Goal: Task Accomplishment & Management: Manage account settings

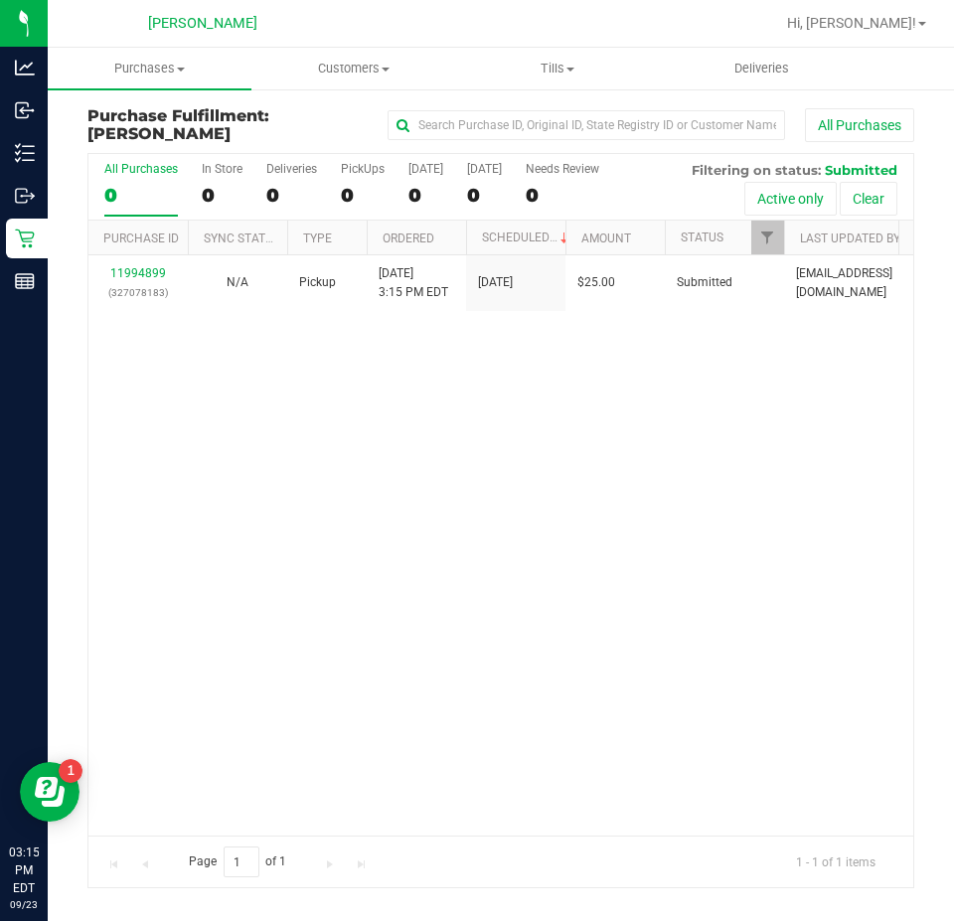
click at [524, 503] on div "11994899 (327078183) N/A Pickup [DATE] 3:15 PM EDT 9/23/2025 $25.00 Submitted […" at bounding box center [500, 545] width 824 height 580
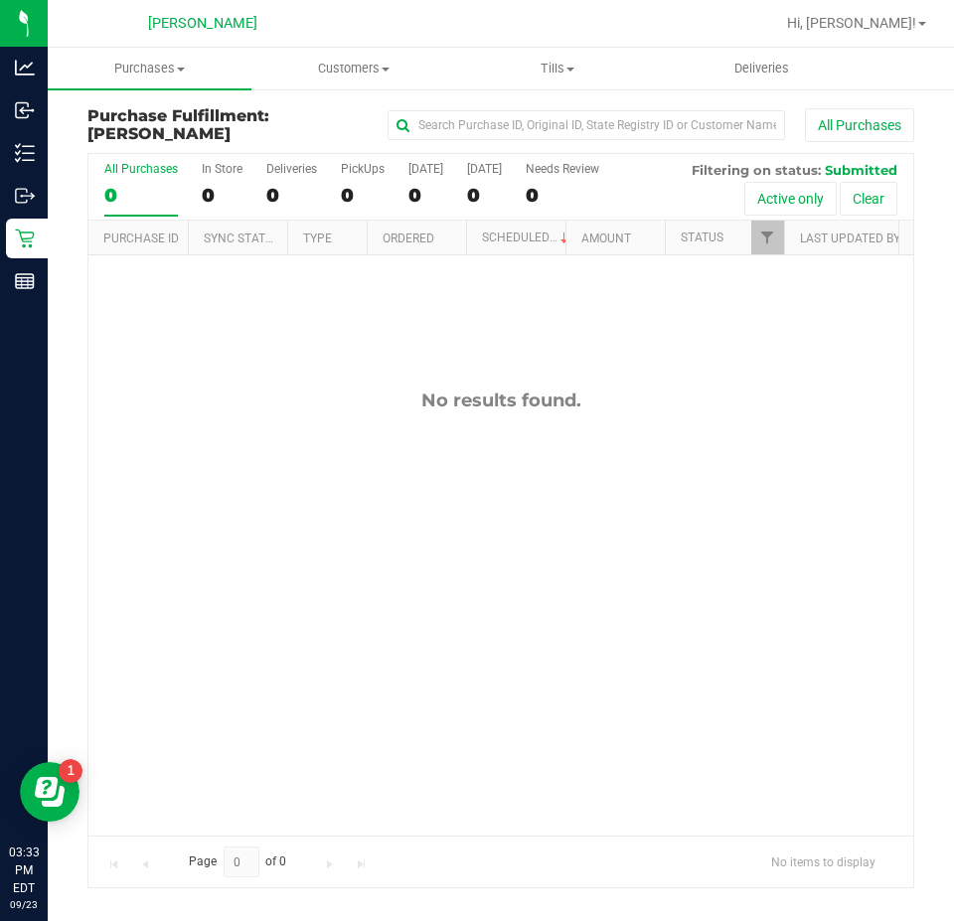
click at [610, 502] on div "No results found." at bounding box center [500, 612] width 824 height 714
click at [647, 482] on div "No results found." at bounding box center [500, 612] width 824 height 714
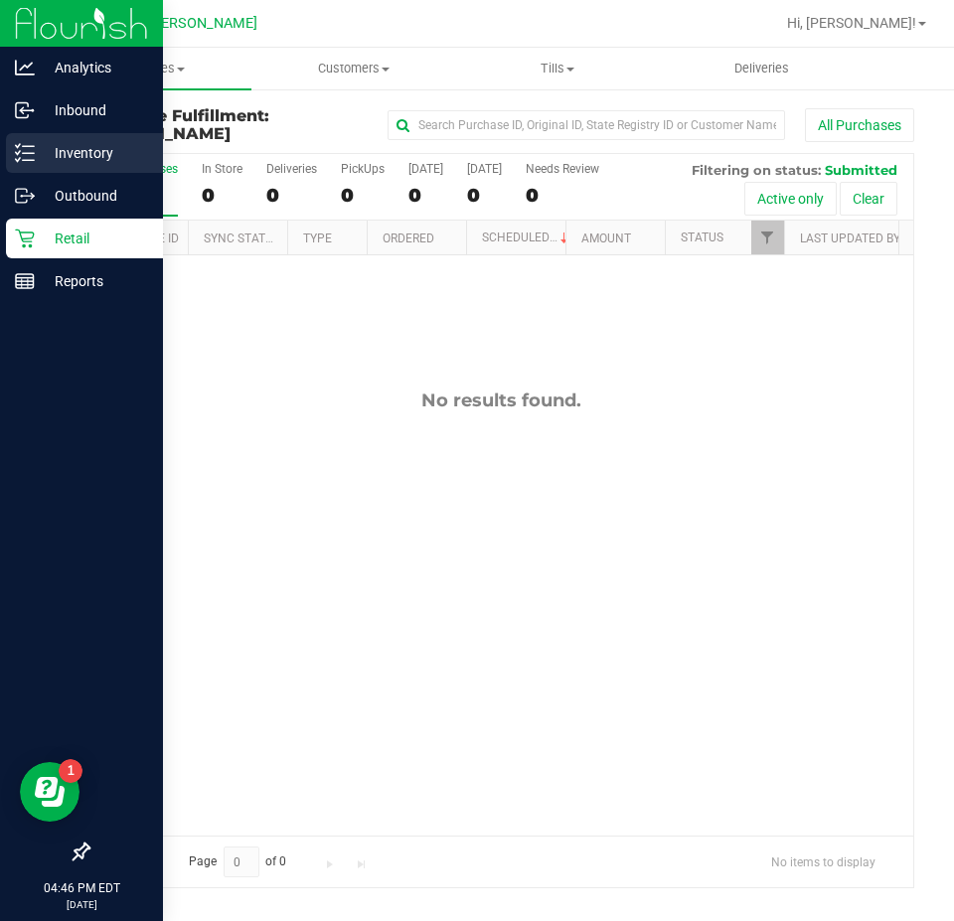
click at [51, 159] on p "Inventory" at bounding box center [94, 153] width 119 height 24
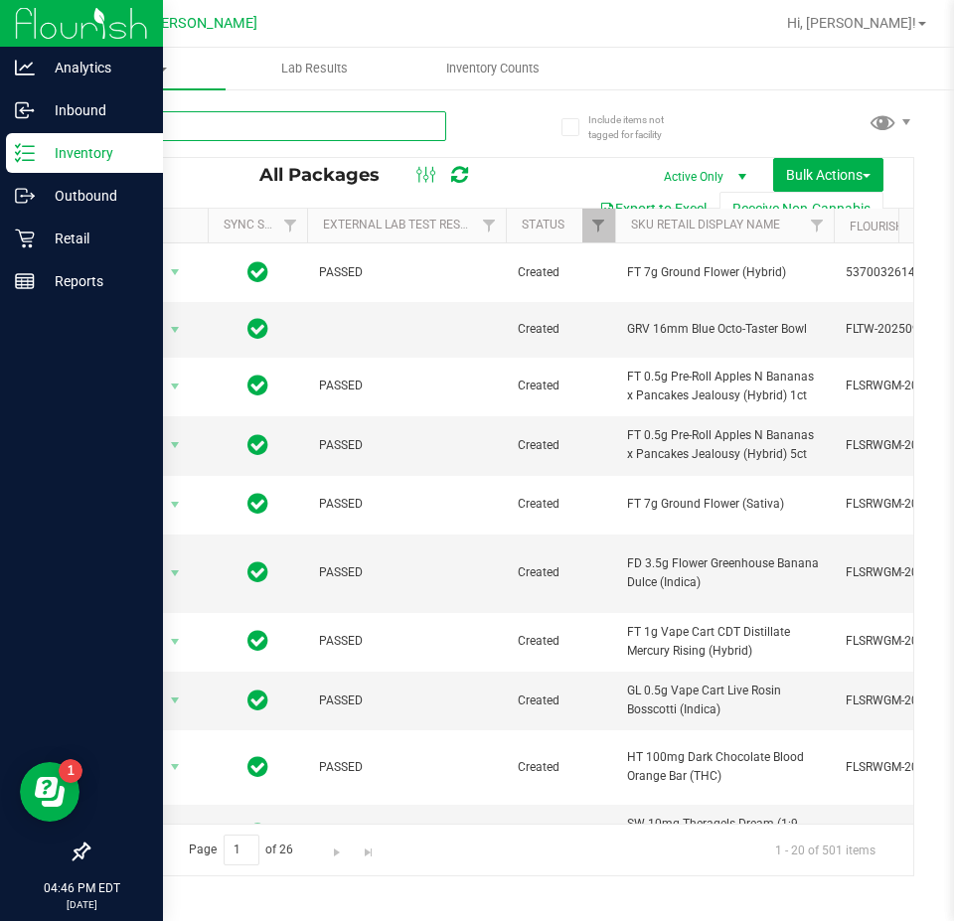
click at [335, 127] on input "text" at bounding box center [266, 126] width 359 height 30
type input "ppu"
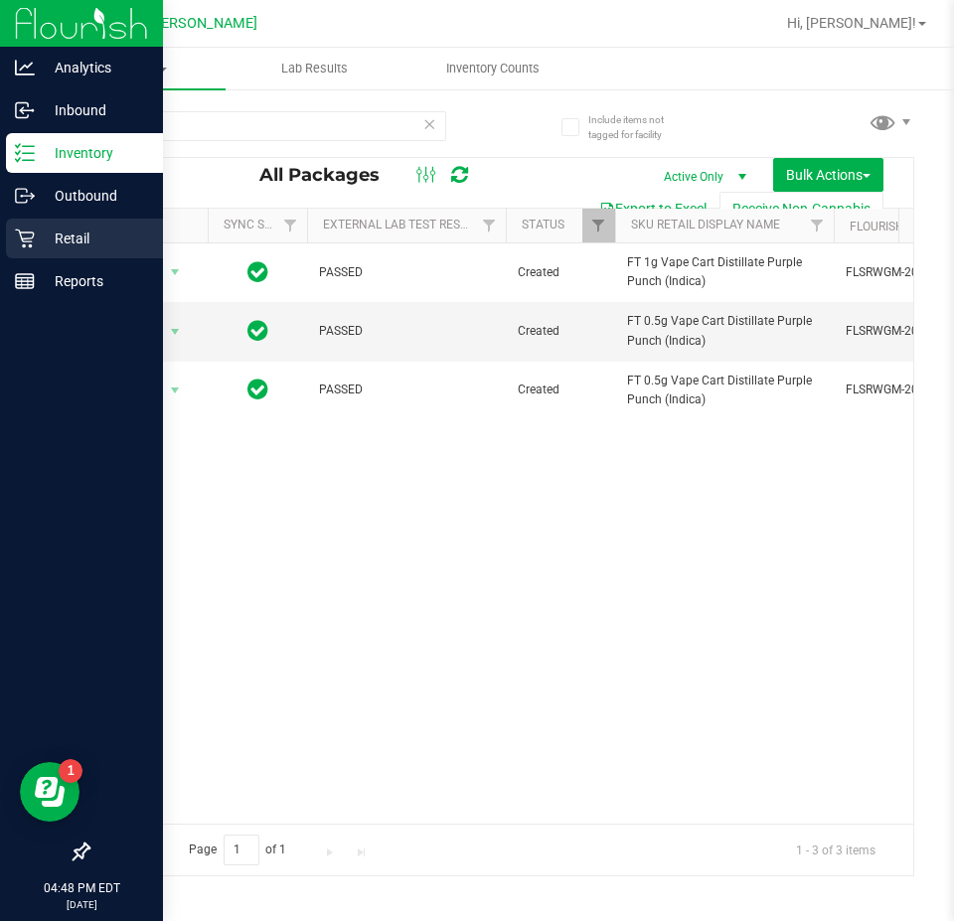
click at [5, 235] on link "Retail" at bounding box center [81, 240] width 163 height 43
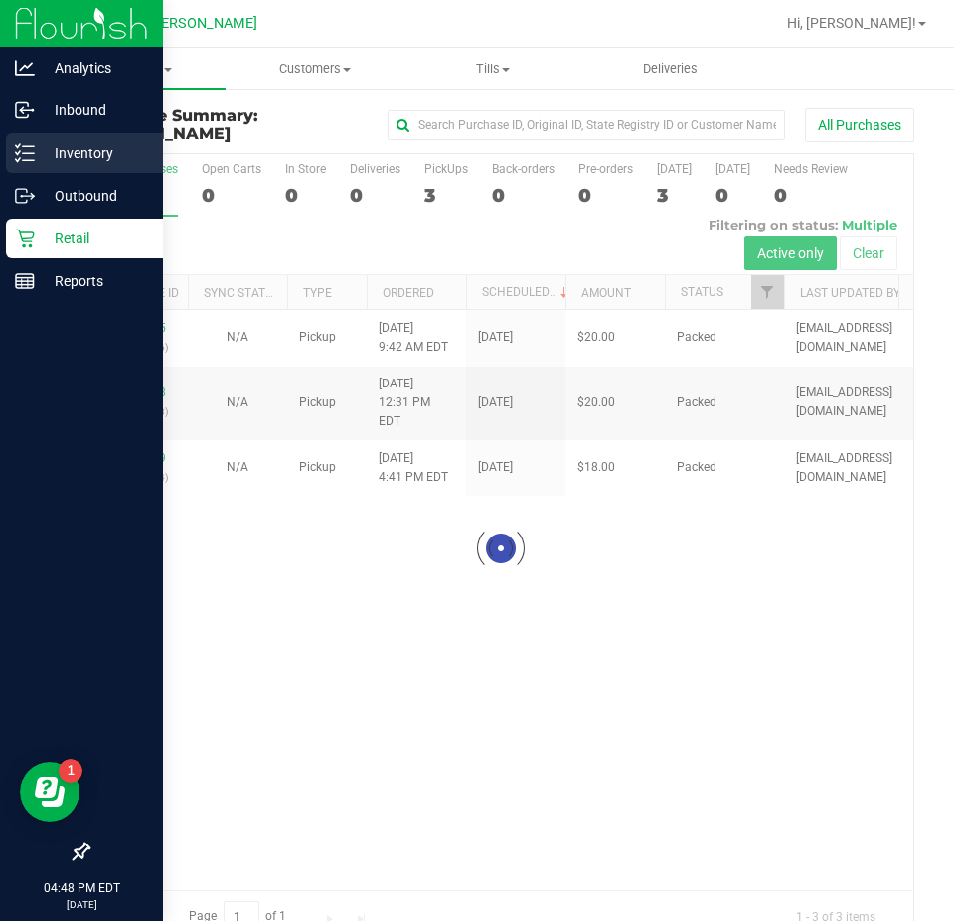
click at [26, 153] on line at bounding box center [28, 153] width 11 height 0
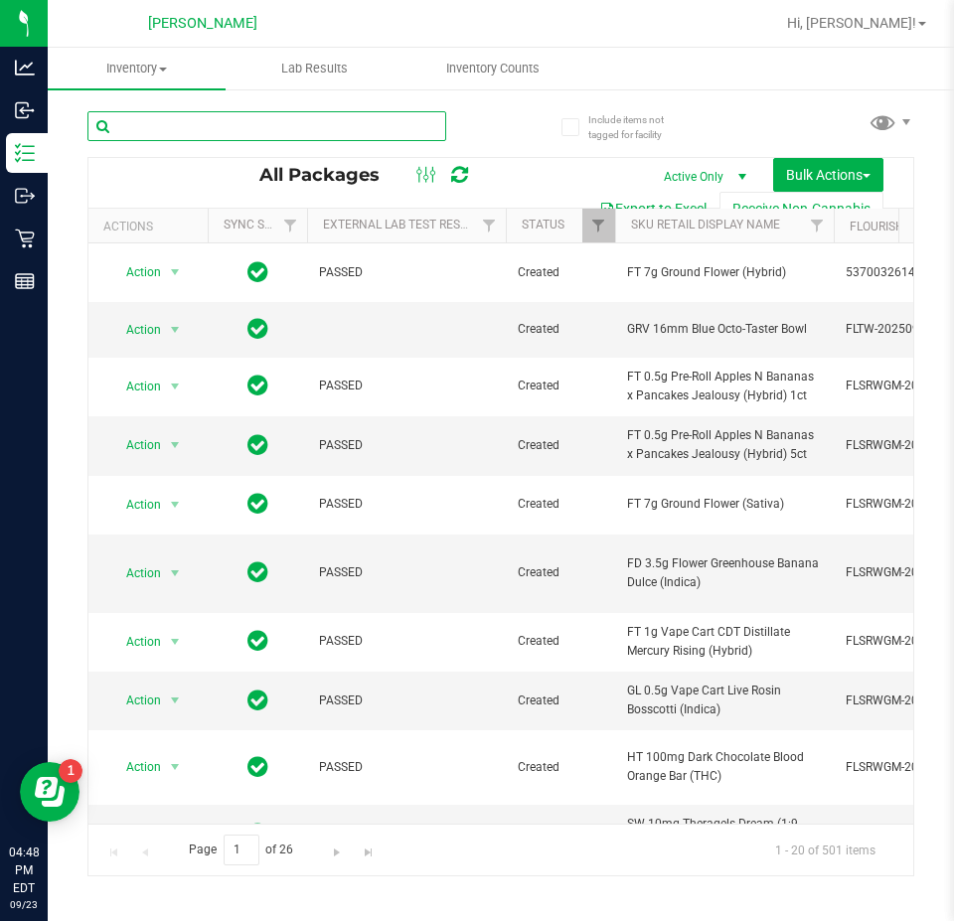
click at [273, 118] on input "text" at bounding box center [266, 126] width 359 height 30
type input "ppu"
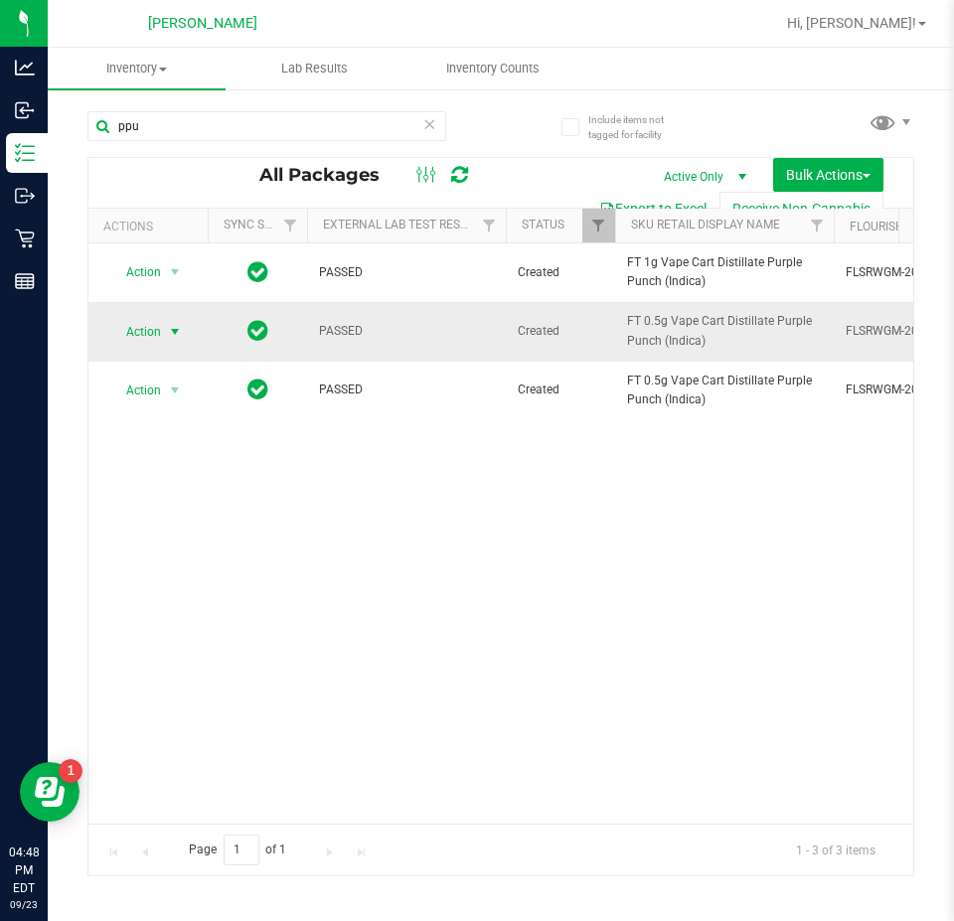
click at [151, 329] on span "Action" at bounding box center [135, 332] width 54 height 28
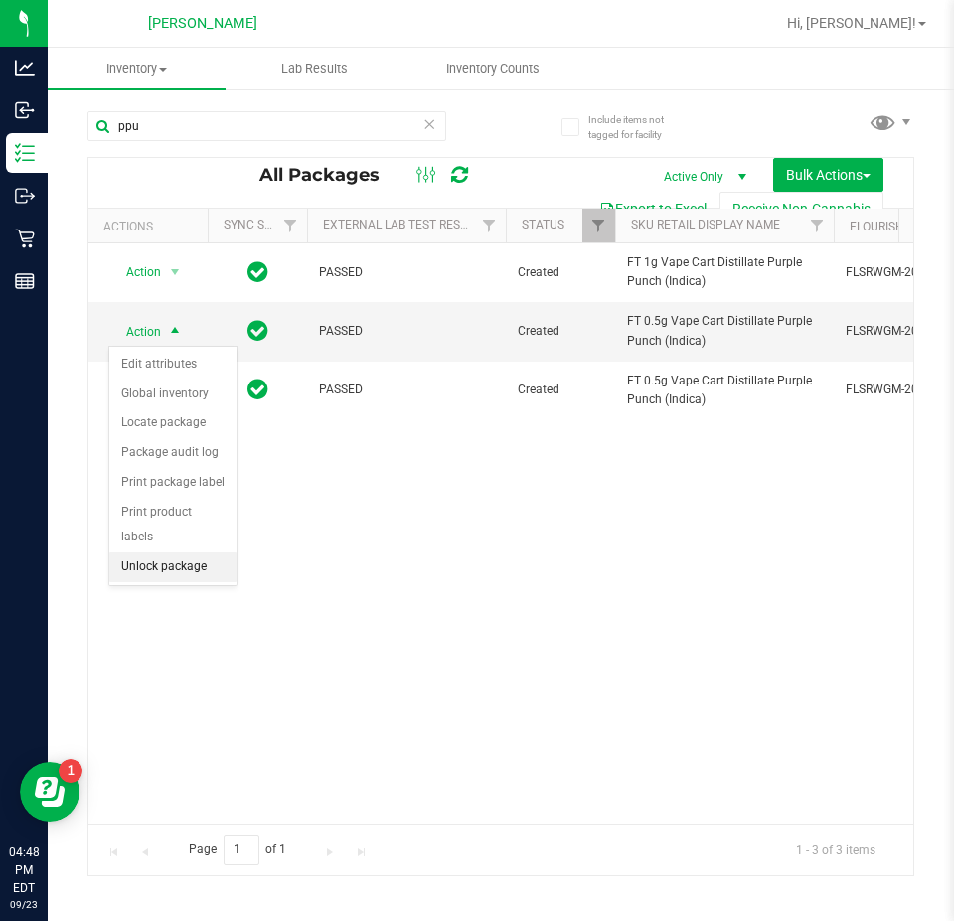
click at [177, 552] on li "Unlock package" at bounding box center [172, 567] width 127 height 30
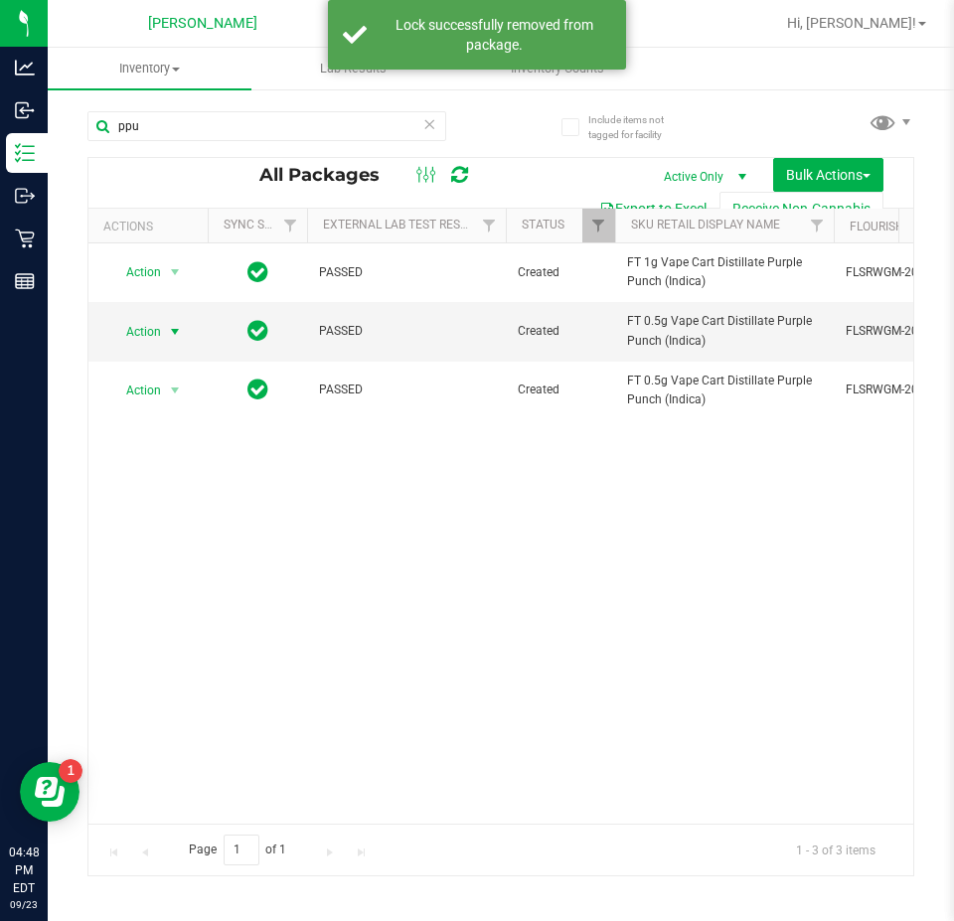
click at [148, 330] on span "Action" at bounding box center [135, 332] width 54 height 28
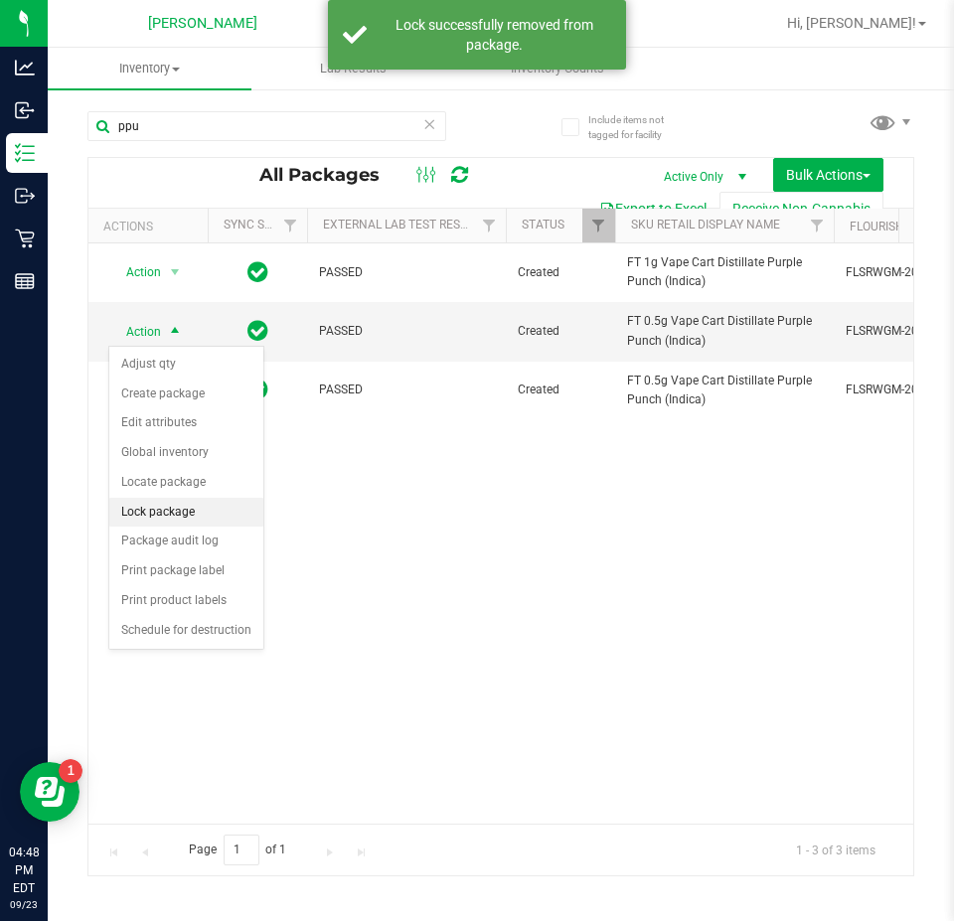
click at [165, 500] on li "Lock package" at bounding box center [186, 513] width 154 height 30
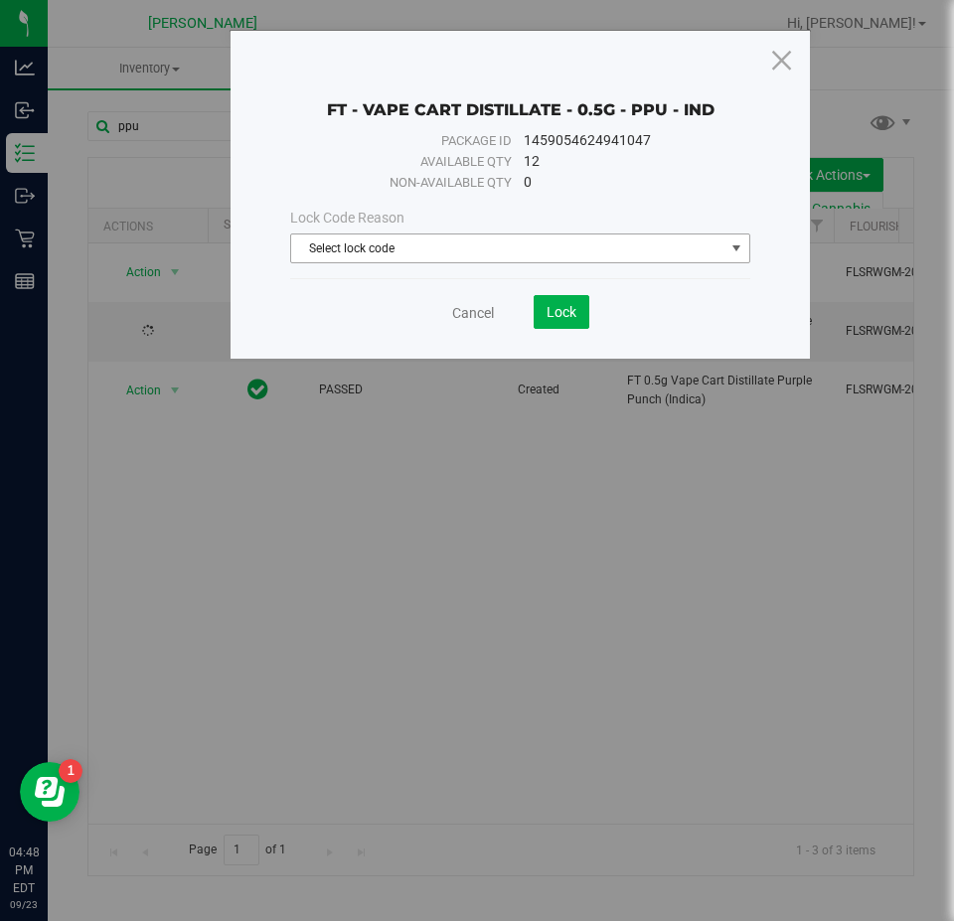
click at [353, 254] on span "Select lock code" at bounding box center [507, 248] width 433 height 28
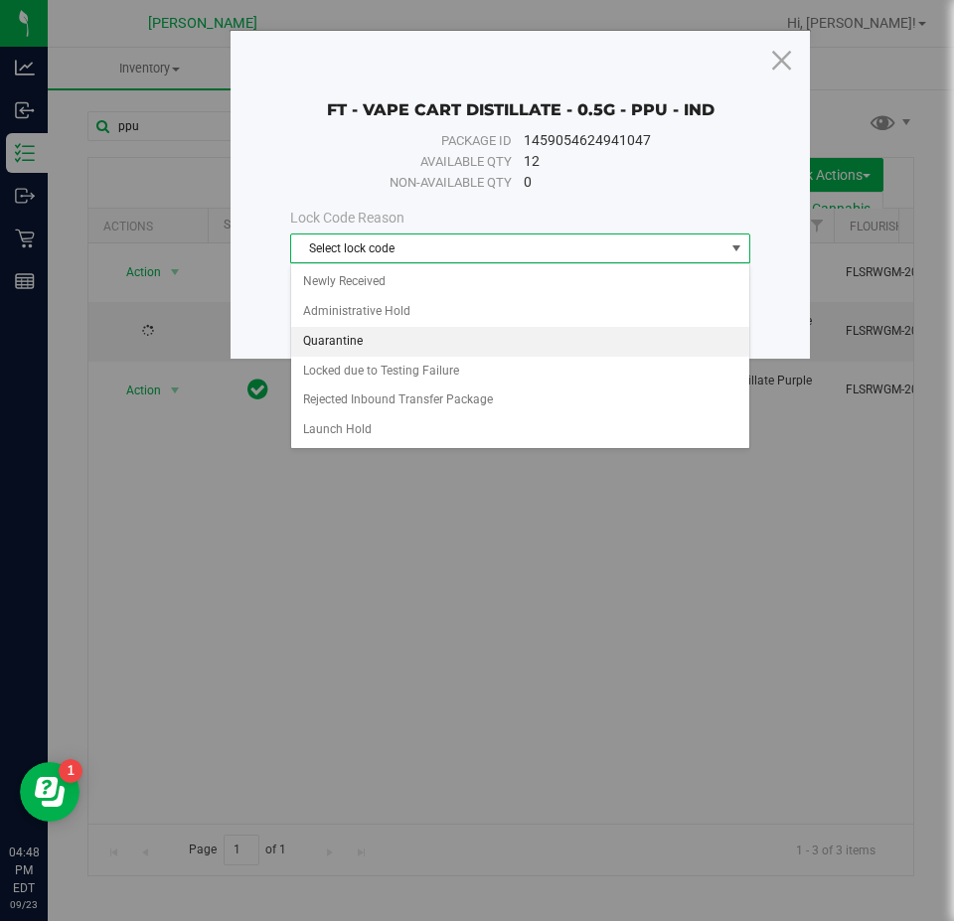
click at [370, 342] on li "Quarantine" at bounding box center [520, 342] width 458 height 30
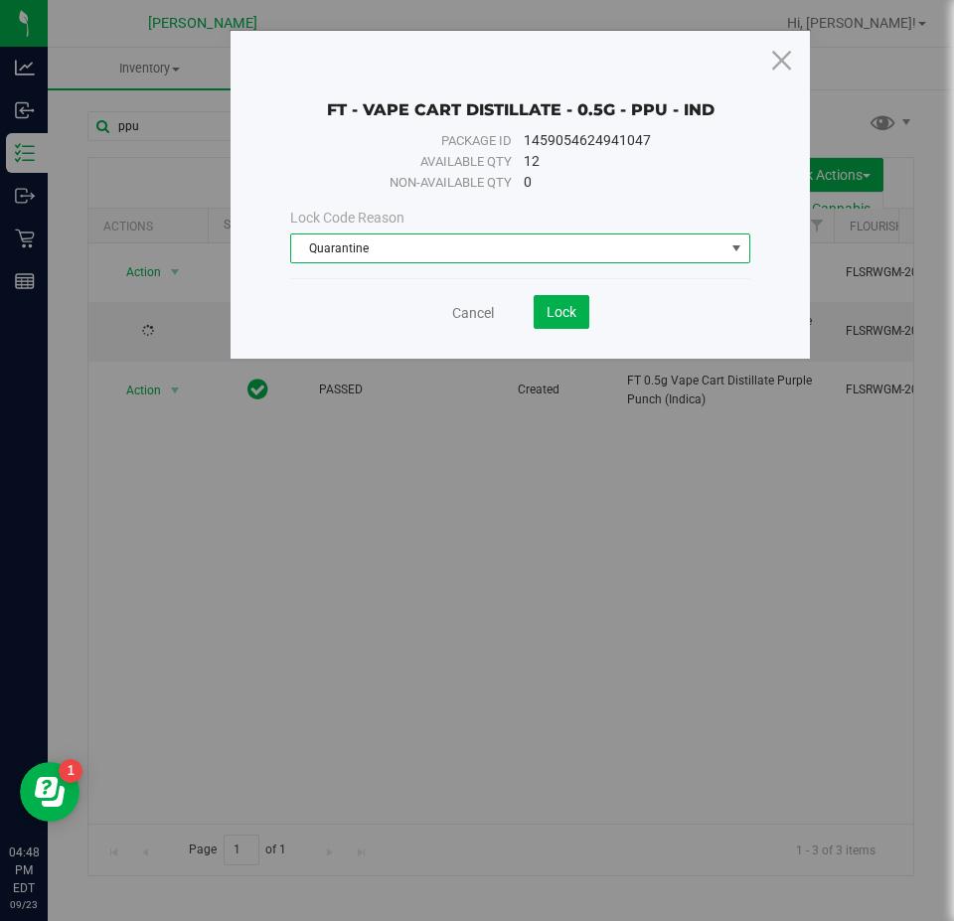
click at [569, 255] on span "Quarantine" at bounding box center [507, 248] width 433 height 28
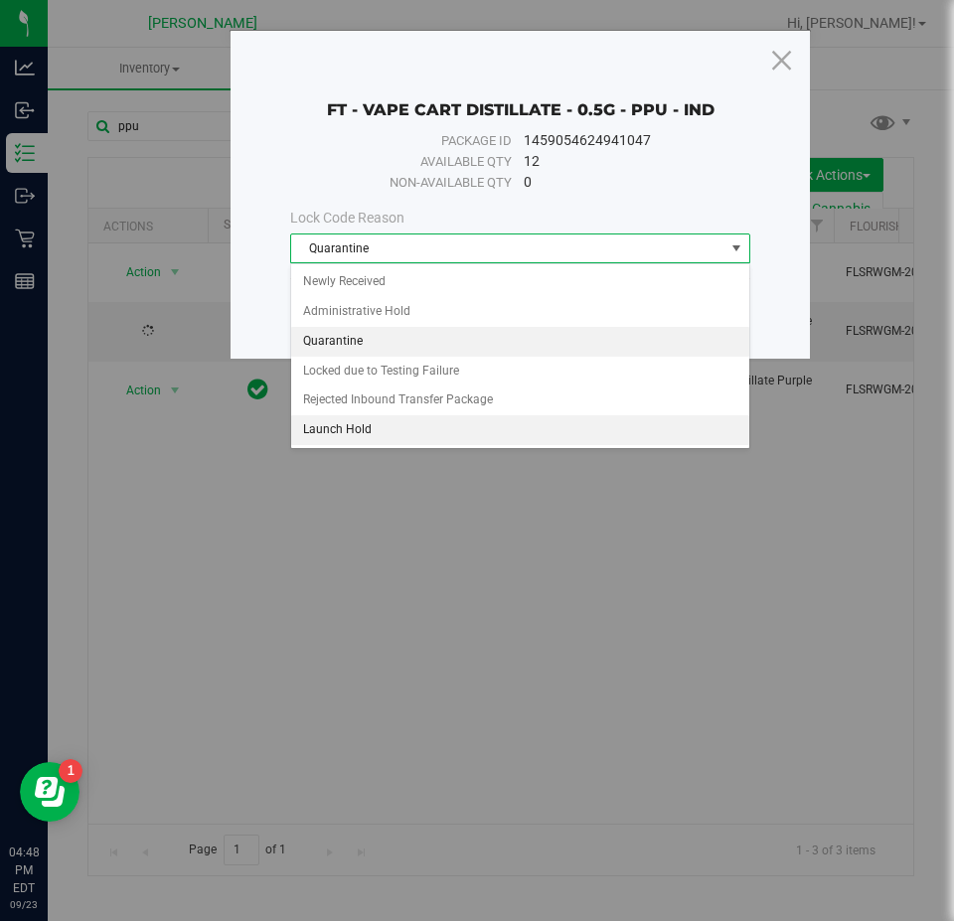
click at [431, 429] on li "Launch Hold" at bounding box center [520, 430] width 458 height 30
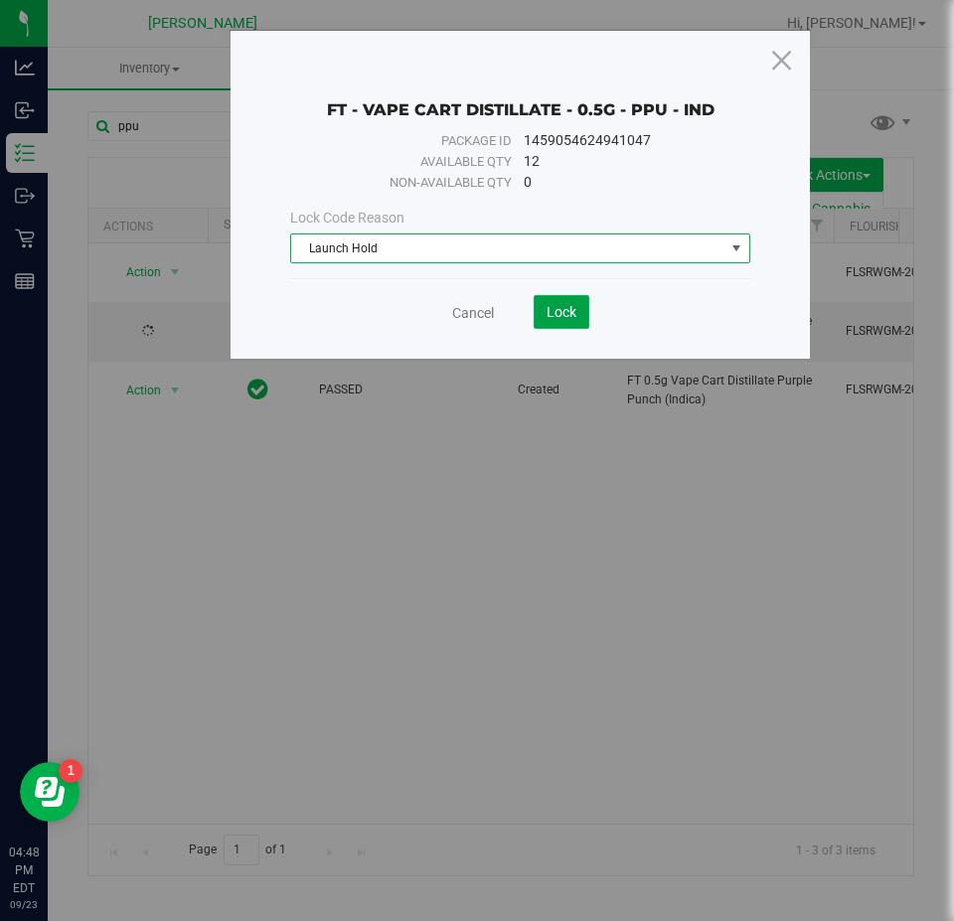
click at [560, 308] on span "Lock" at bounding box center [561, 312] width 30 height 16
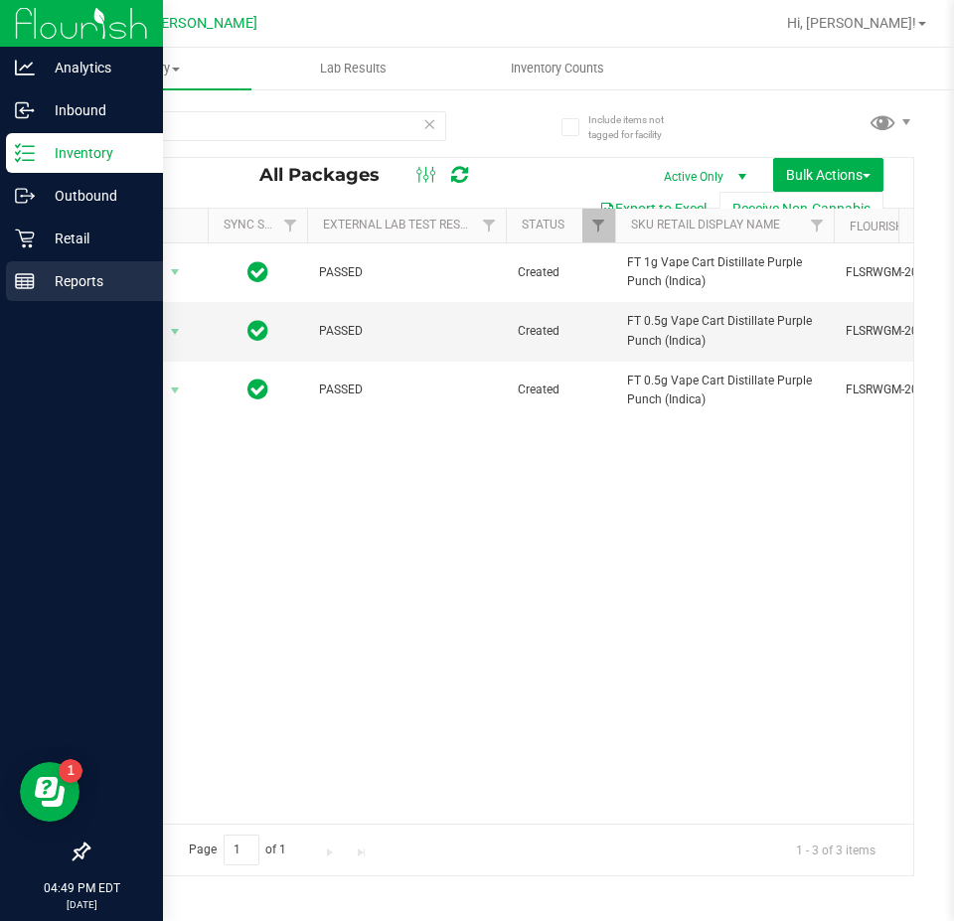
click at [13, 276] on div "Reports" at bounding box center [84, 281] width 157 height 40
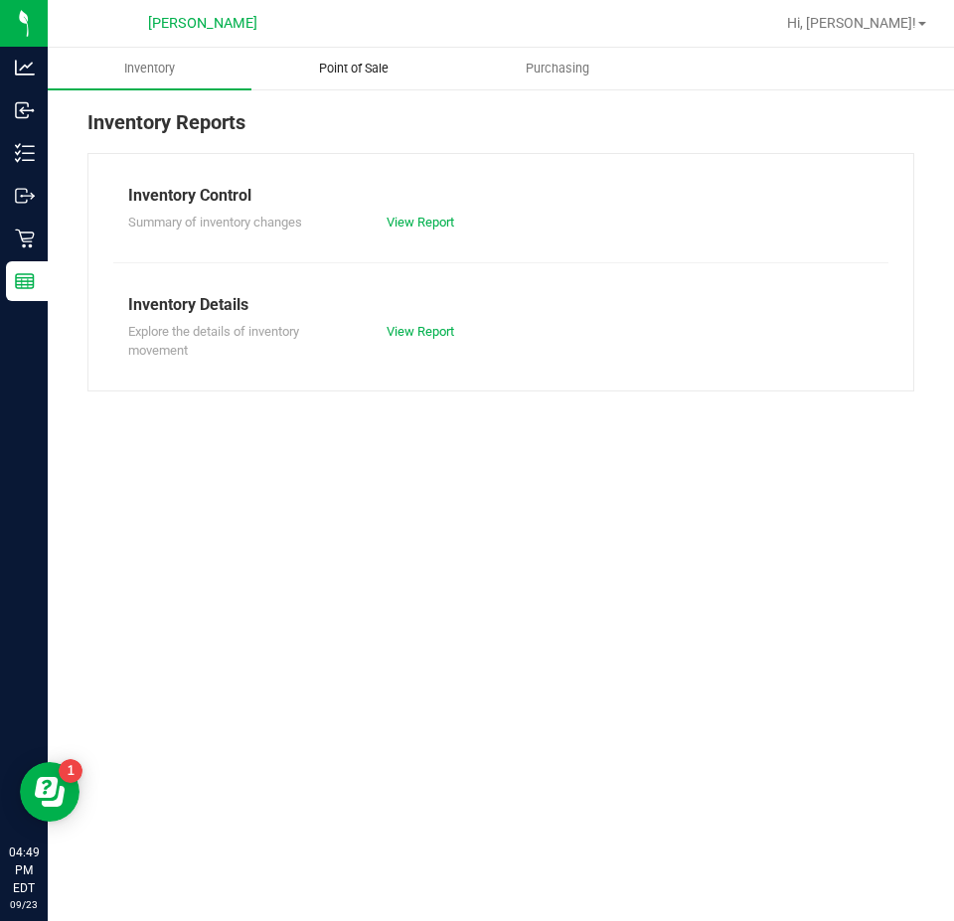
click at [329, 67] on span "Point of Sale" at bounding box center [353, 69] width 123 height 18
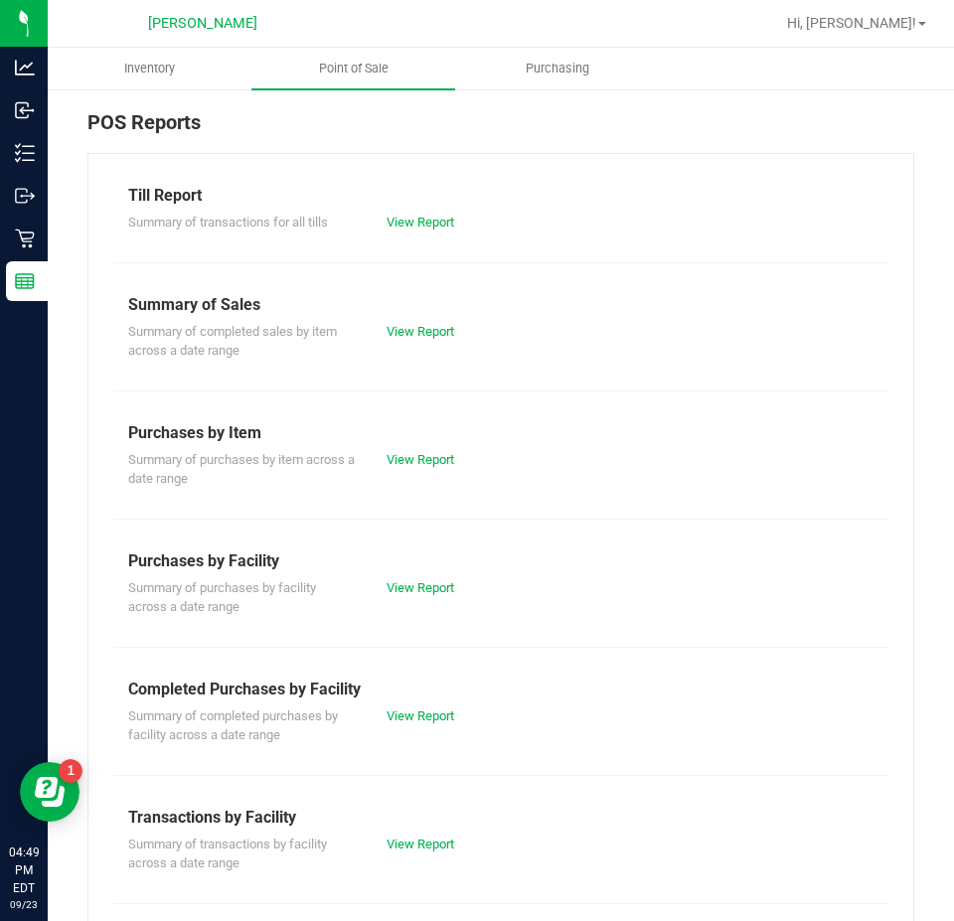
click at [430, 702] on div "Summary of completed purchases by facility across a date range View Report" at bounding box center [500, 723] width 775 height 44
click at [427, 724] on div "View Report" at bounding box center [436, 716] width 129 height 20
click at [426, 713] on link "View Report" at bounding box center [420, 715] width 68 height 15
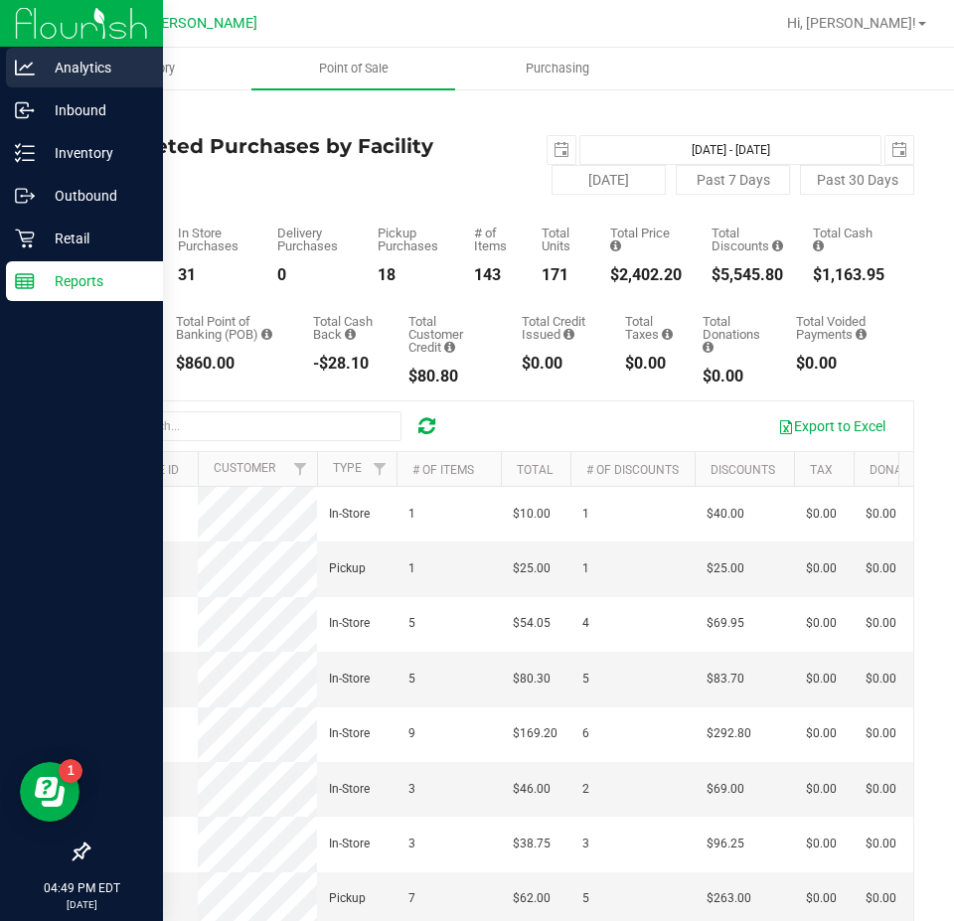
click at [118, 69] on p "Analytics" at bounding box center [94, 68] width 119 height 24
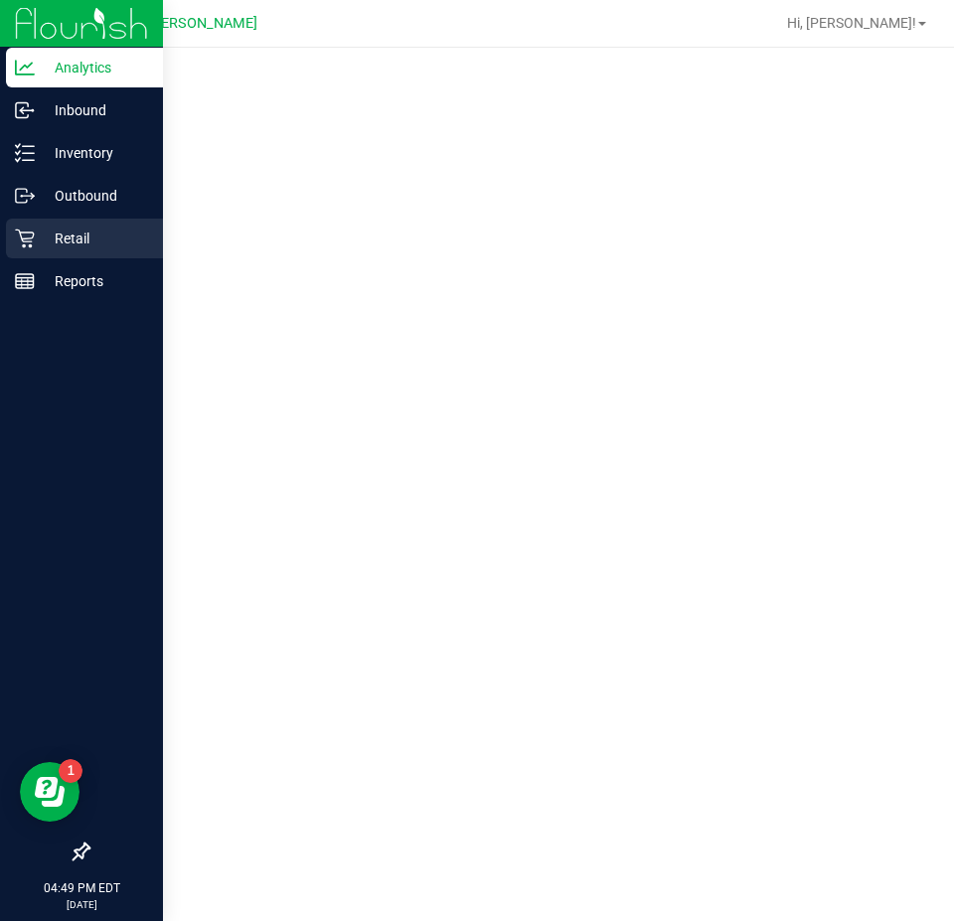
click at [77, 228] on p "Retail" at bounding box center [94, 238] width 119 height 24
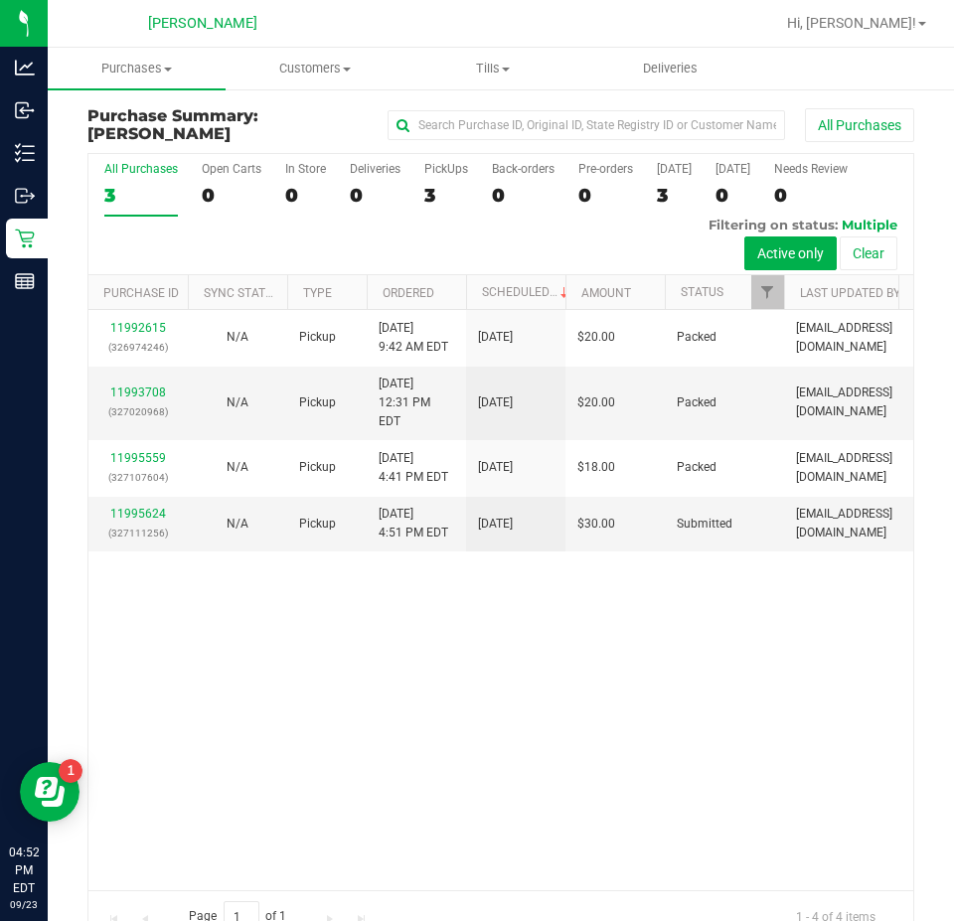
click at [236, 618] on div "11992615 (326974246) N/A Pickup [DATE] 9:42 AM EDT 9/23/2025 $20.00 Packed [EMA…" at bounding box center [500, 600] width 824 height 580
click at [152, 507] on link "11995624" at bounding box center [138, 514] width 56 height 14
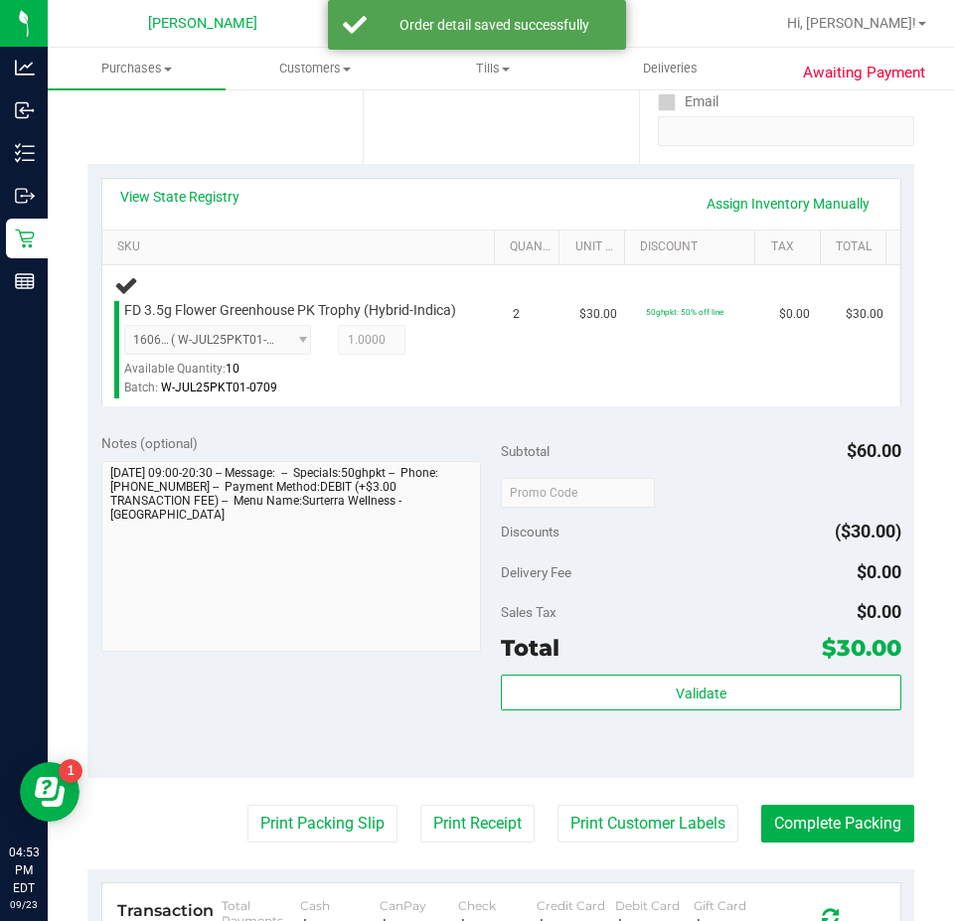
scroll to position [365, 0]
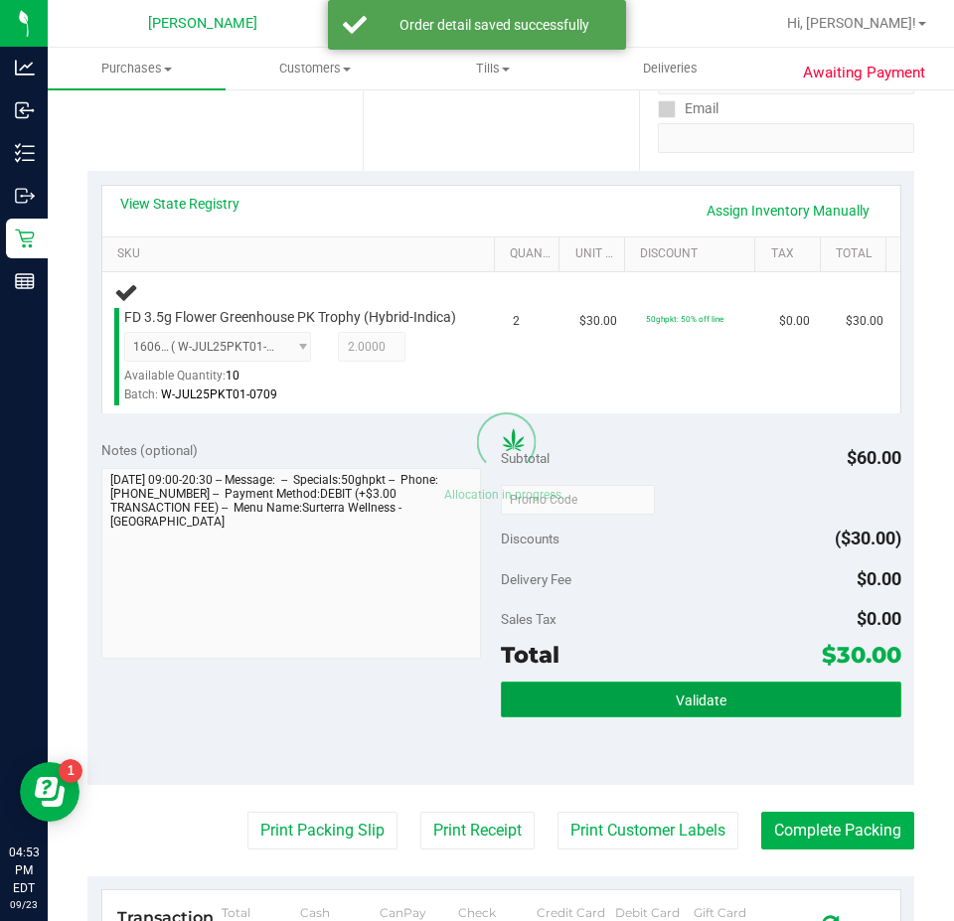
click at [649, 717] on button "Validate" at bounding box center [701, 699] width 400 height 36
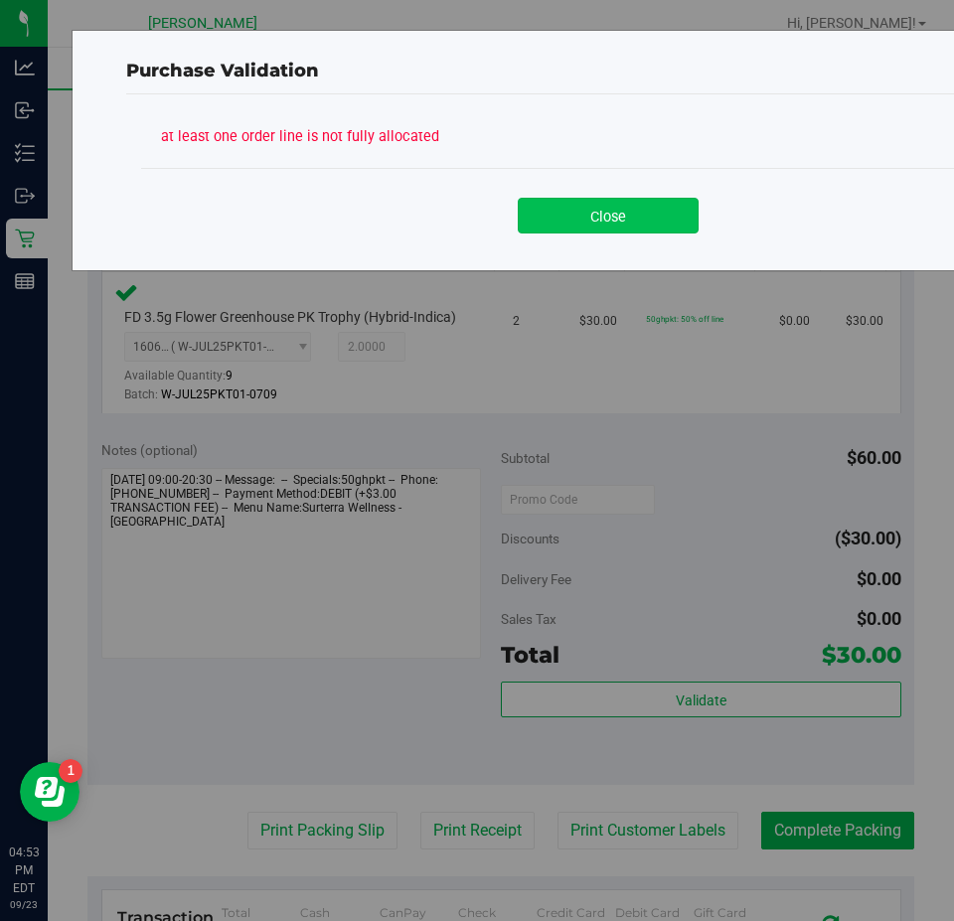
click at [632, 223] on button "Close" at bounding box center [608, 216] width 181 height 36
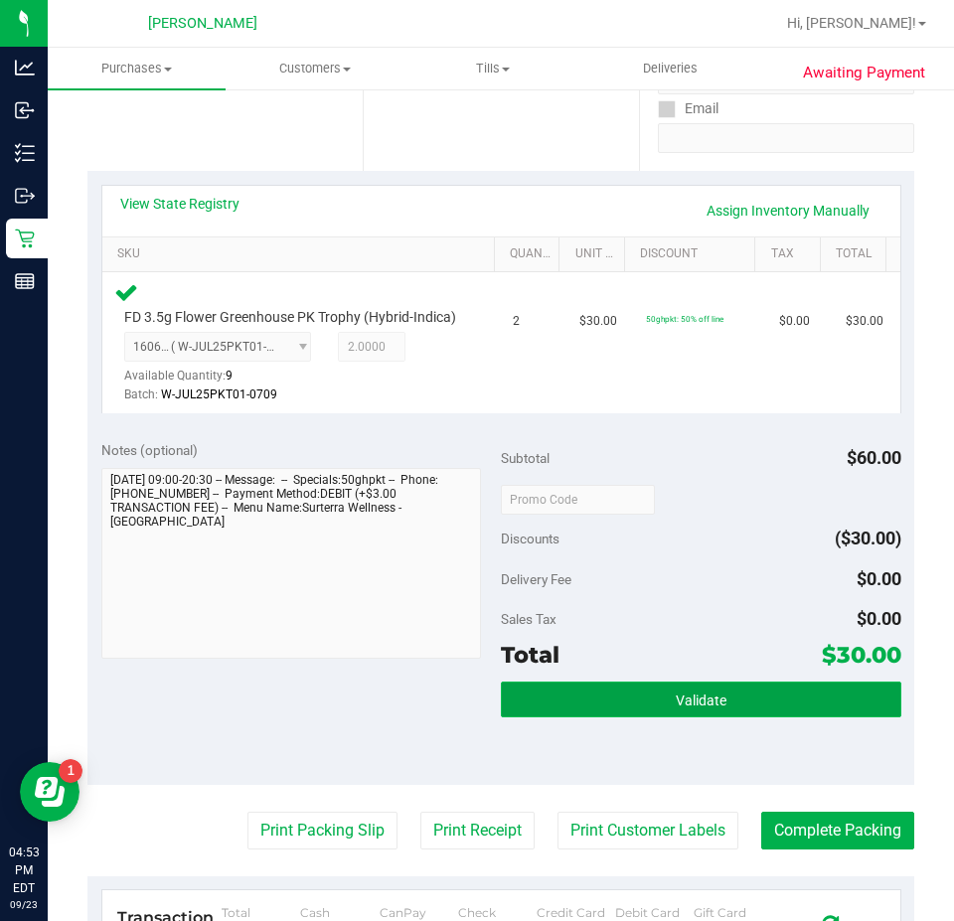
click at [661, 717] on button "Validate" at bounding box center [701, 699] width 400 height 36
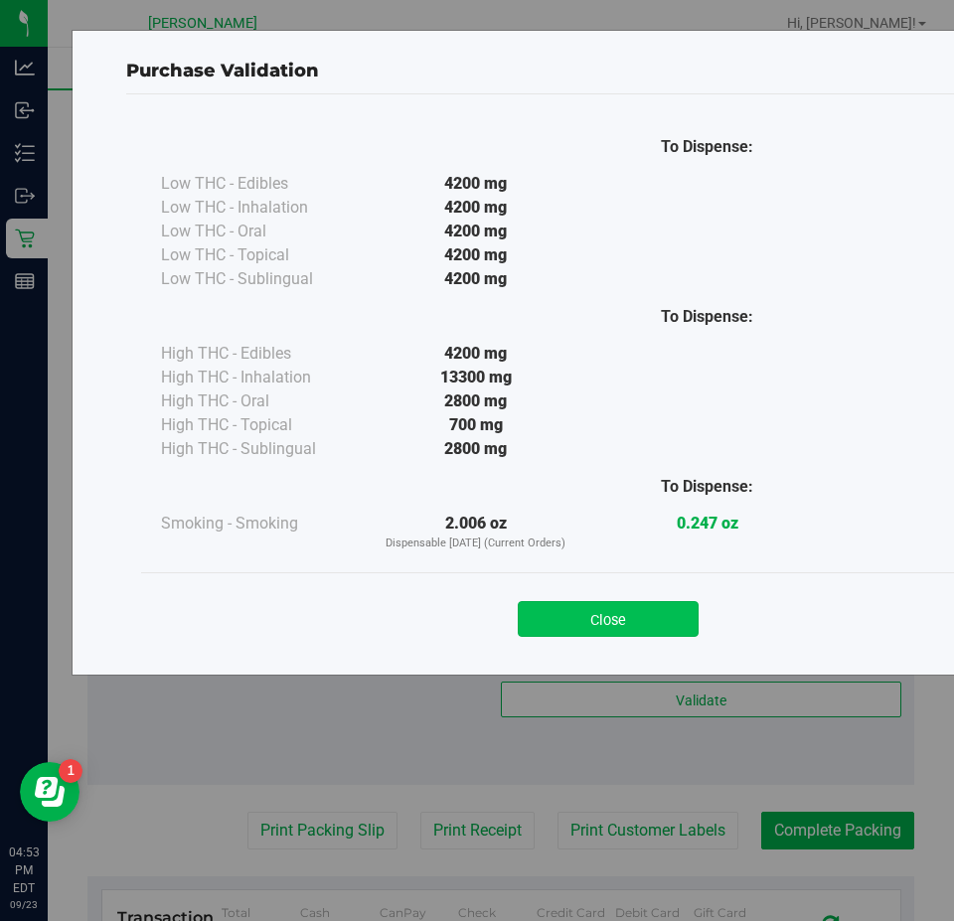
click at [615, 620] on button "Close" at bounding box center [608, 619] width 181 height 36
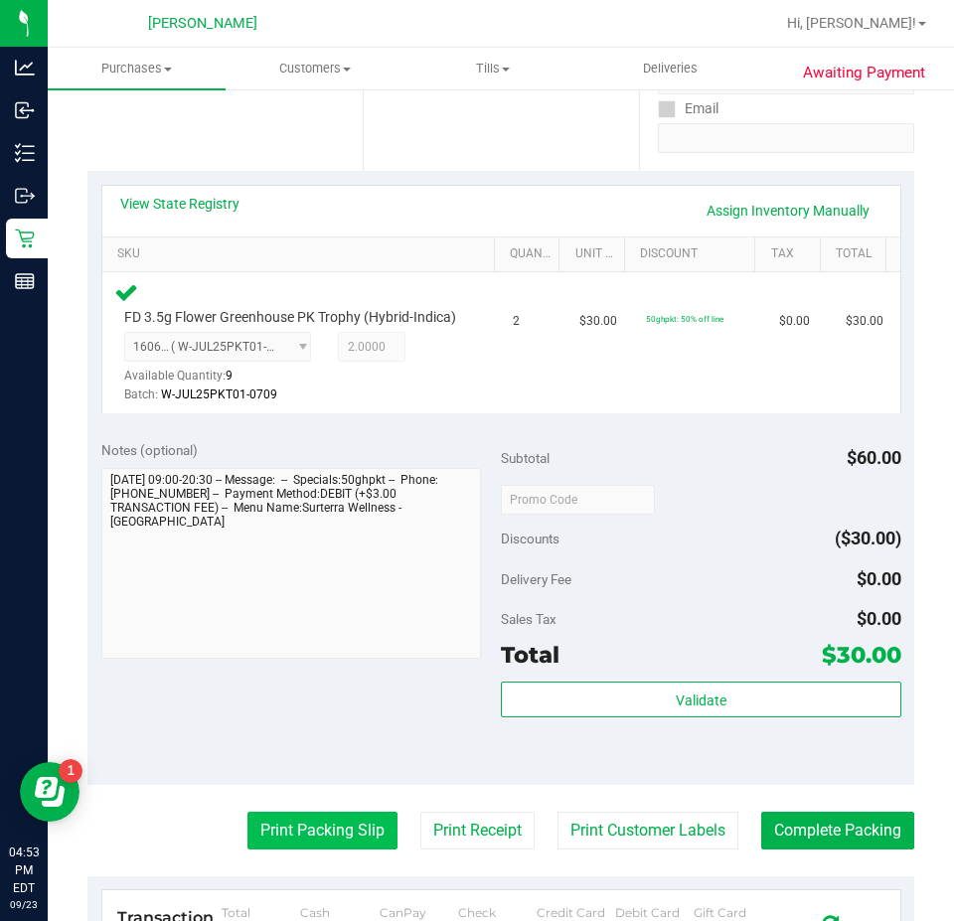
click at [320, 849] on button "Print Packing Slip" at bounding box center [322, 831] width 150 height 38
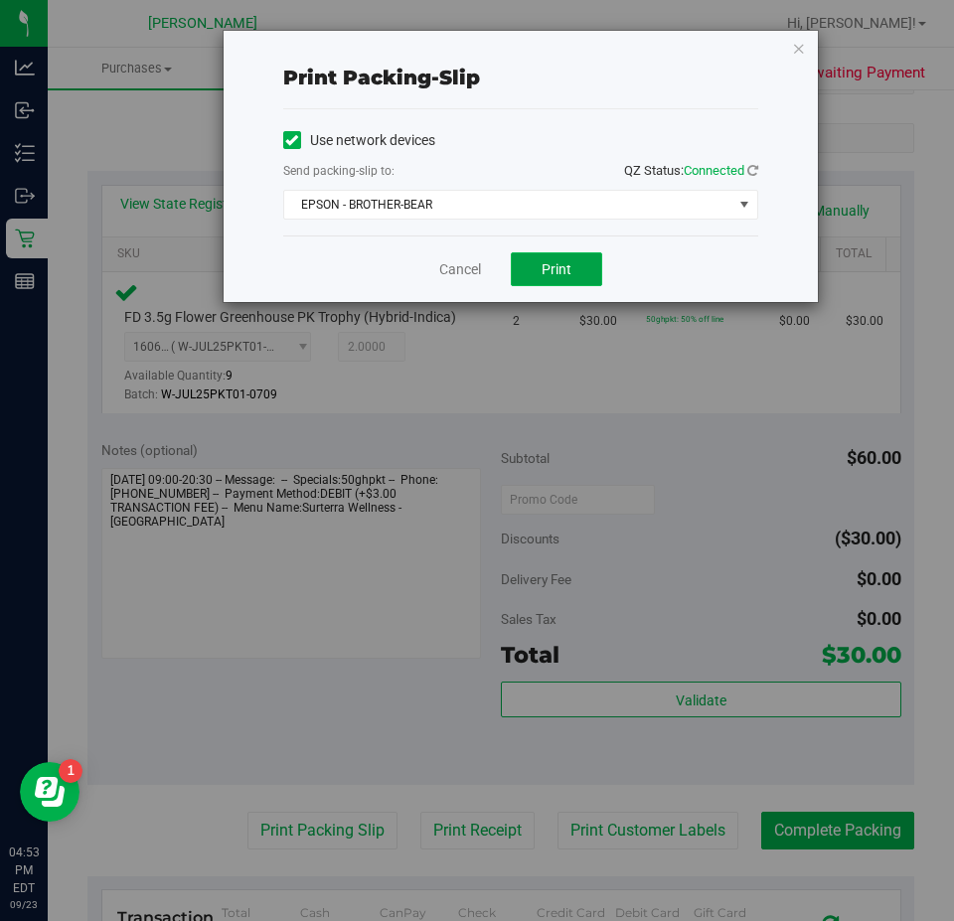
click at [577, 267] on button "Print" at bounding box center [556, 269] width 91 height 34
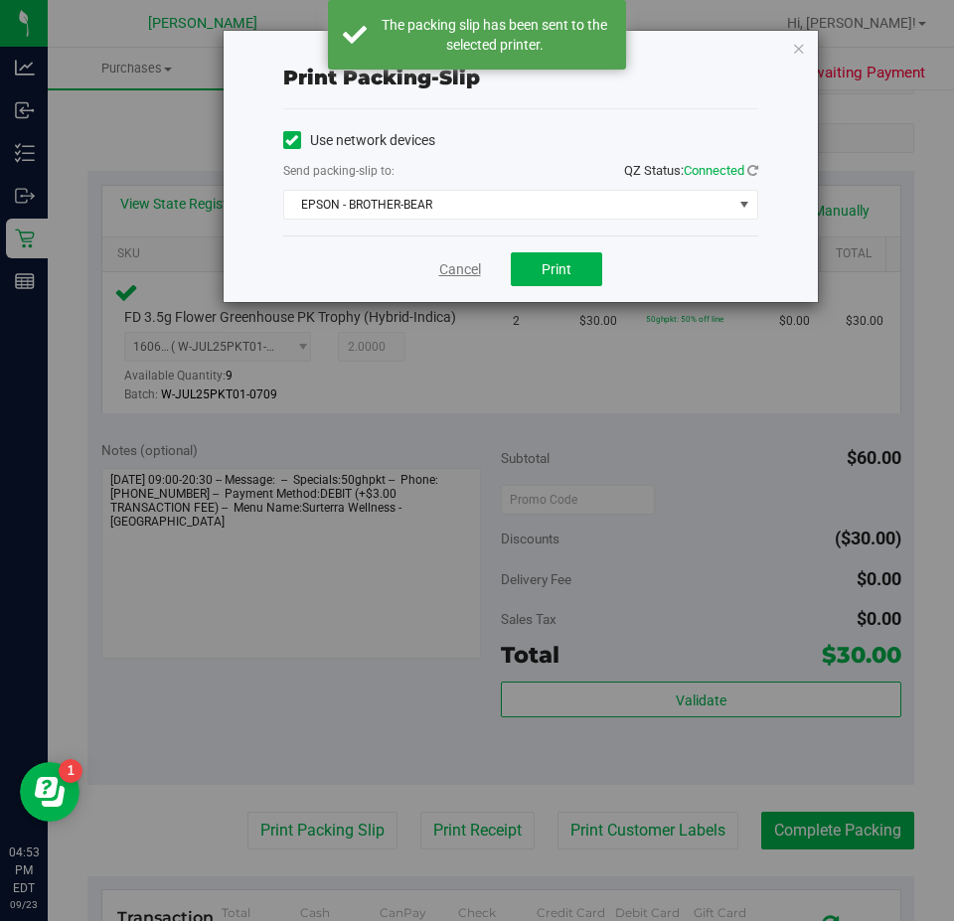
click at [451, 275] on link "Cancel" at bounding box center [460, 269] width 42 height 21
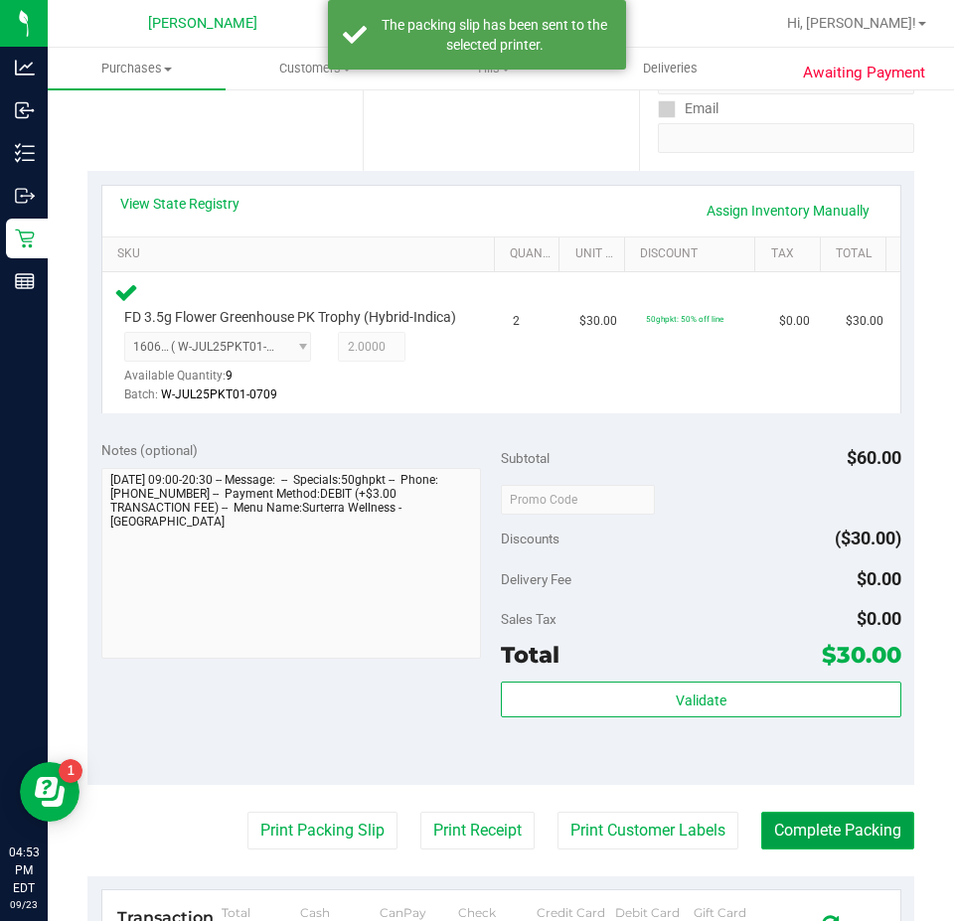
click at [813, 842] on button "Complete Packing" at bounding box center [837, 831] width 153 height 38
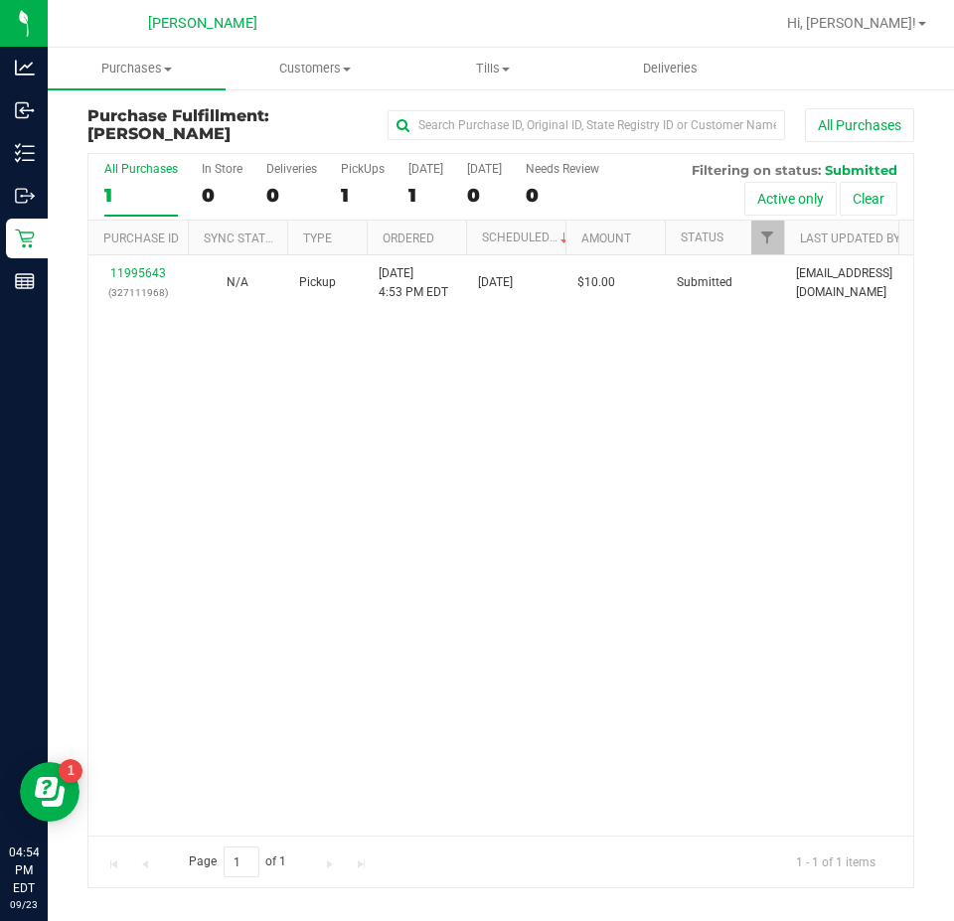
click at [299, 352] on div "11995643 (327111968) N/A Pickup [DATE] 4:53 PM EDT 9/23/2025 $10.00 Submitted […" at bounding box center [500, 545] width 824 height 580
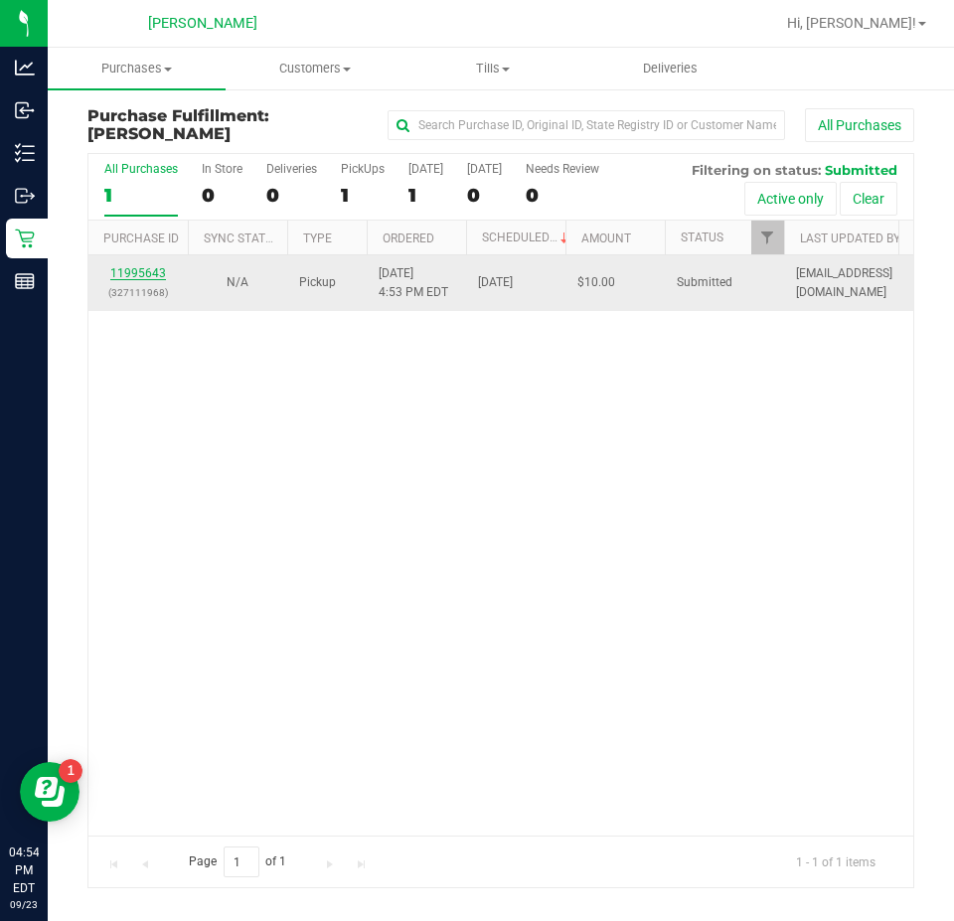
click at [160, 273] on link "11995643" at bounding box center [138, 273] width 56 height 14
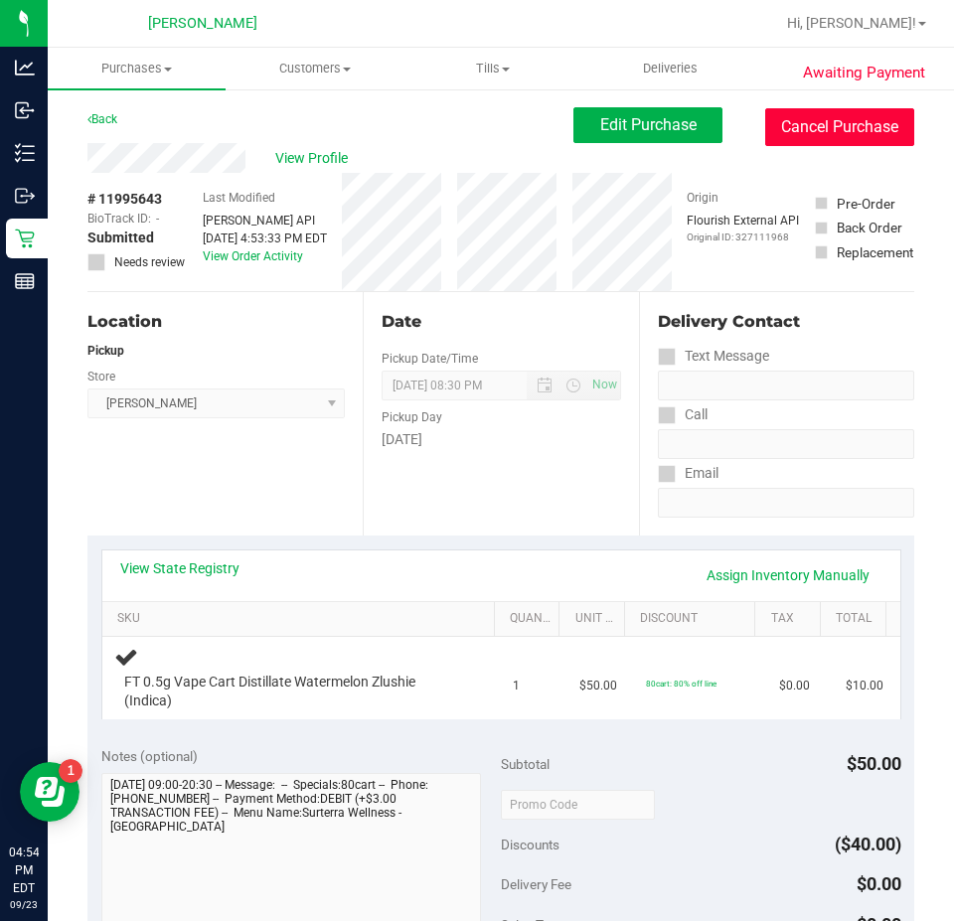
click at [802, 111] on button "Cancel Purchase" at bounding box center [839, 127] width 149 height 38
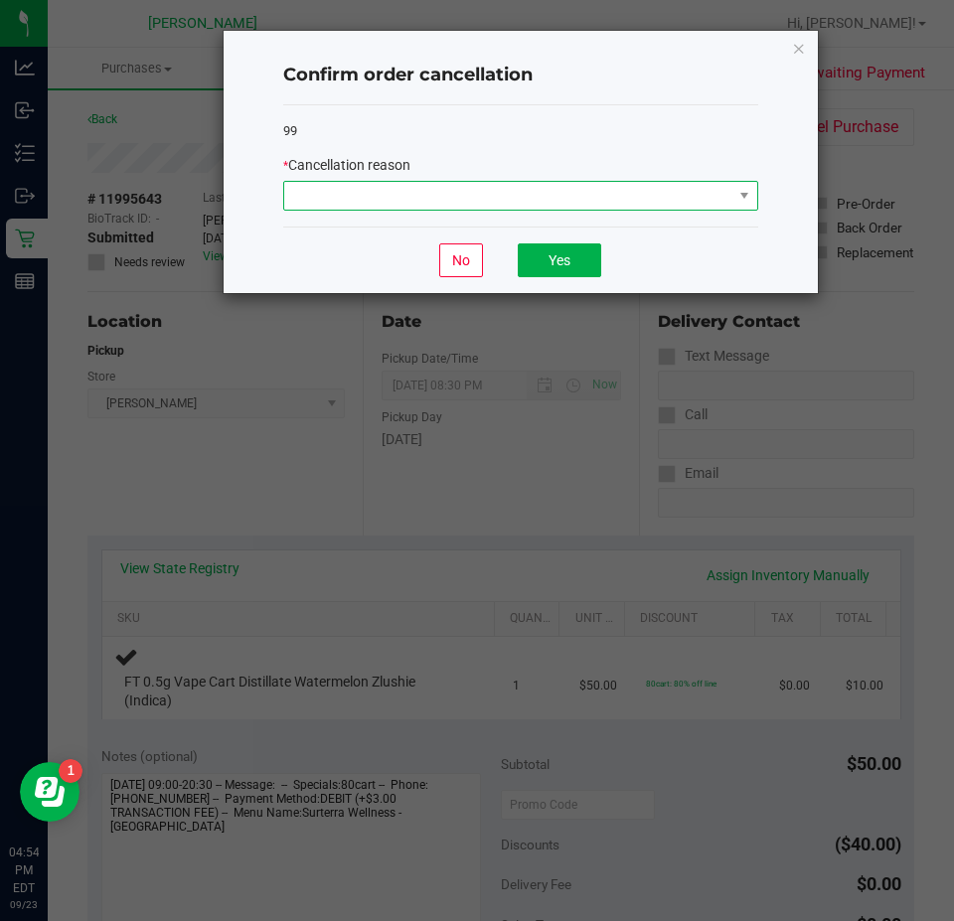
click at [622, 203] on span at bounding box center [508, 196] width 448 height 28
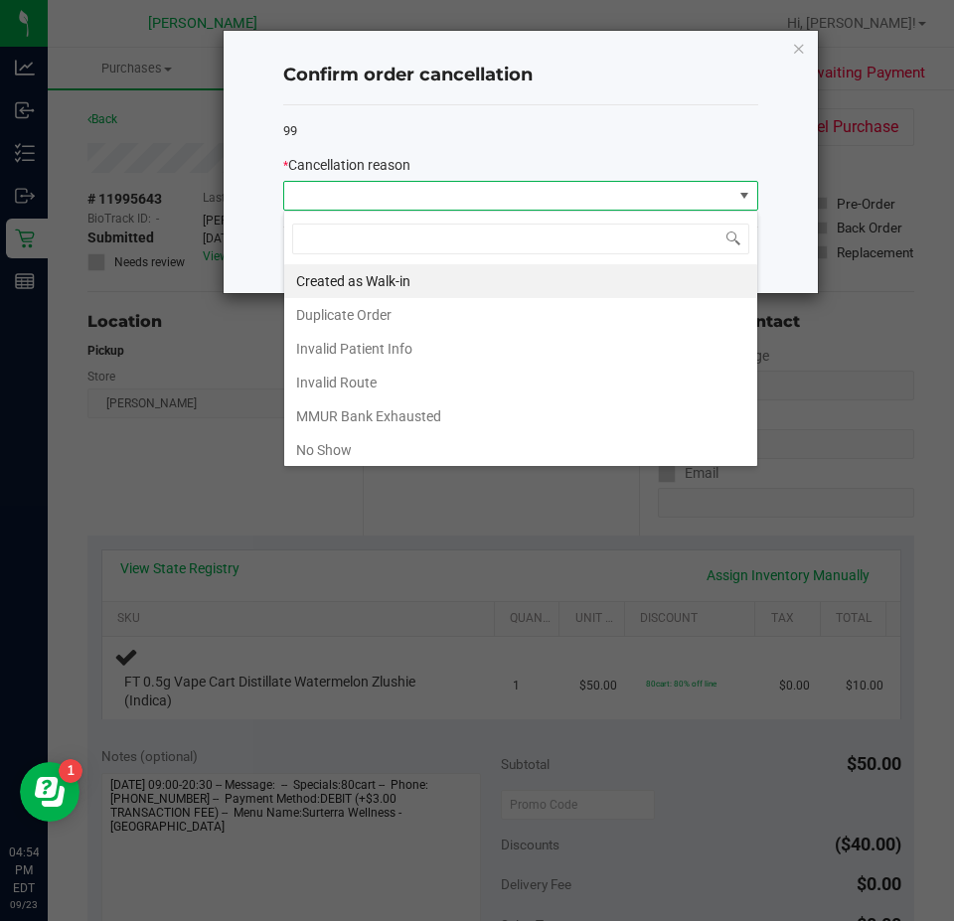
scroll to position [30, 475]
click at [425, 448] on li "No Show" at bounding box center [520, 450] width 473 height 34
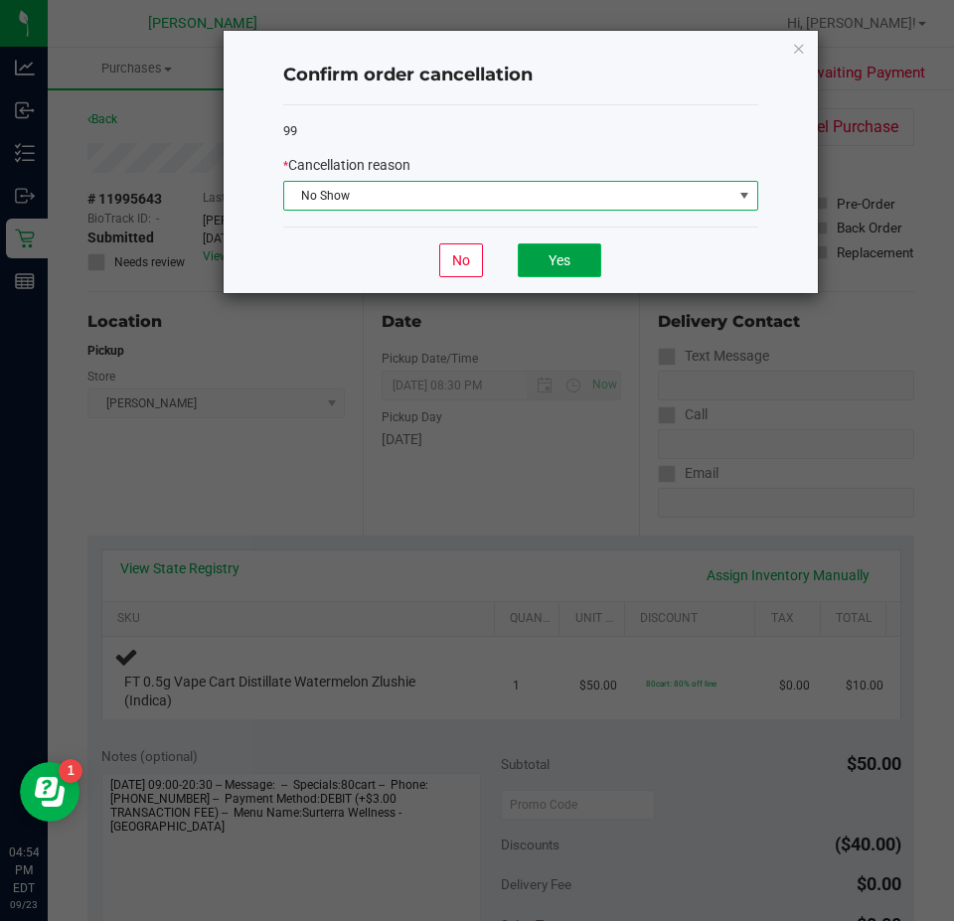
click at [543, 275] on button "Yes" at bounding box center [559, 260] width 83 height 34
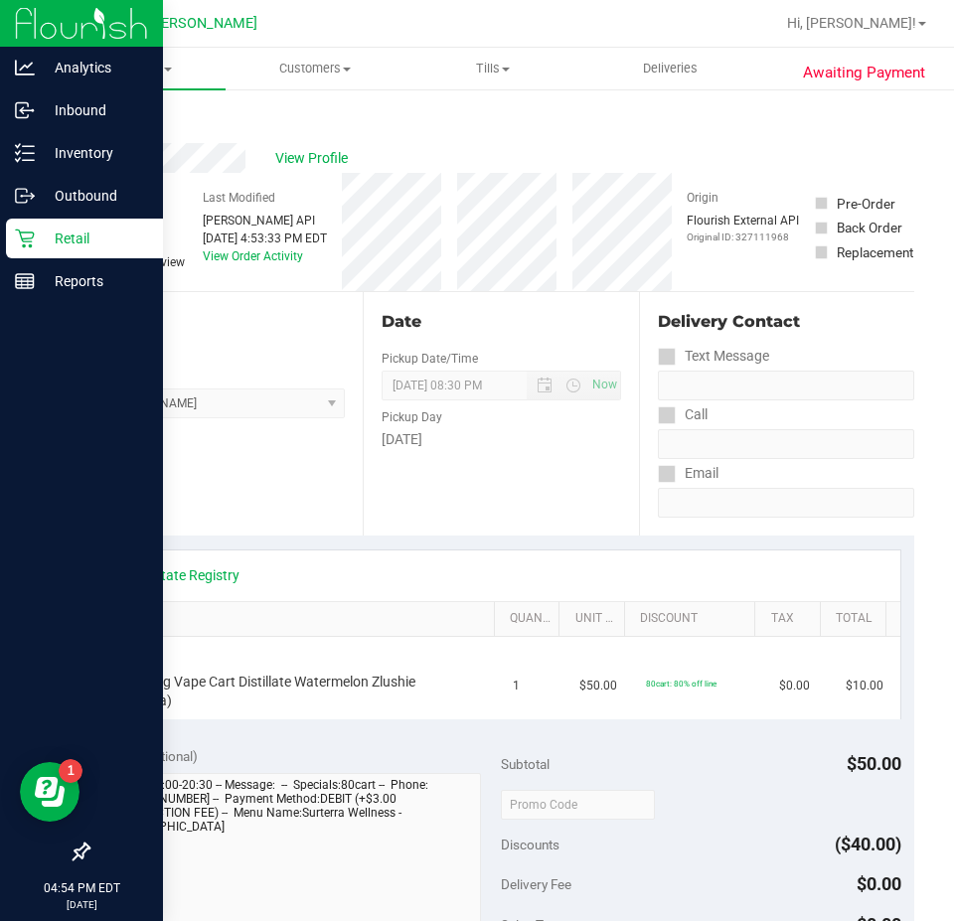
click at [19, 243] on icon at bounding box center [25, 238] width 20 height 20
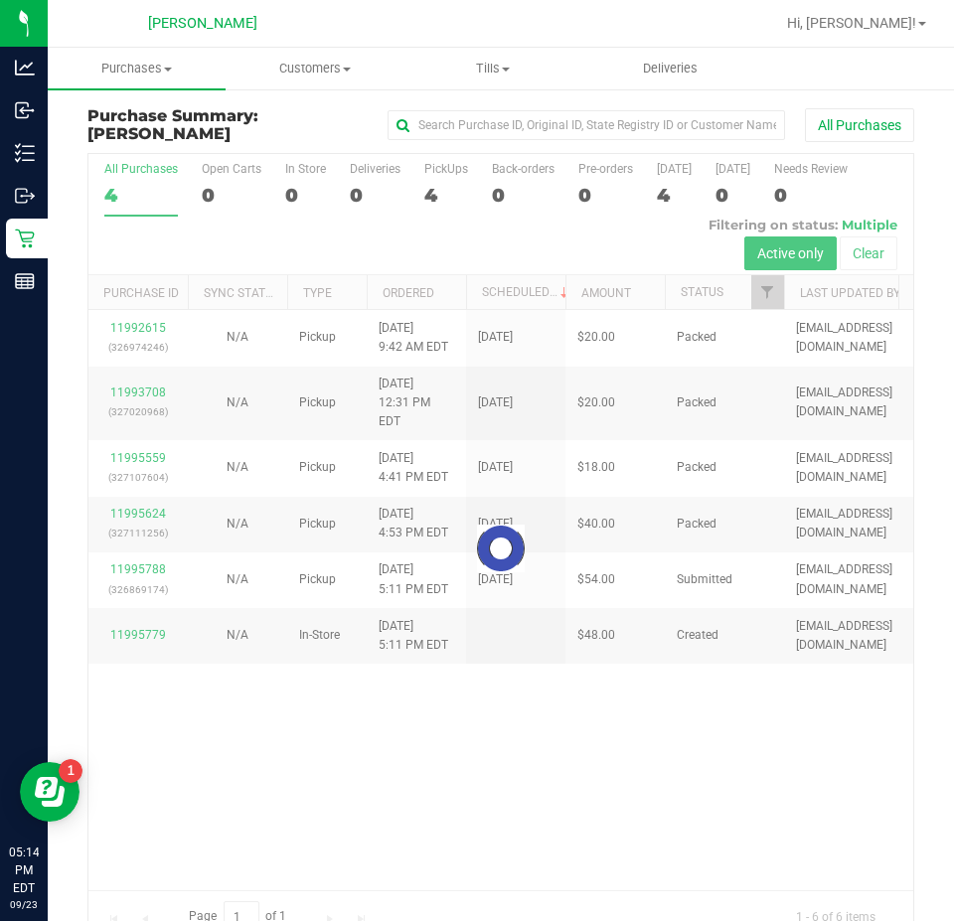
click at [150, 543] on div at bounding box center [500, 548] width 824 height 788
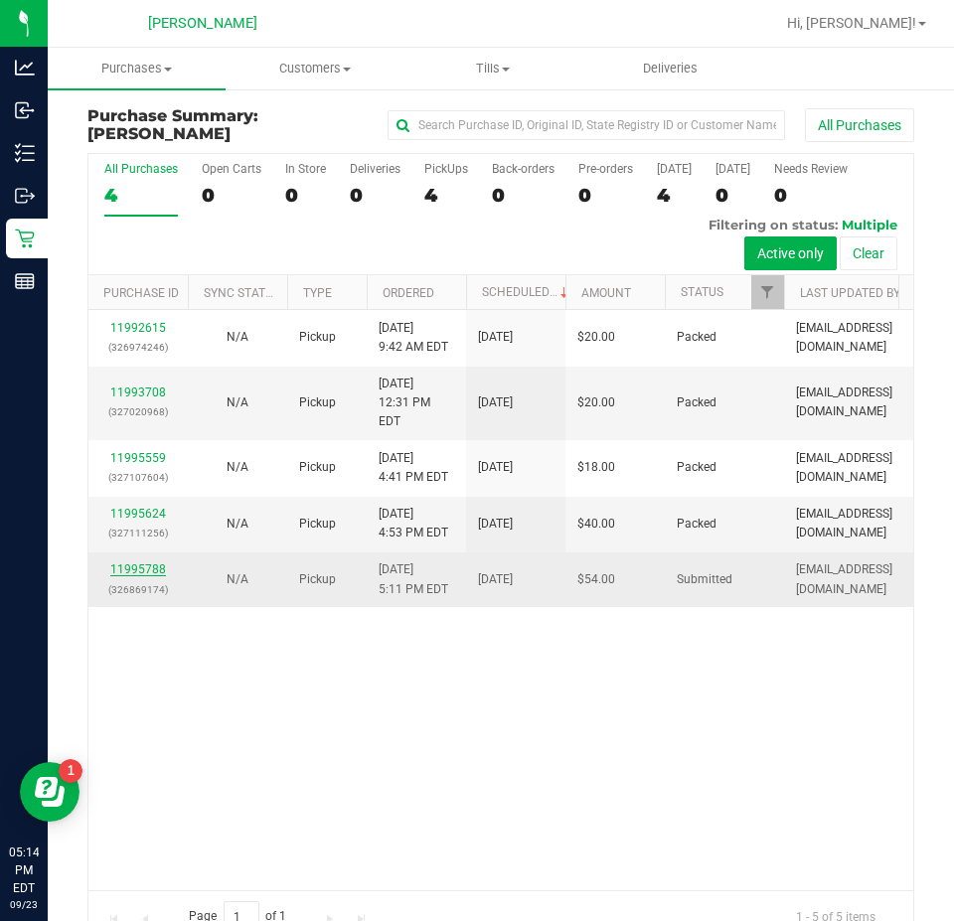
click at [139, 562] on link "11995788" at bounding box center [138, 569] width 56 height 14
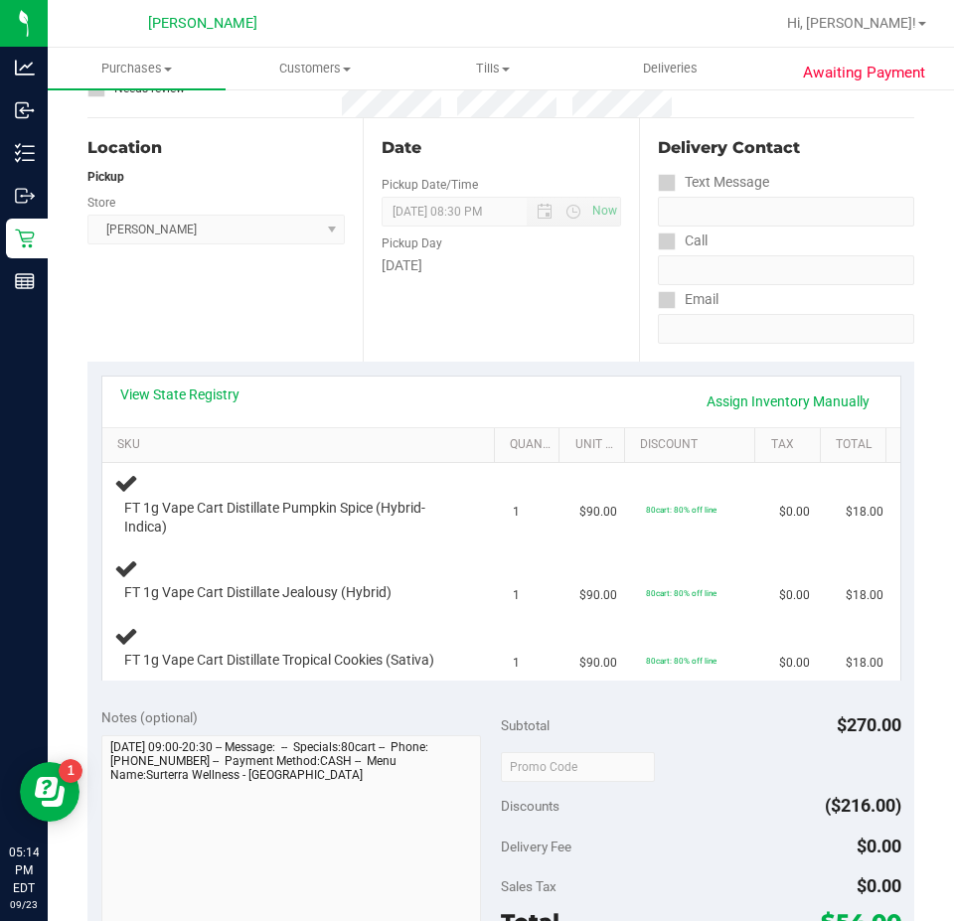
scroll to position [175, 0]
click at [207, 392] on link "View State Registry" at bounding box center [179, 393] width 119 height 20
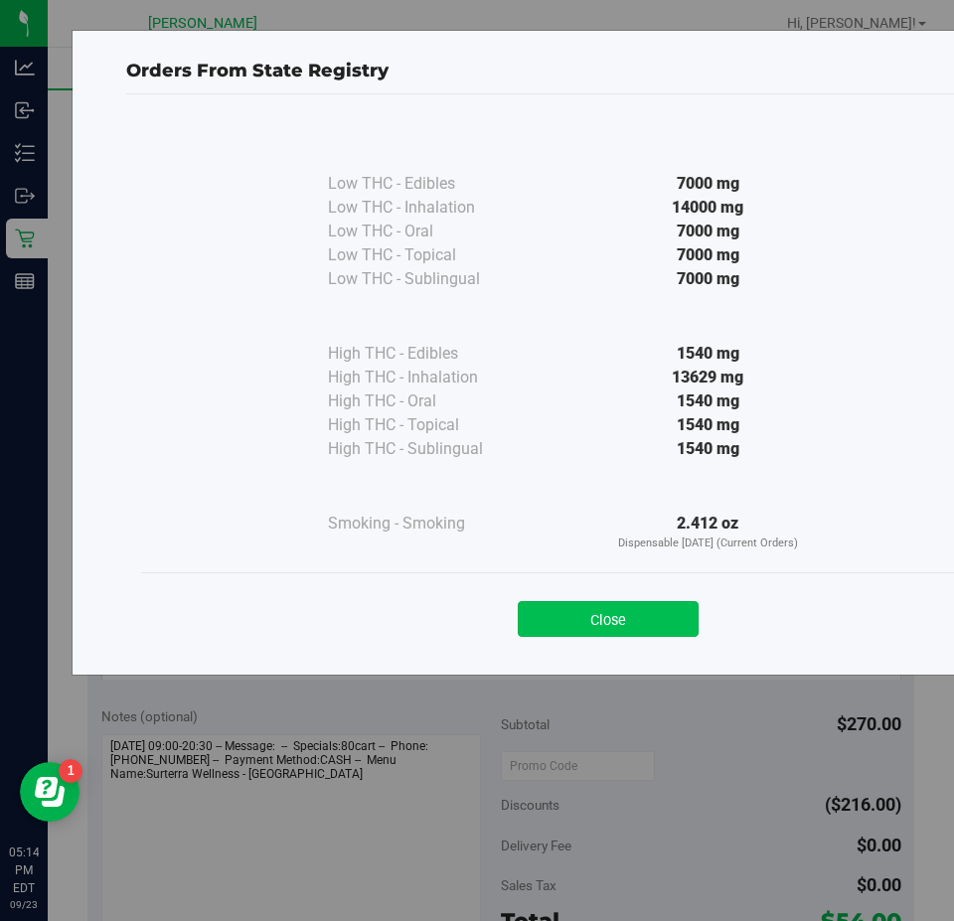
click at [638, 621] on button "Close" at bounding box center [608, 619] width 181 height 36
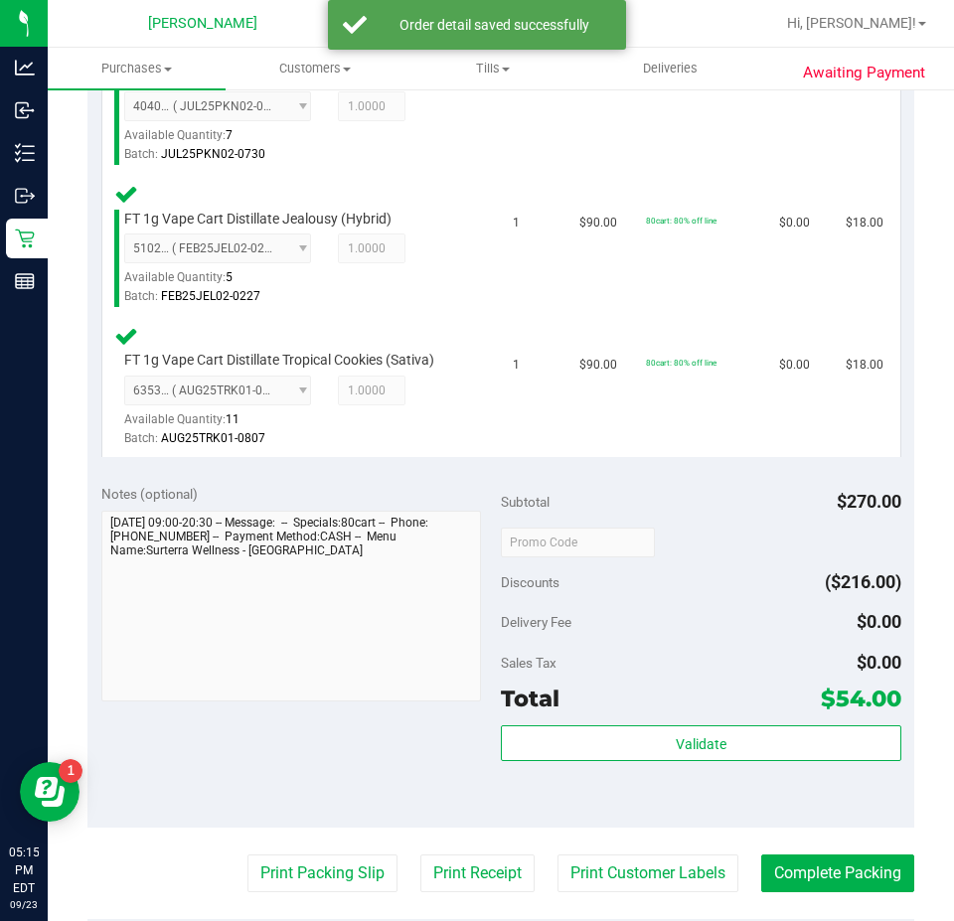
scroll to position [642, 0]
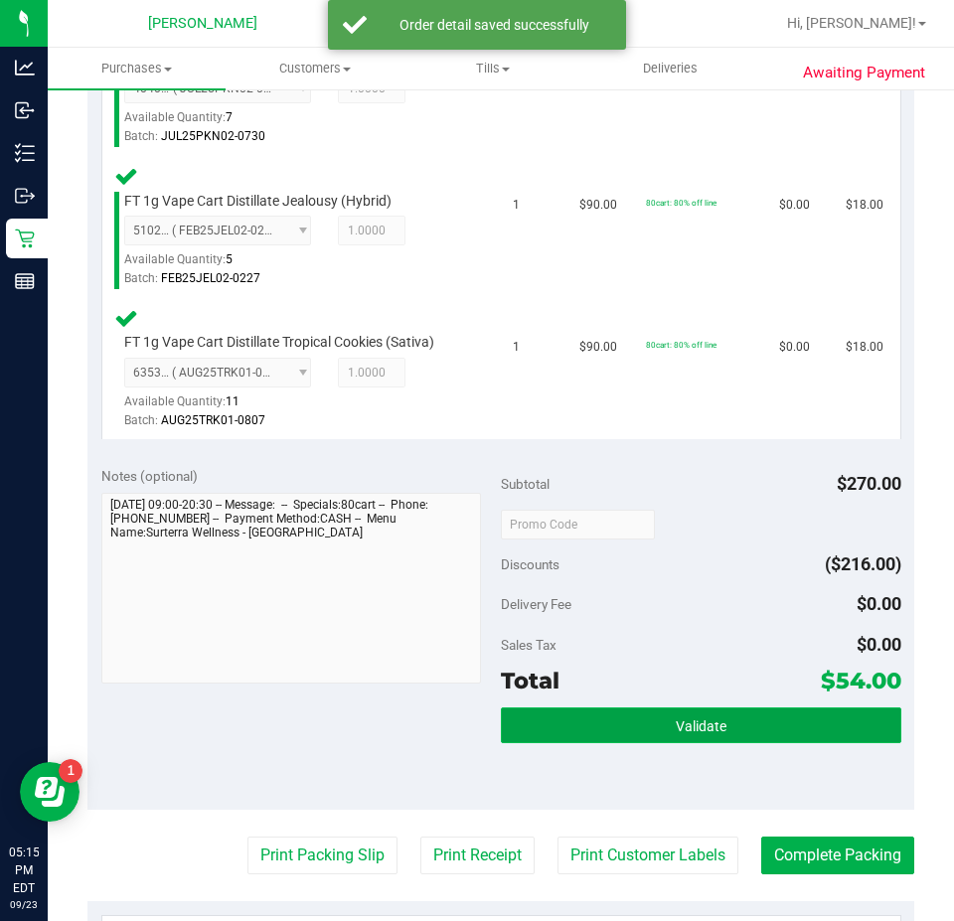
click at [712, 727] on span "Validate" at bounding box center [700, 726] width 51 height 16
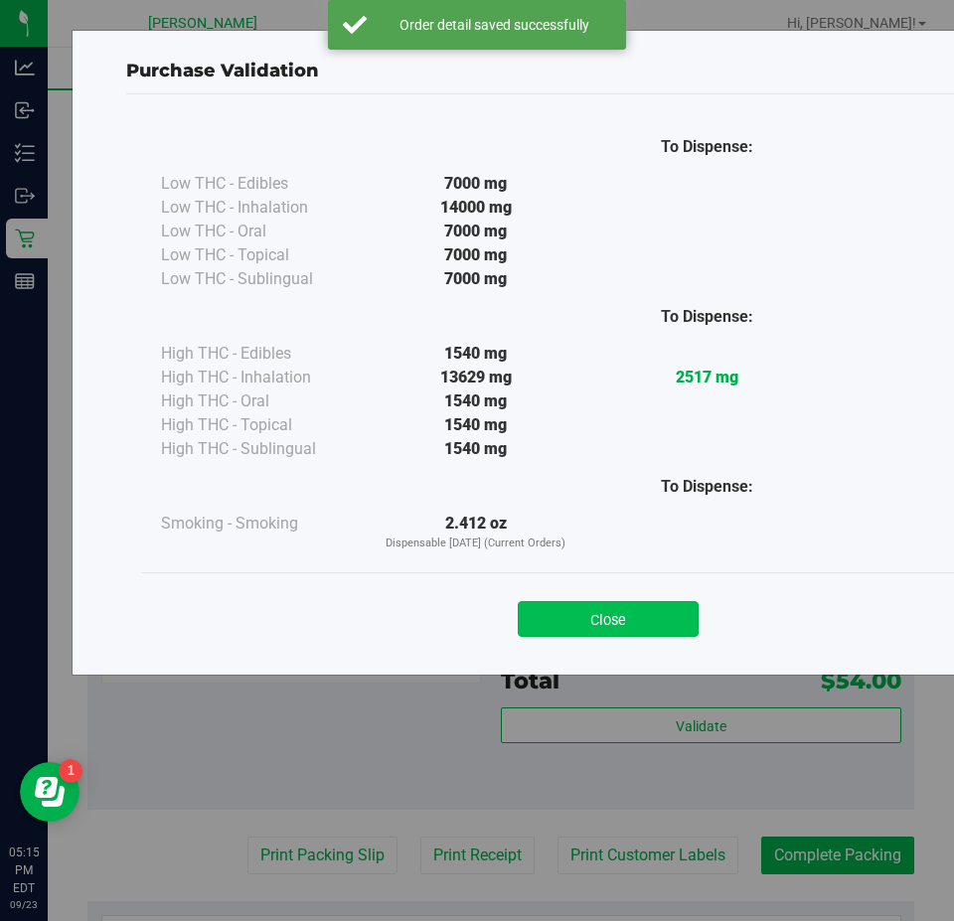
click at [632, 623] on button "Close" at bounding box center [608, 619] width 181 height 36
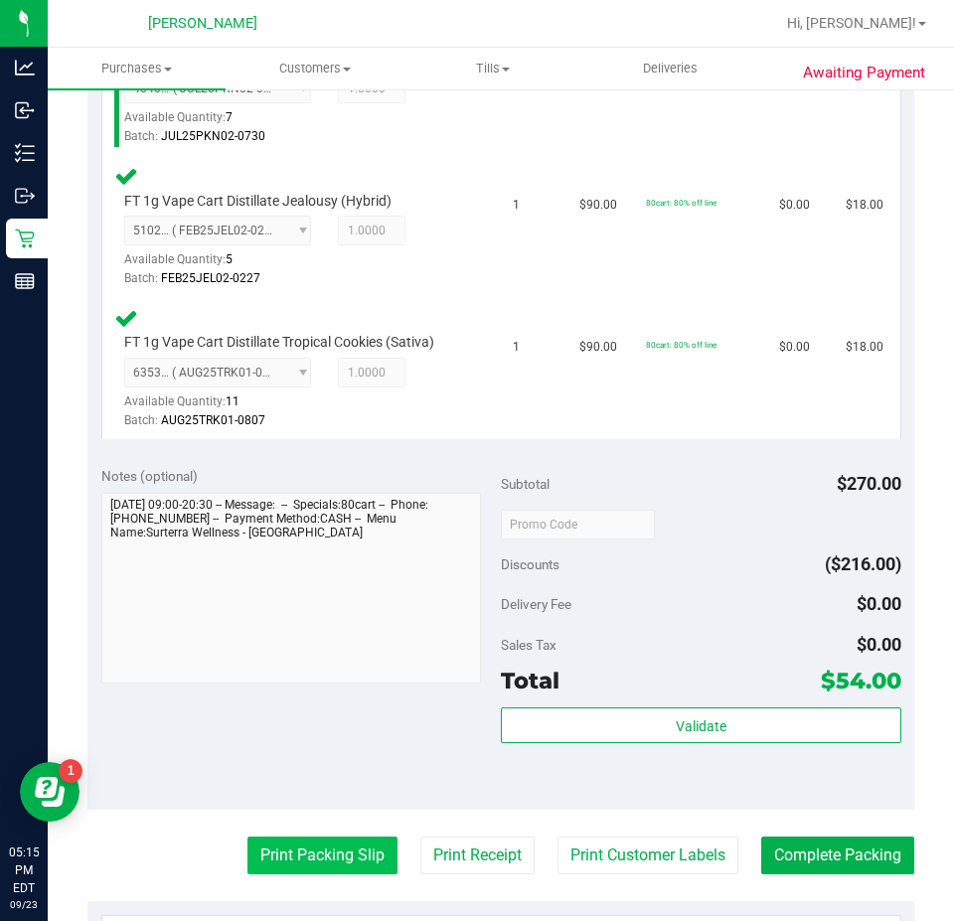
click at [279, 870] on button "Print Packing Slip" at bounding box center [322, 855] width 150 height 38
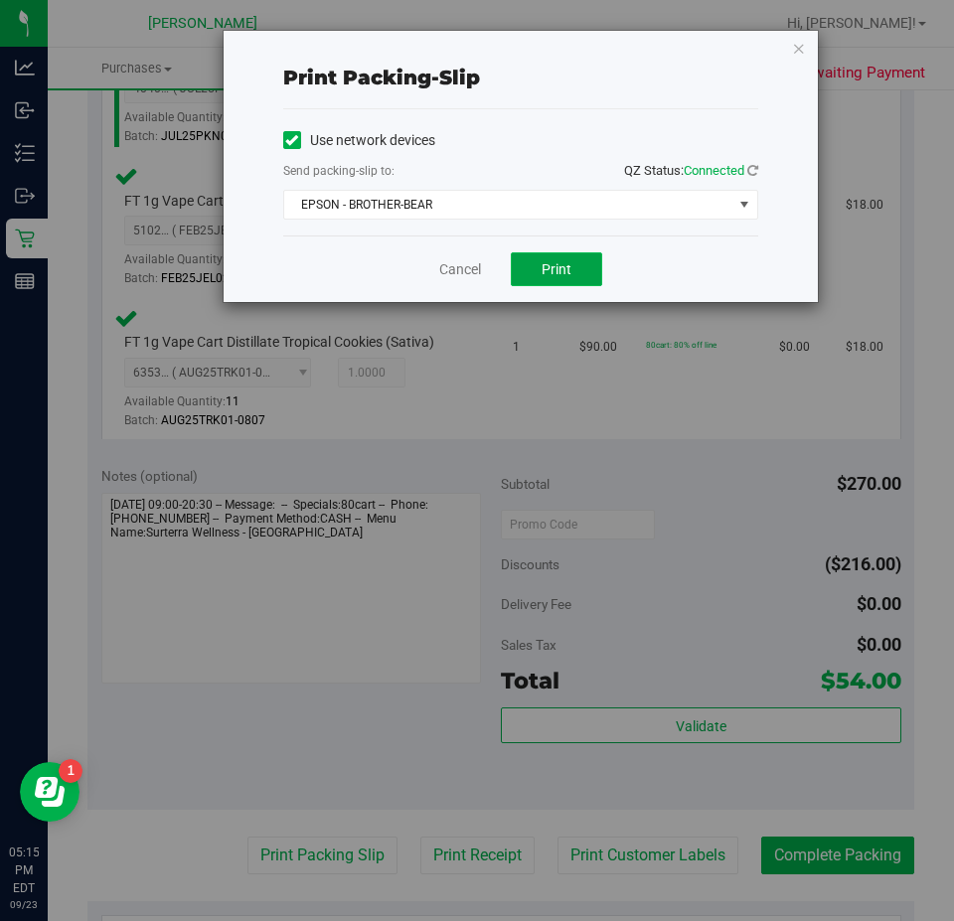
click at [554, 269] on span "Print" at bounding box center [556, 269] width 30 height 16
click at [452, 264] on link "Cancel" at bounding box center [460, 269] width 42 height 21
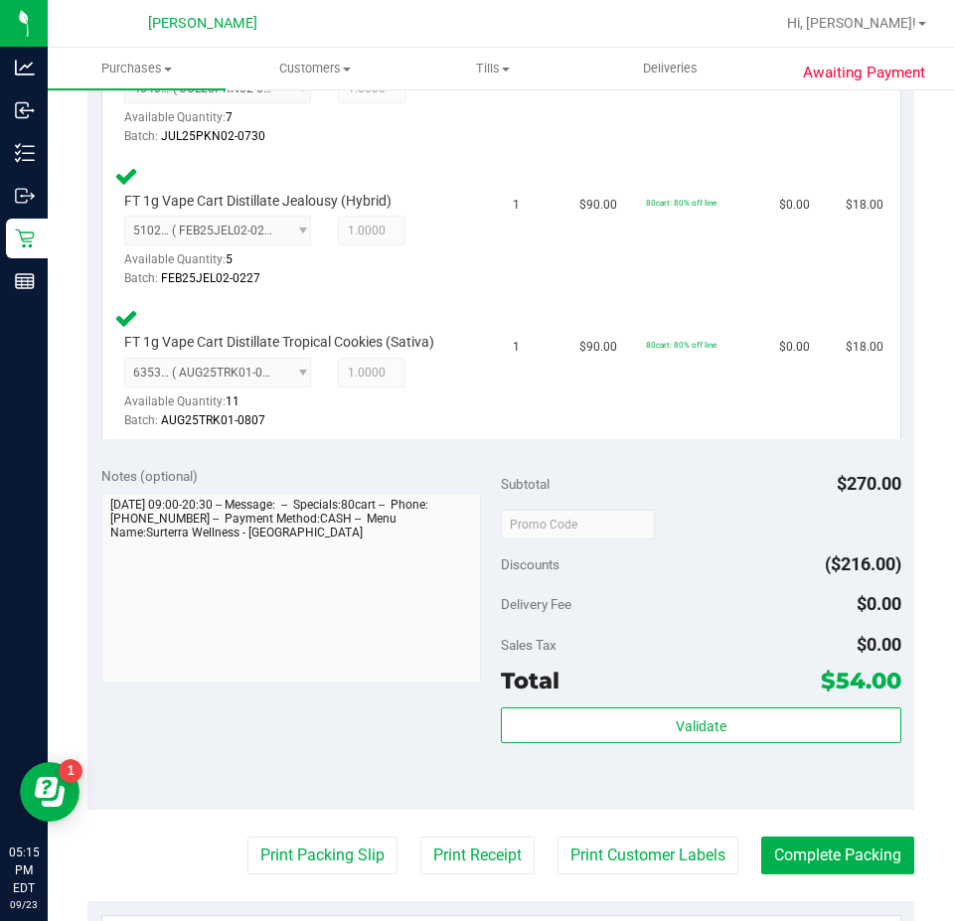
click at [819, 893] on purchase-details "Back Edit Purchase Cancel Purchase View Profile # 11995788 BioTrack ID: - Submi…" at bounding box center [500, 396] width 826 height 1861
click at [866, 869] on button "Complete Packing" at bounding box center [837, 855] width 153 height 38
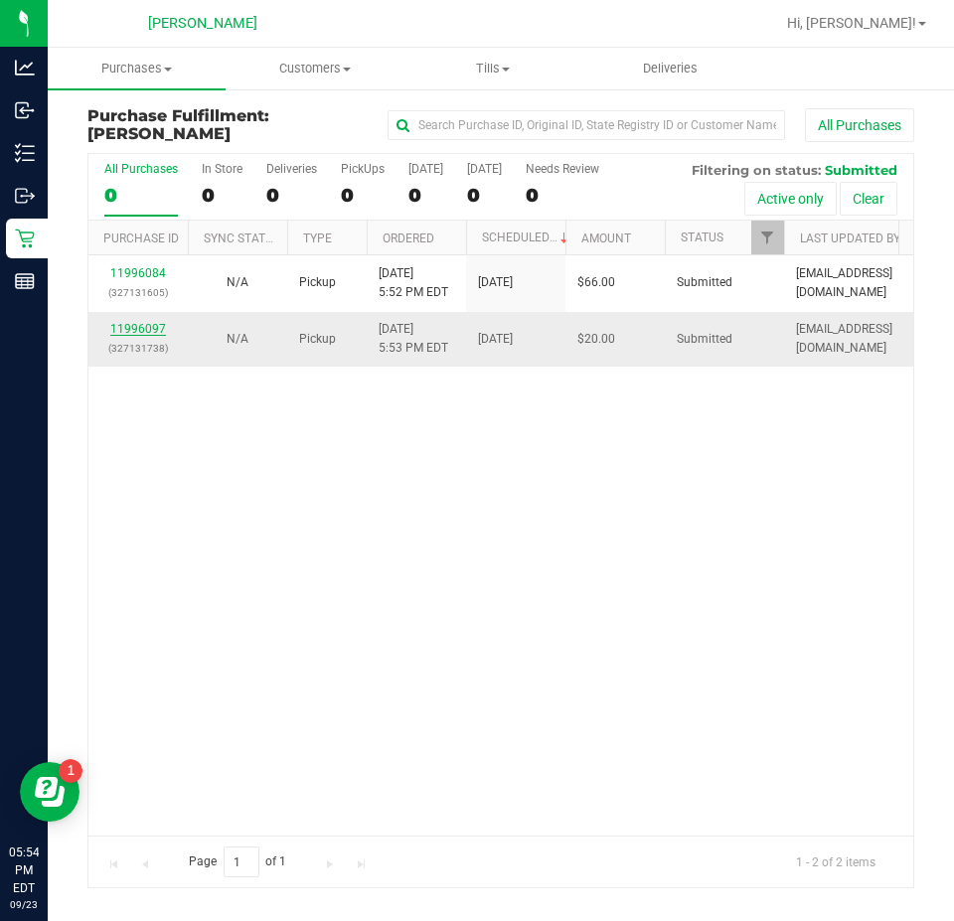
click at [147, 330] on link "11996097" at bounding box center [138, 329] width 56 height 14
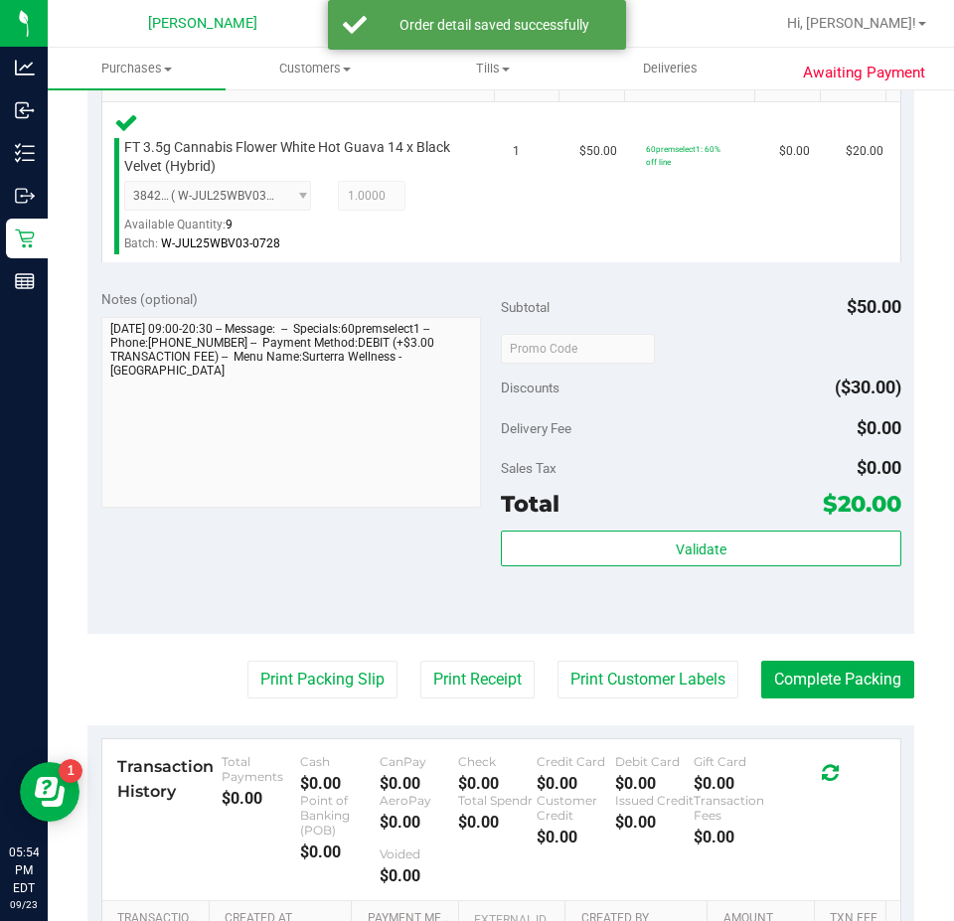
scroll to position [541, 0]
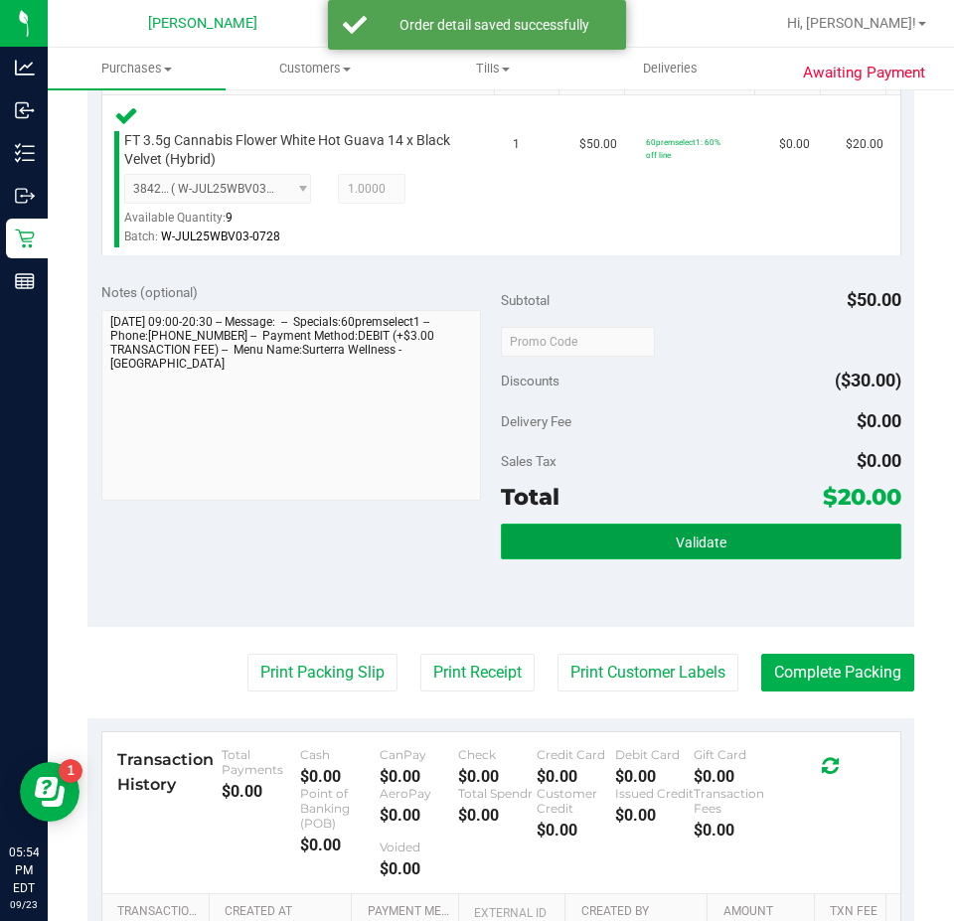
click at [791, 540] on button "Validate" at bounding box center [701, 541] width 400 height 36
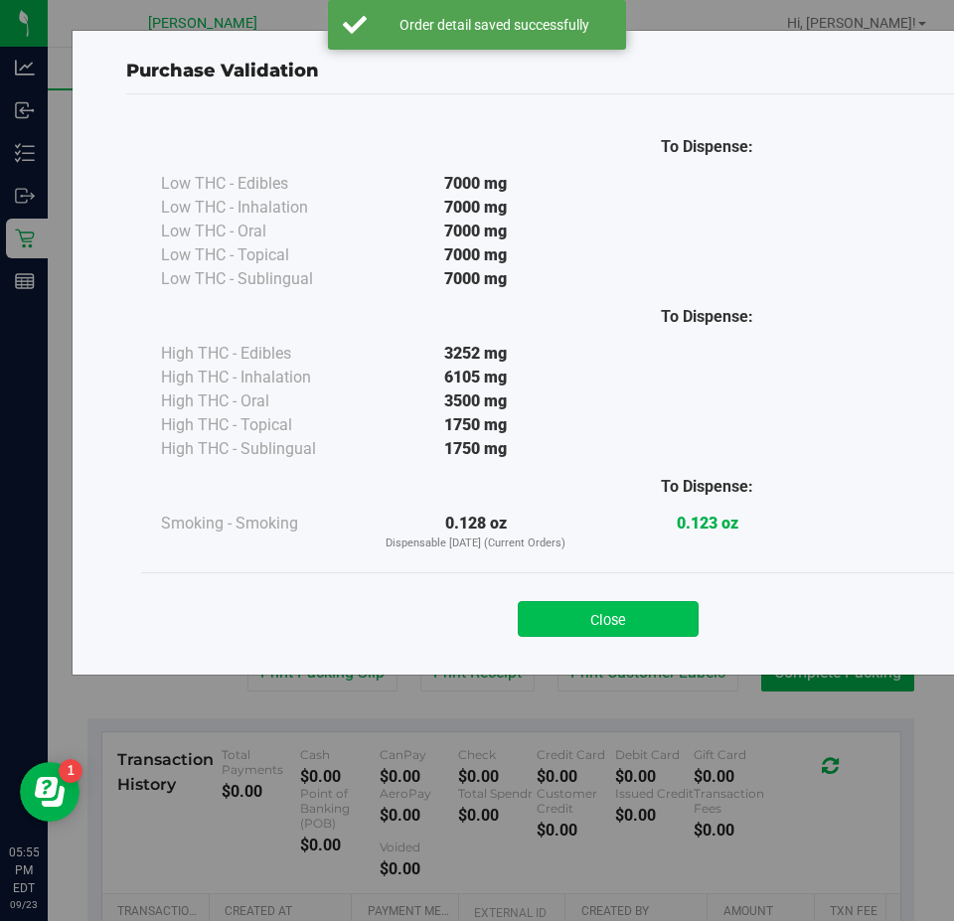
click at [618, 614] on button "Close" at bounding box center [608, 619] width 181 height 36
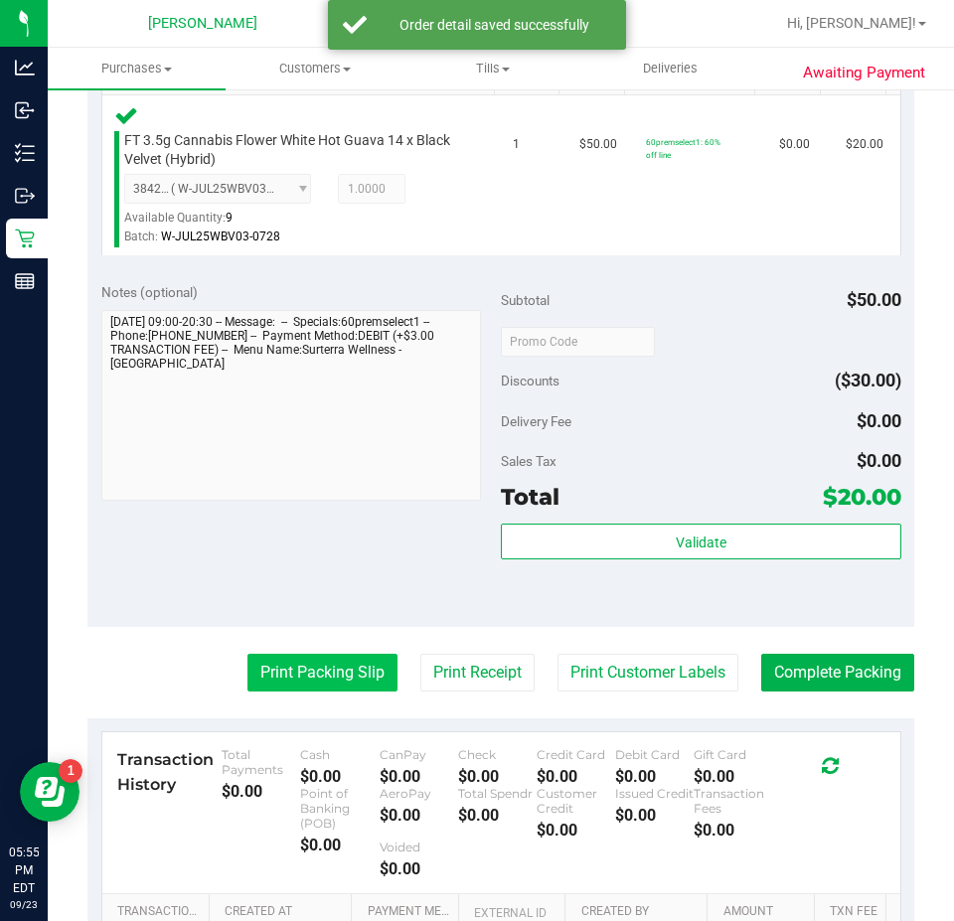
click at [303, 676] on button "Print Packing Slip" at bounding box center [322, 673] width 150 height 38
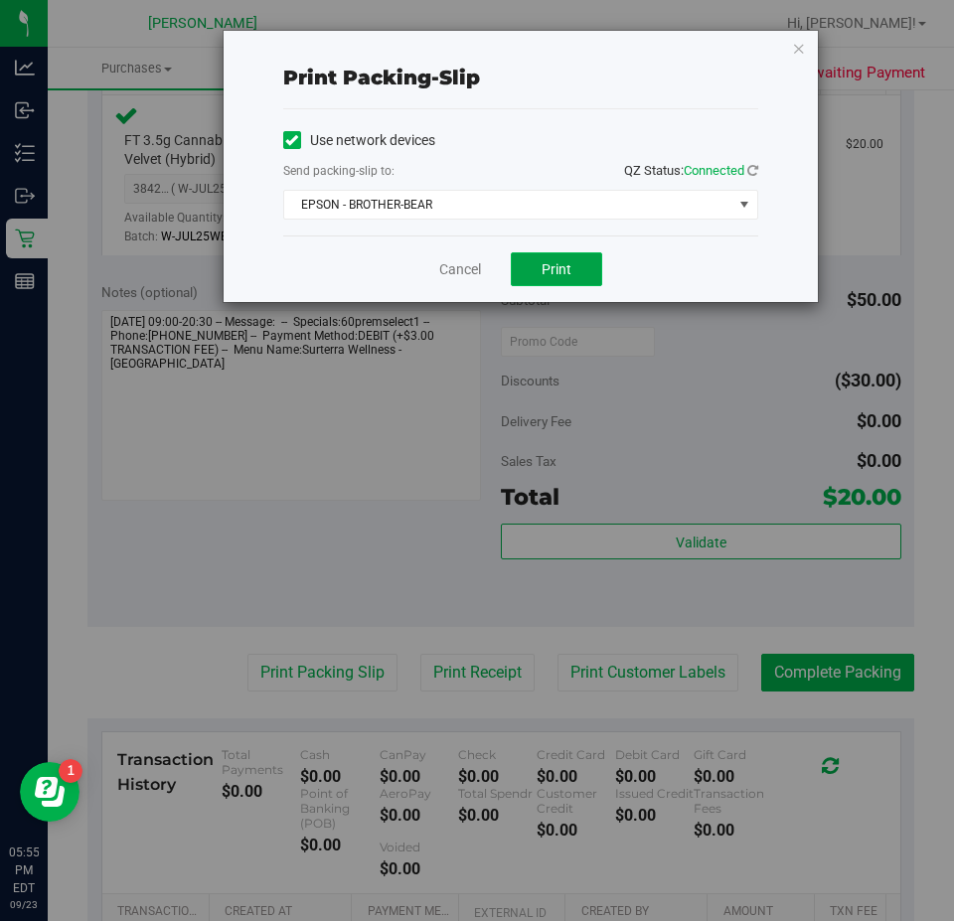
click at [558, 278] on button "Print" at bounding box center [556, 269] width 91 height 34
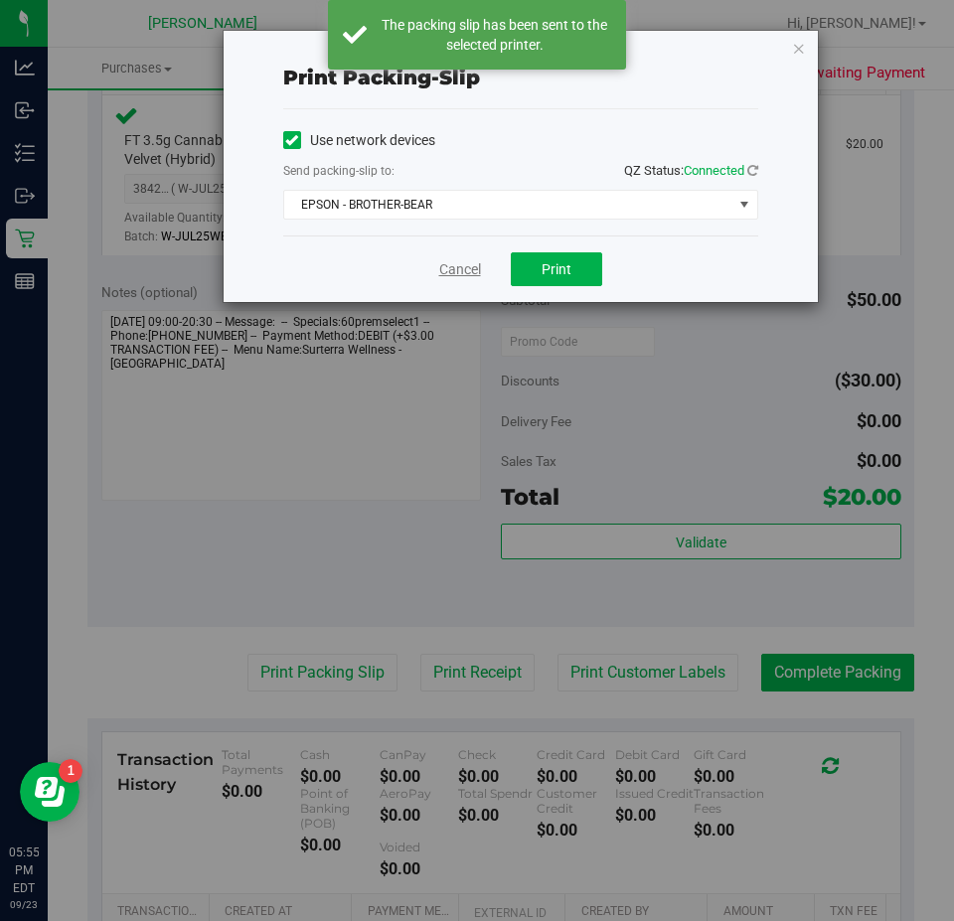
click at [455, 272] on link "Cancel" at bounding box center [460, 269] width 42 height 21
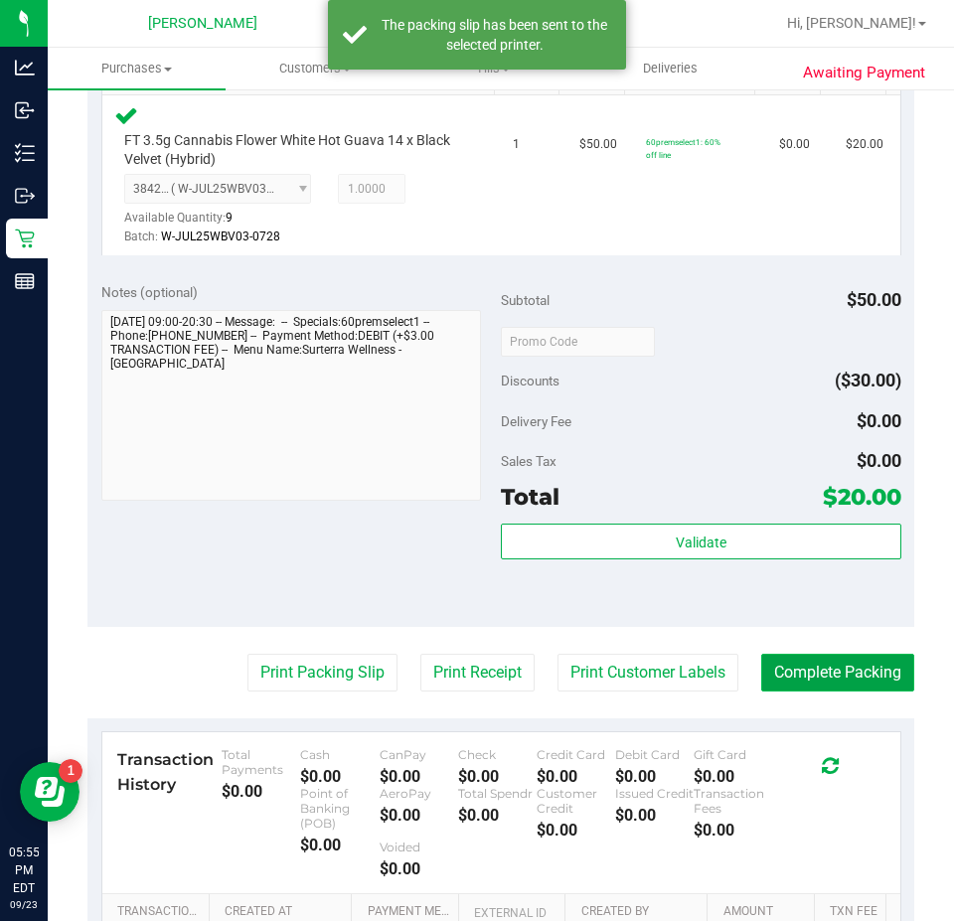
click at [835, 664] on button "Complete Packing" at bounding box center [837, 673] width 153 height 38
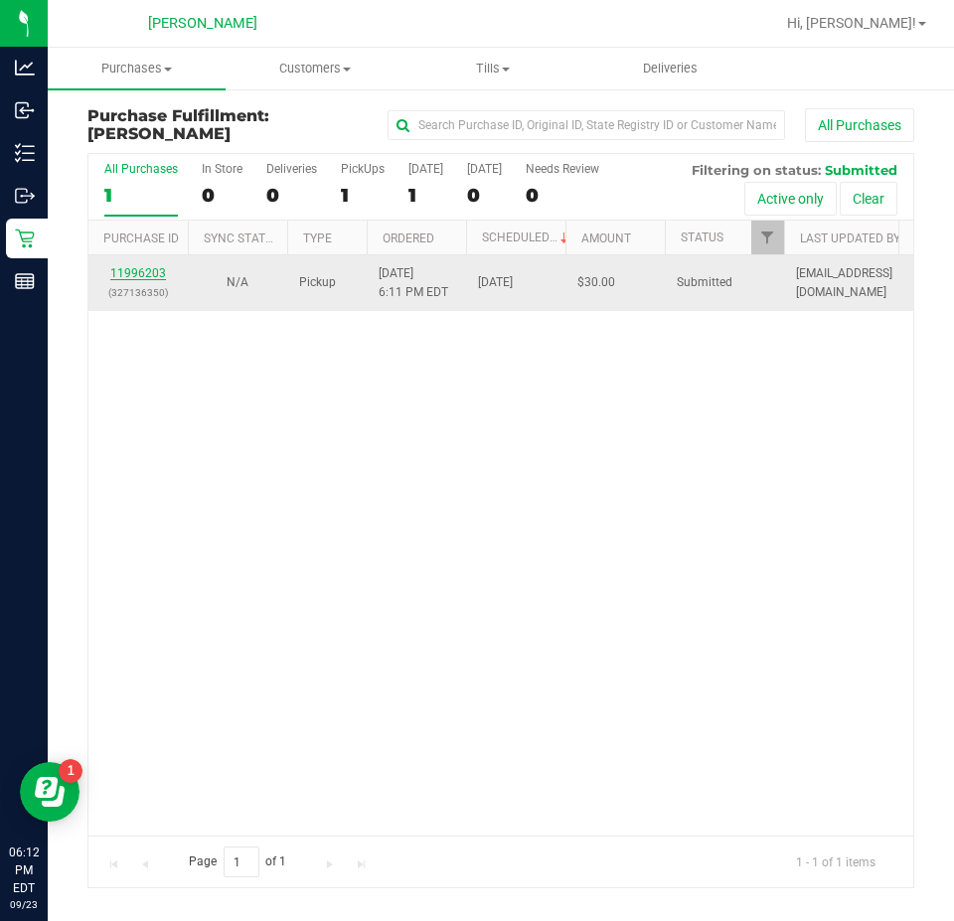
click at [151, 272] on link "11996203" at bounding box center [138, 273] width 56 height 14
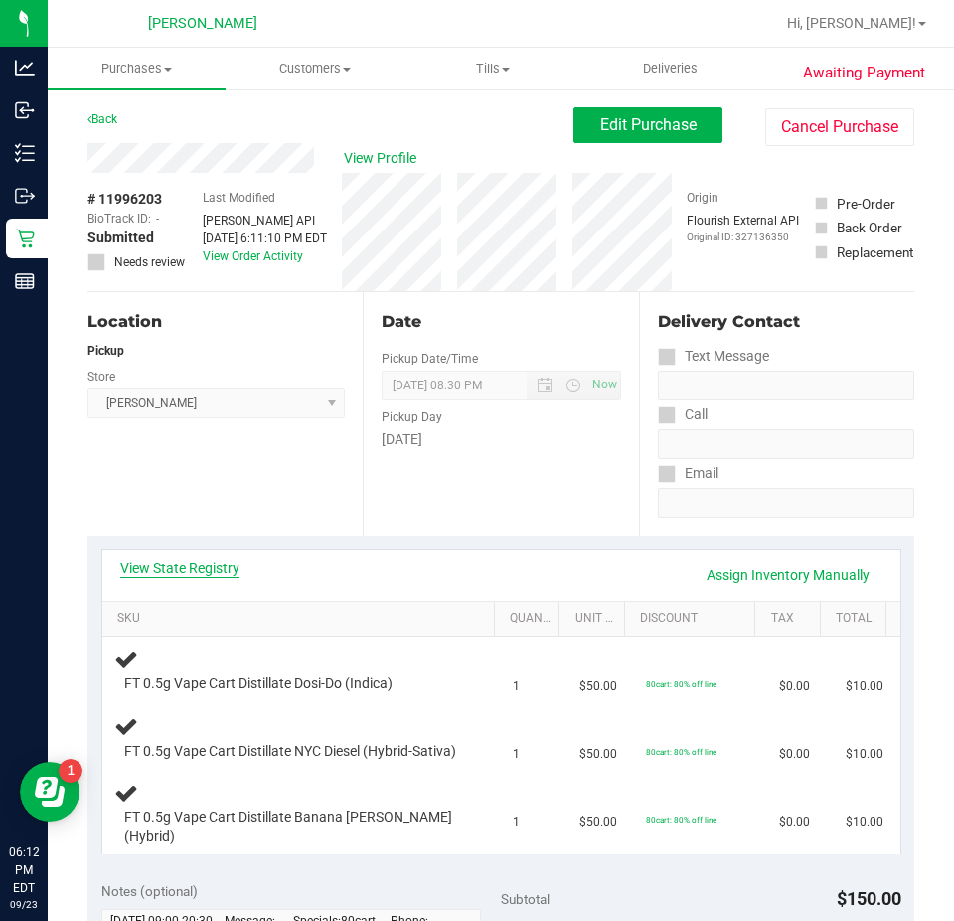
click at [218, 575] on link "View State Registry" at bounding box center [179, 568] width 119 height 20
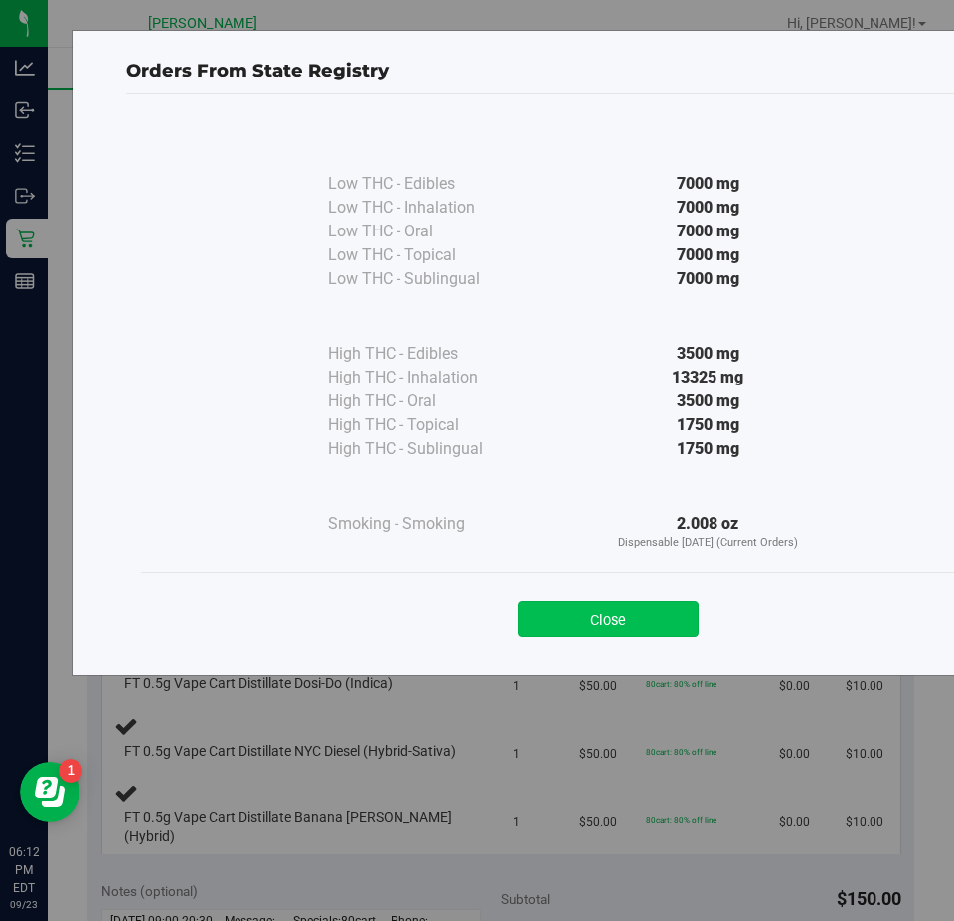
click at [664, 616] on button "Close" at bounding box center [608, 619] width 181 height 36
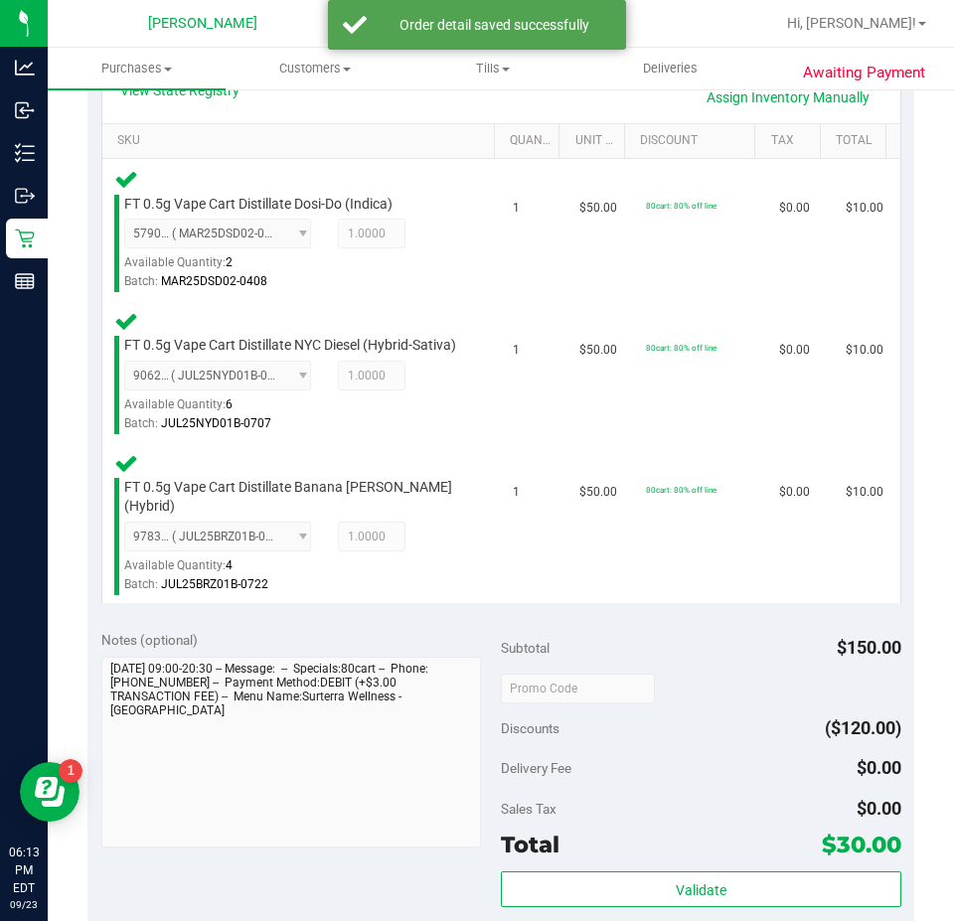
scroll to position [565, 0]
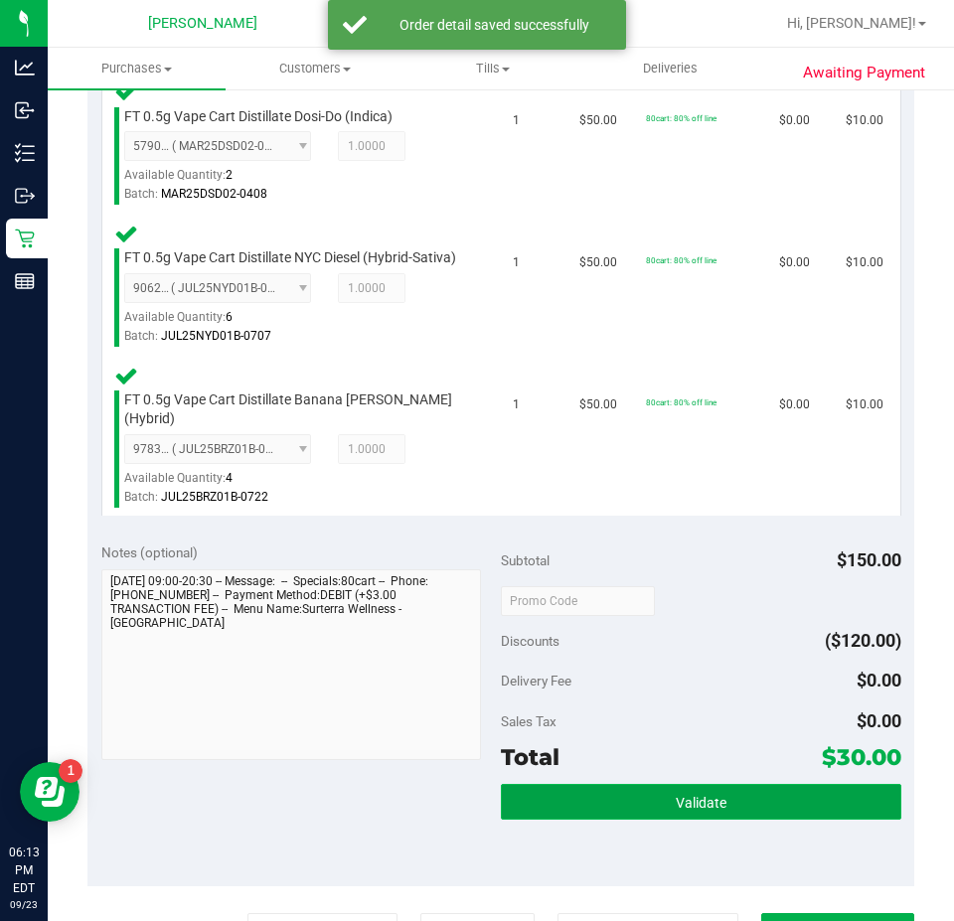
click at [674, 789] on button "Validate" at bounding box center [701, 802] width 400 height 36
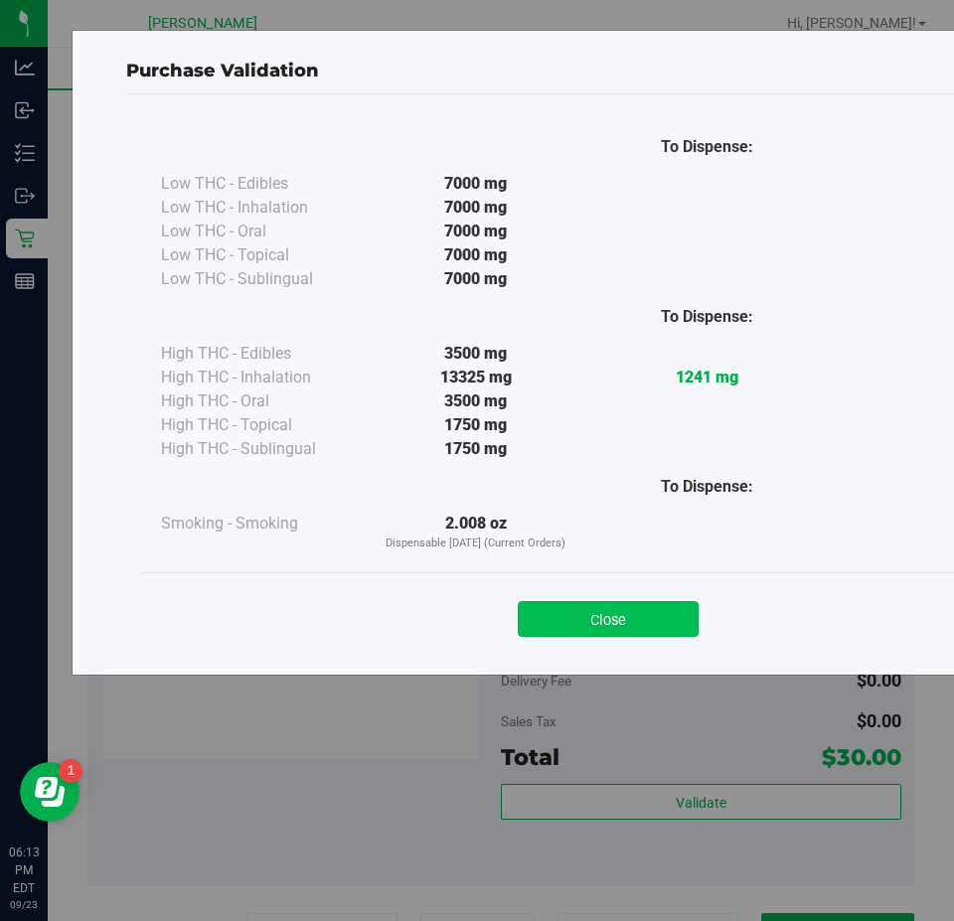
click at [646, 609] on button "Close" at bounding box center [608, 619] width 181 height 36
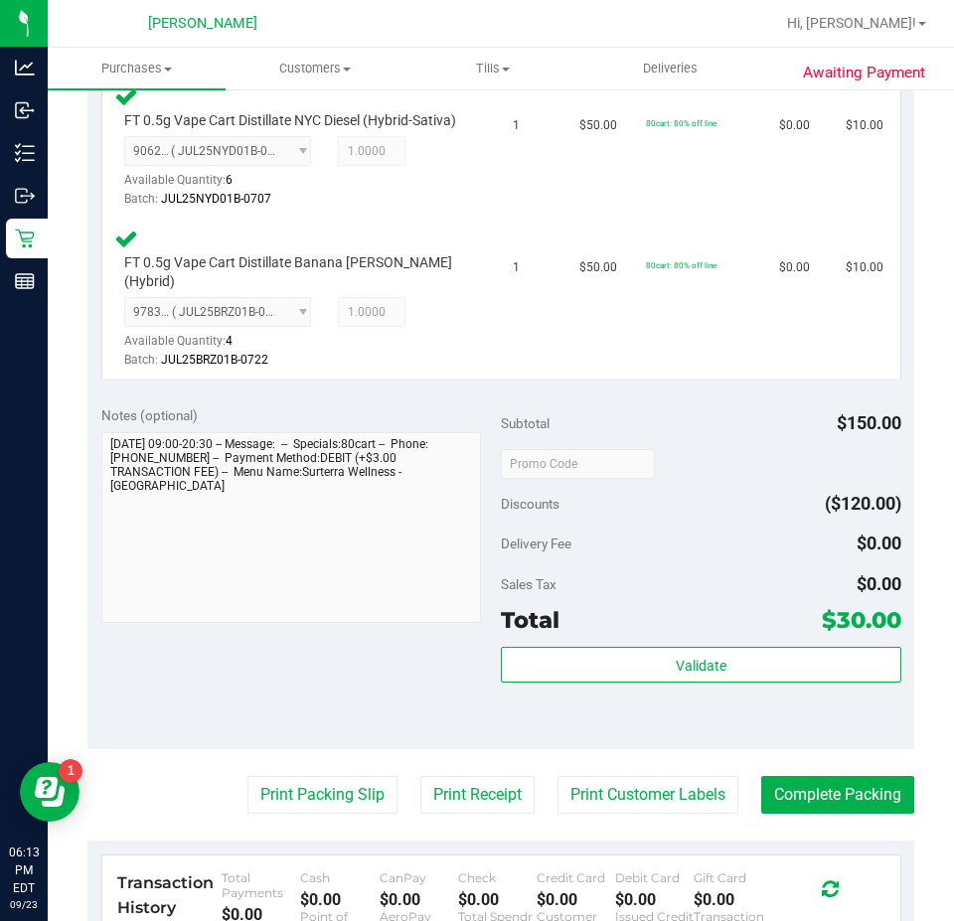
scroll to position [876, 0]
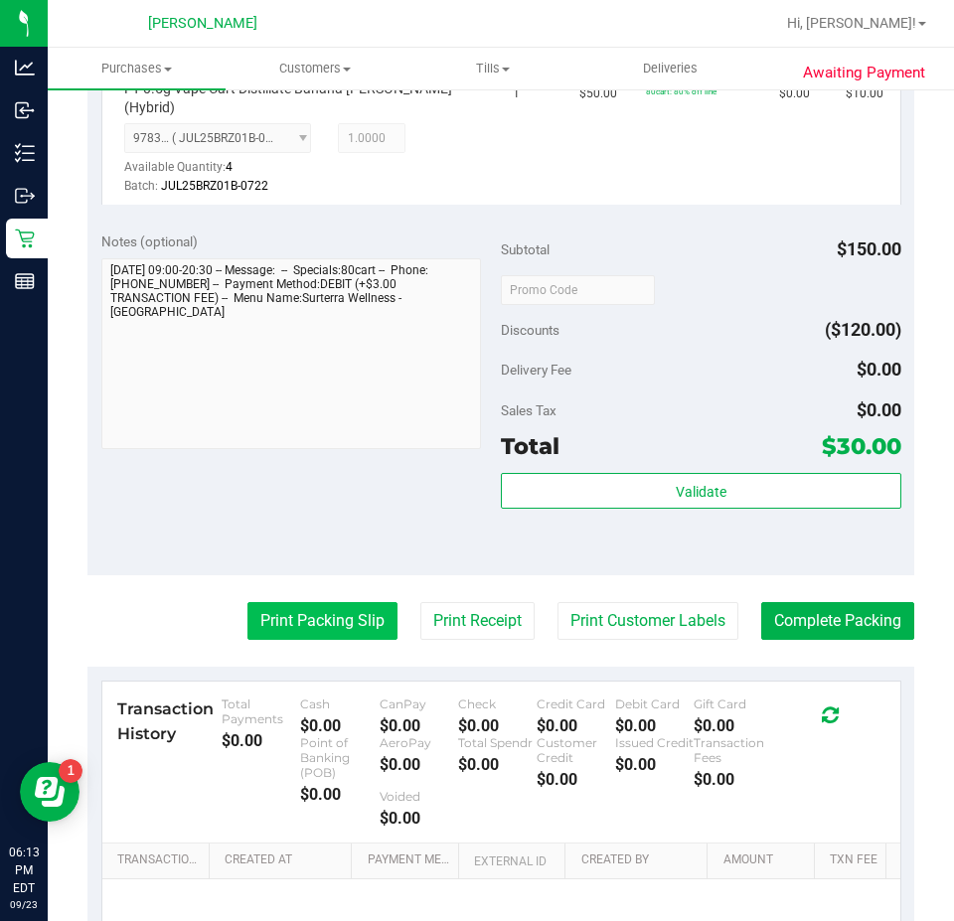
click at [335, 622] on button "Print Packing Slip" at bounding box center [322, 621] width 150 height 38
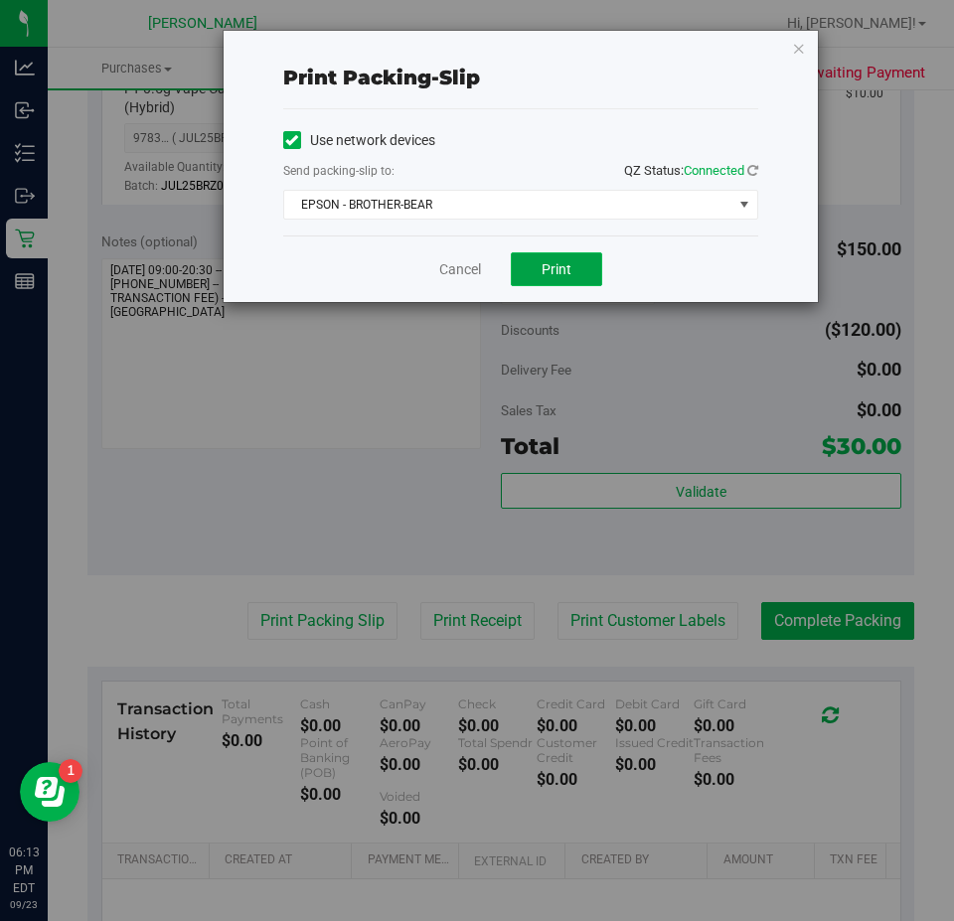
click at [578, 283] on button "Print" at bounding box center [556, 269] width 91 height 34
click at [447, 277] on link "Cancel" at bounding box center [460, 269] width 42 height 21
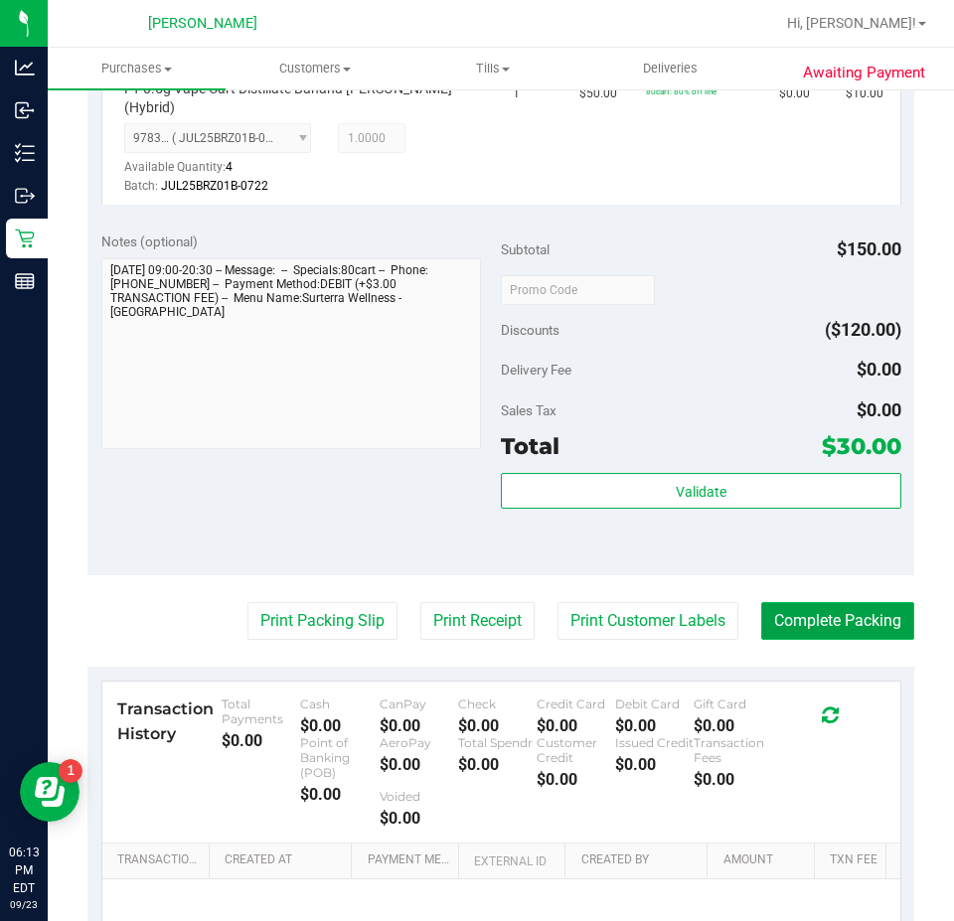
click at [864, 622] on button "Complete Packing" at bounding box center [837, 621] width 153 height 38
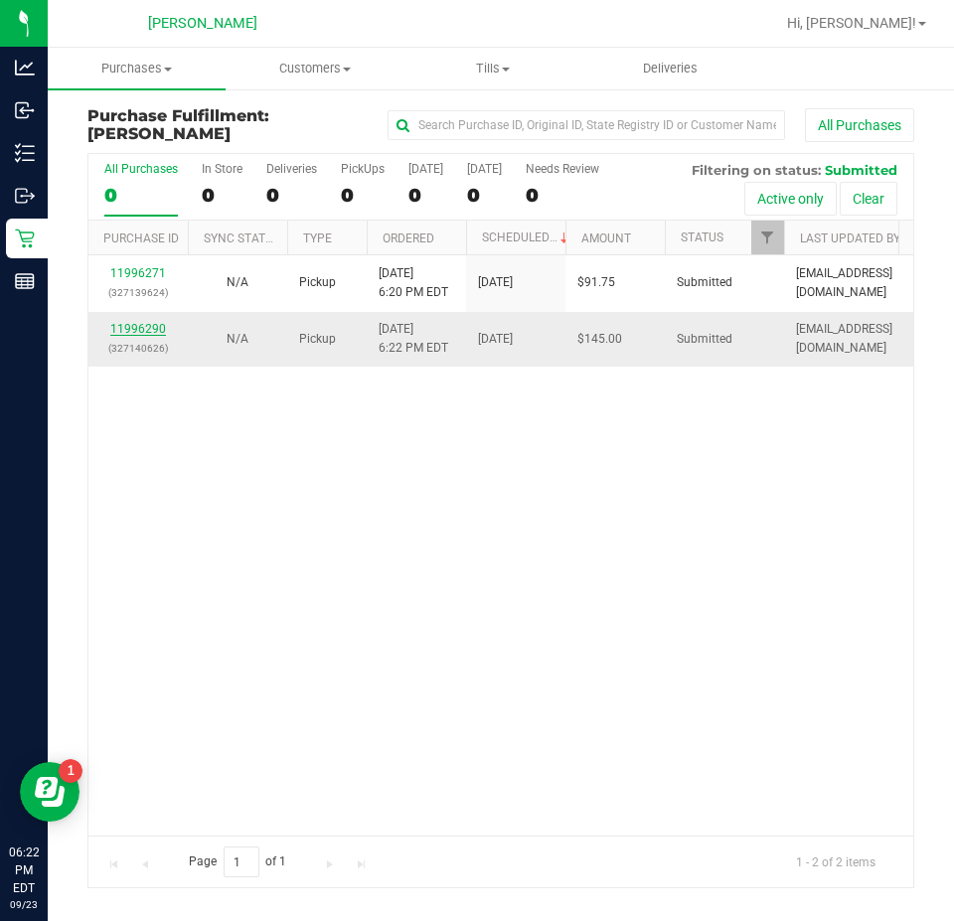
click at [140, 330] on link "11996290" at bounding box center [138, 329] width 56 height 14
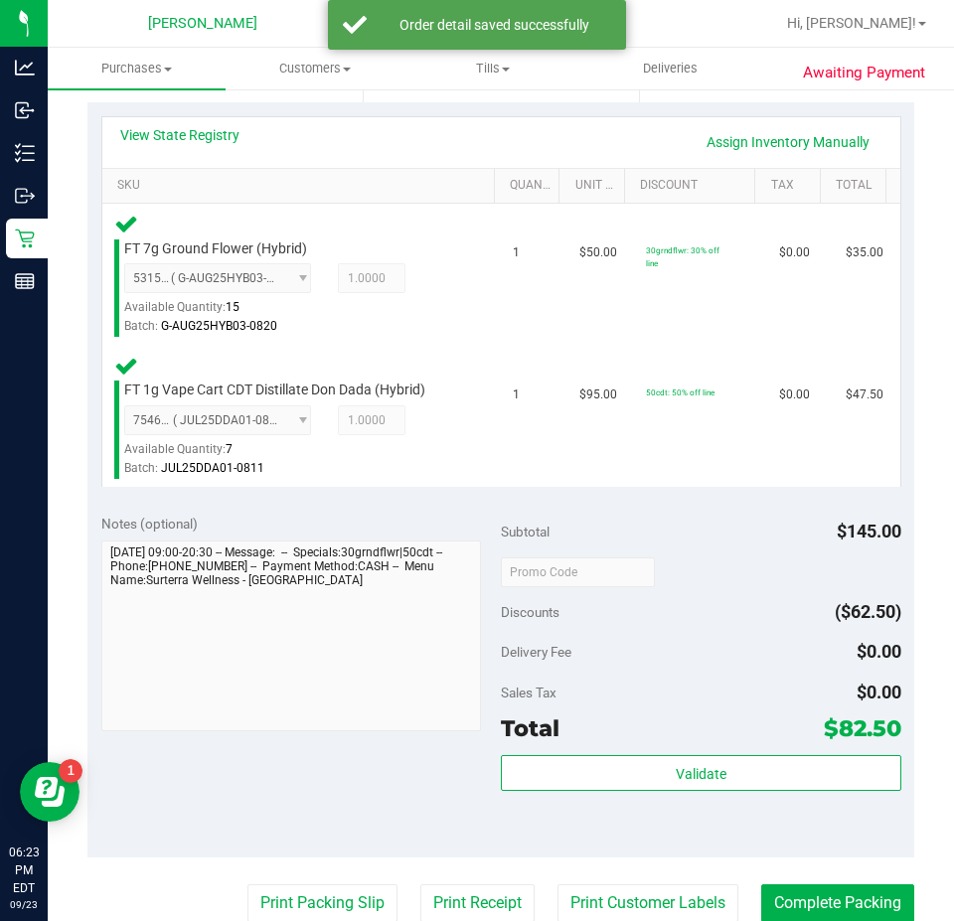
scroll to position [452, 0]
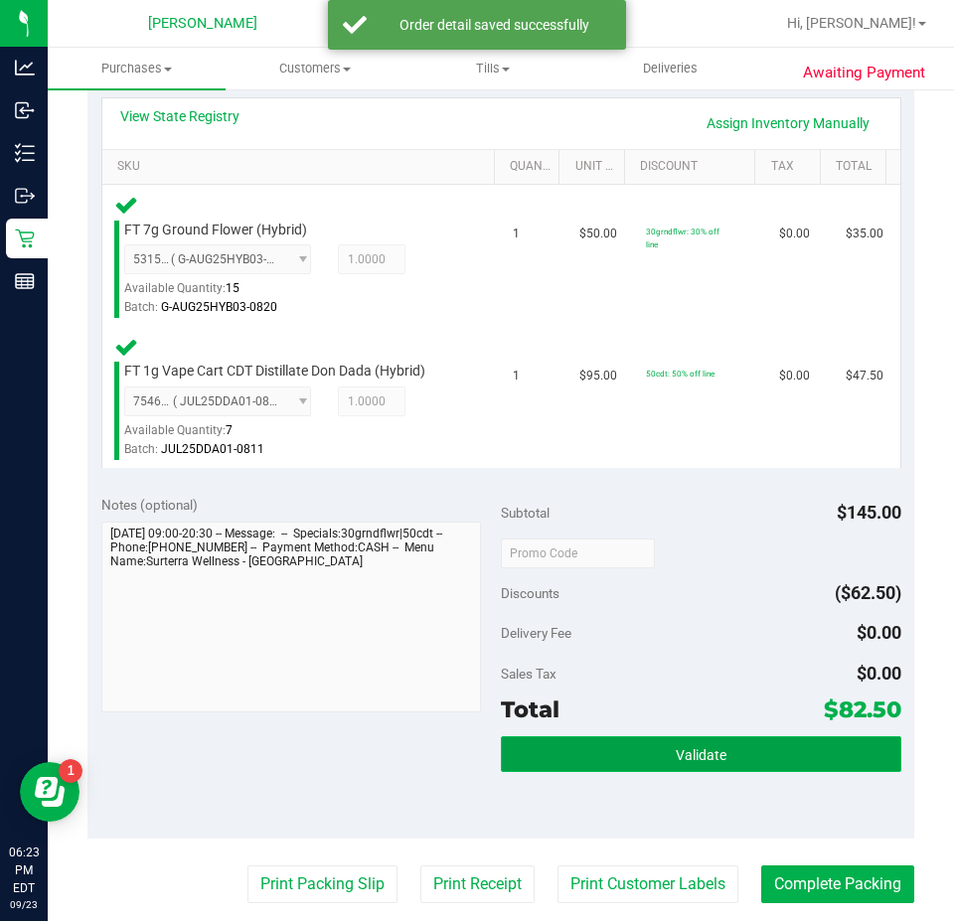
click at [686, 755] on span "Validate" at bounding box center [700, 755] width 51 height 16
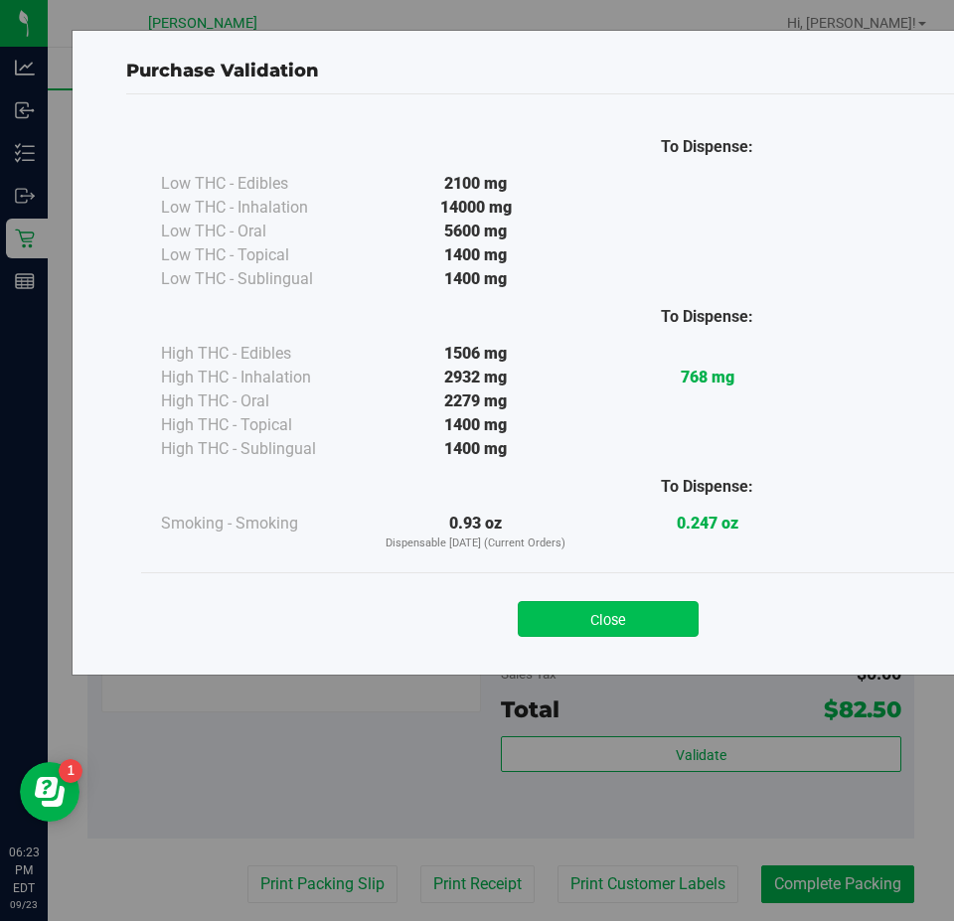
click at [615, 610] on button "Close" at bounding box center [608, 619] width 181 height 36
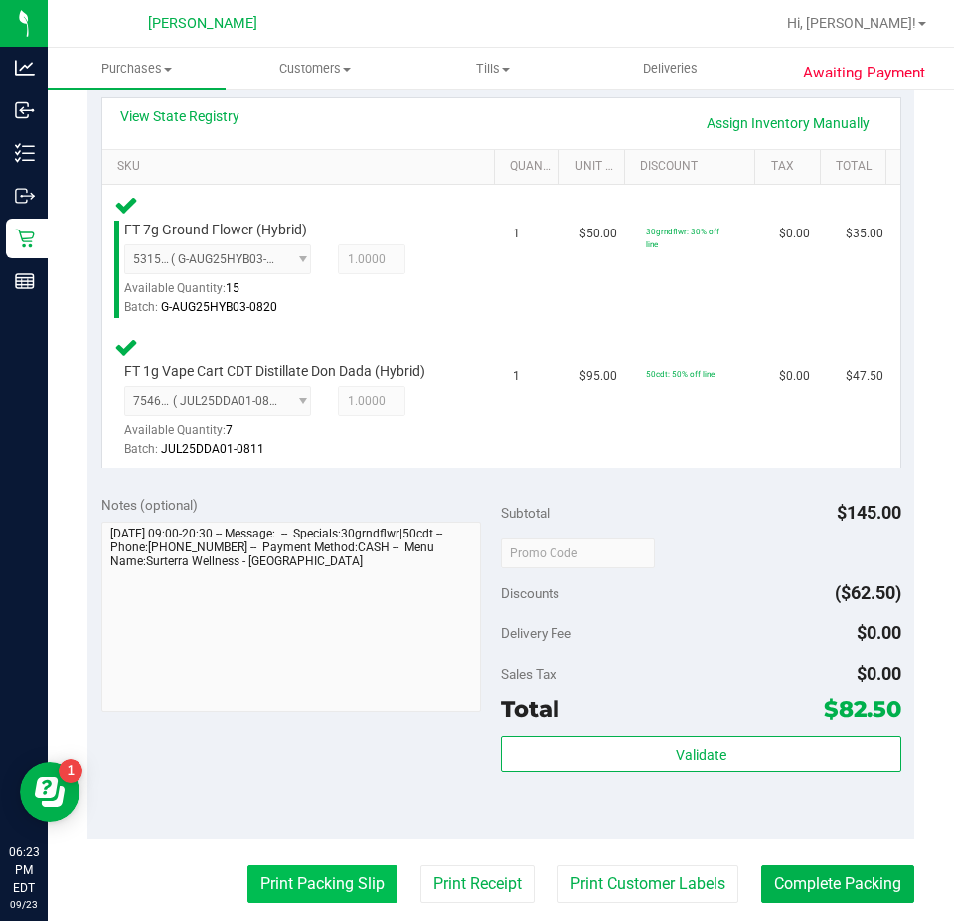
click at [306, 887] on button "Print Packing Slip" at bounding box center [322, 884] width 150 height 38
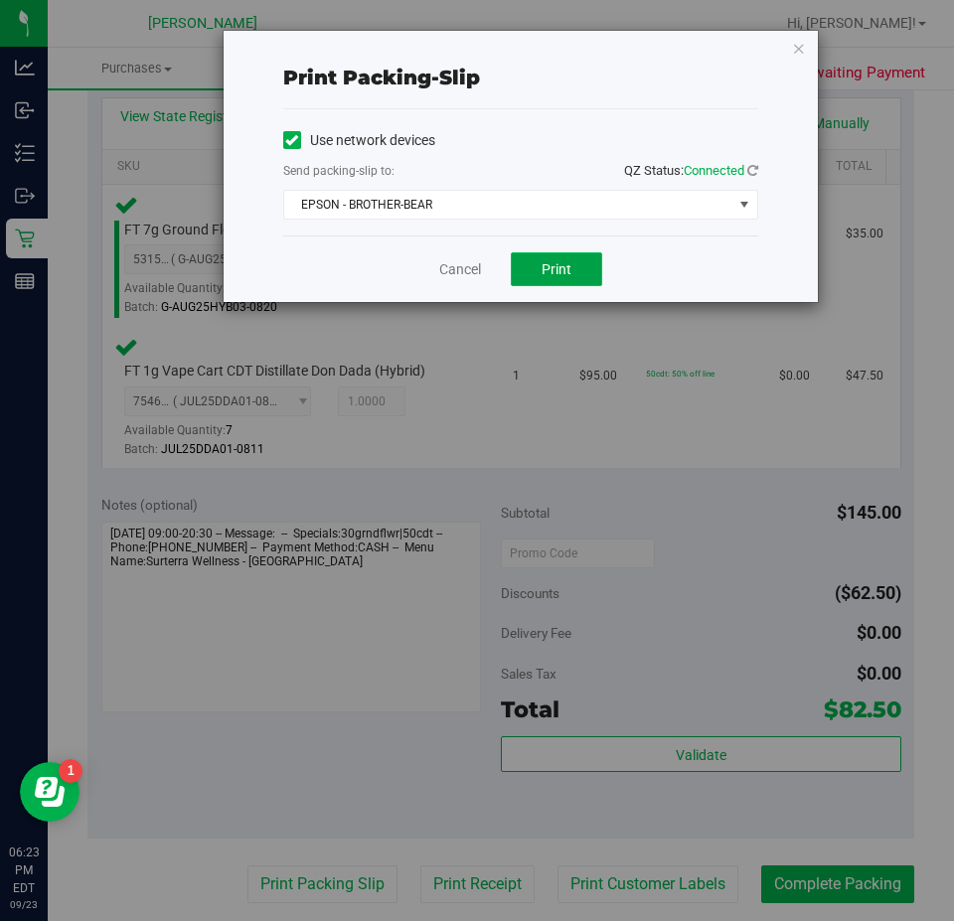
click at [557, 269] on span "Print" at bounding box center [556, 269] width 30 height 16
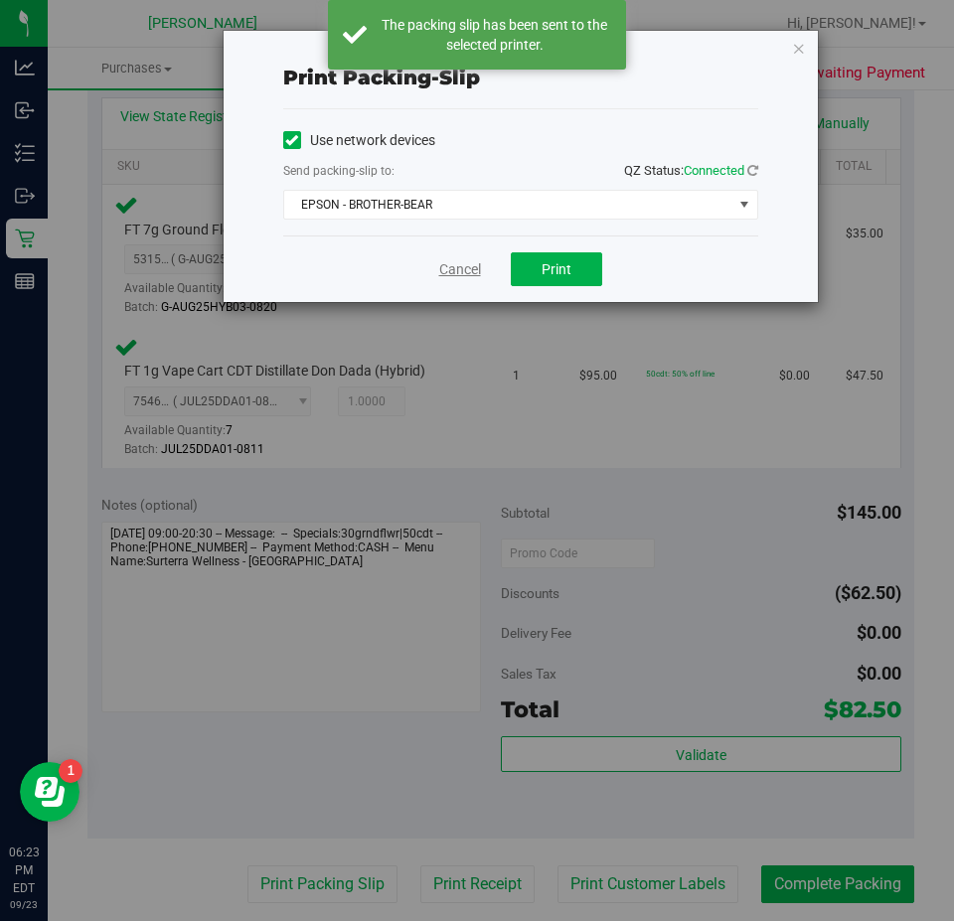
click at [449, 263] on link "Cancel" at bounding box center [460, 269] width 42 height 21
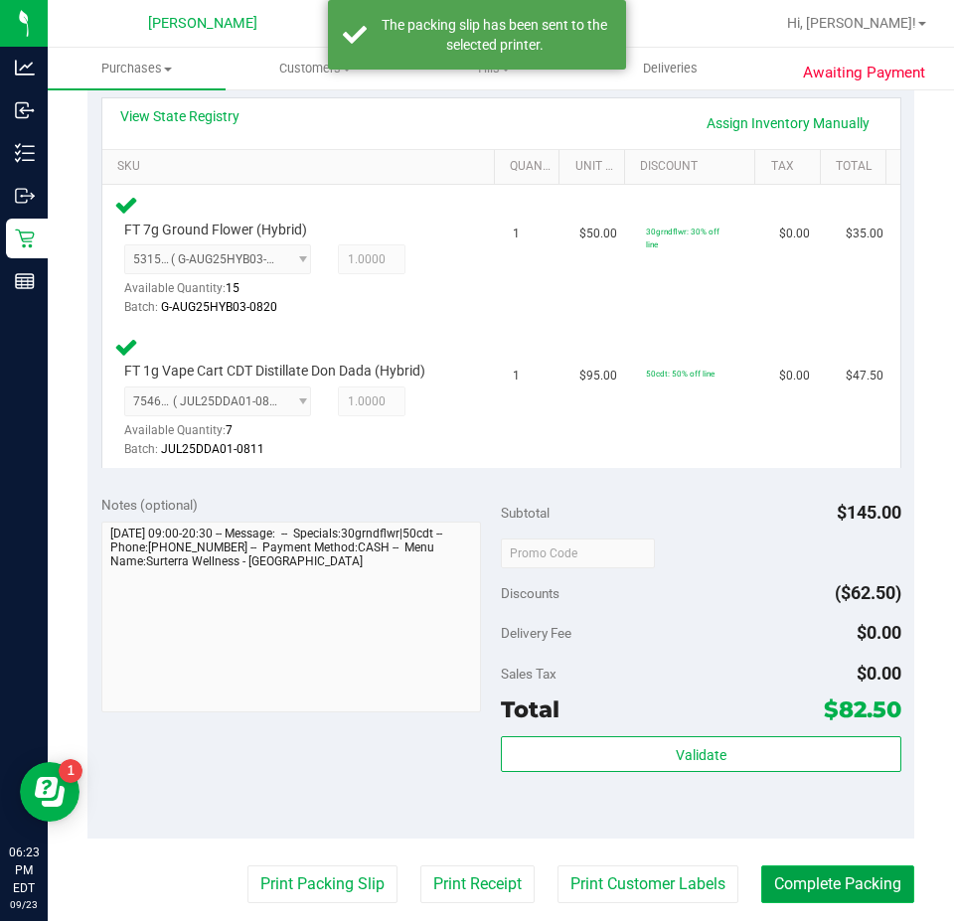
click at [821, 887] on button "Complete Packing" at bounding box center [837, 884] width 153 height 38
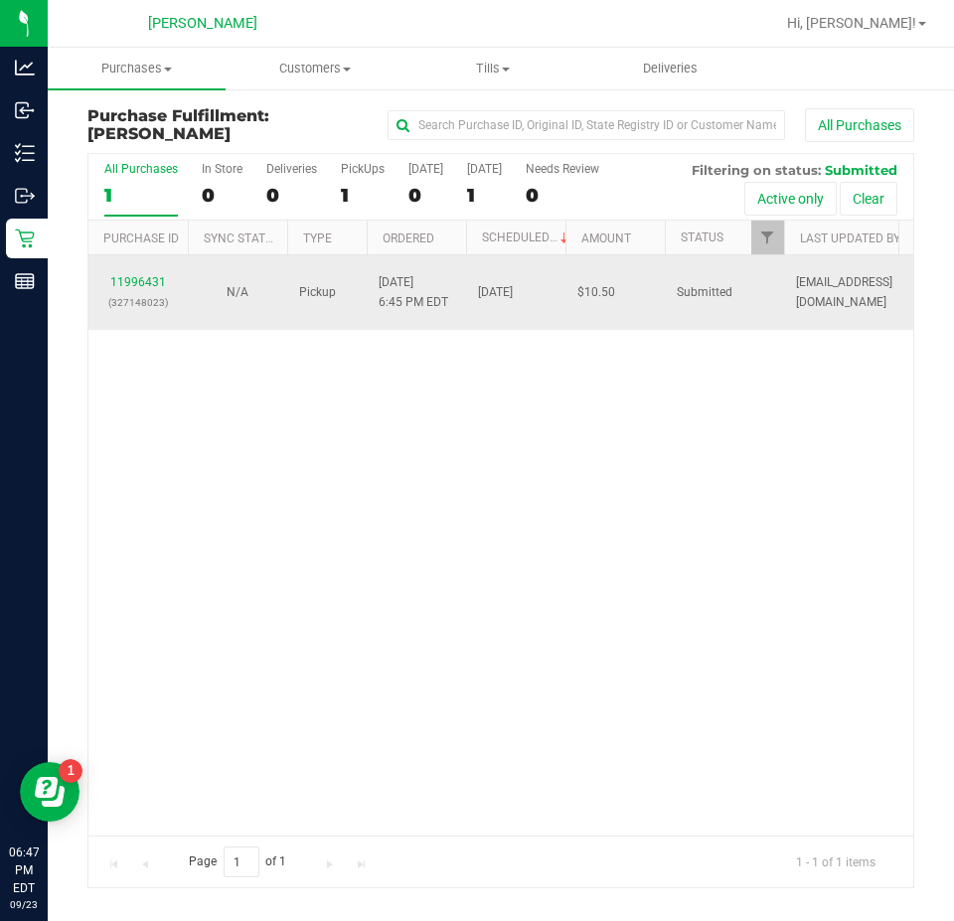
click at [133, 313] on td "11996431 (327148023)" at bounding box center [137, 292] width 99 height 74
click at [129, 283] on link "11996431" at bounding box center [138, 282] width 56 height 14
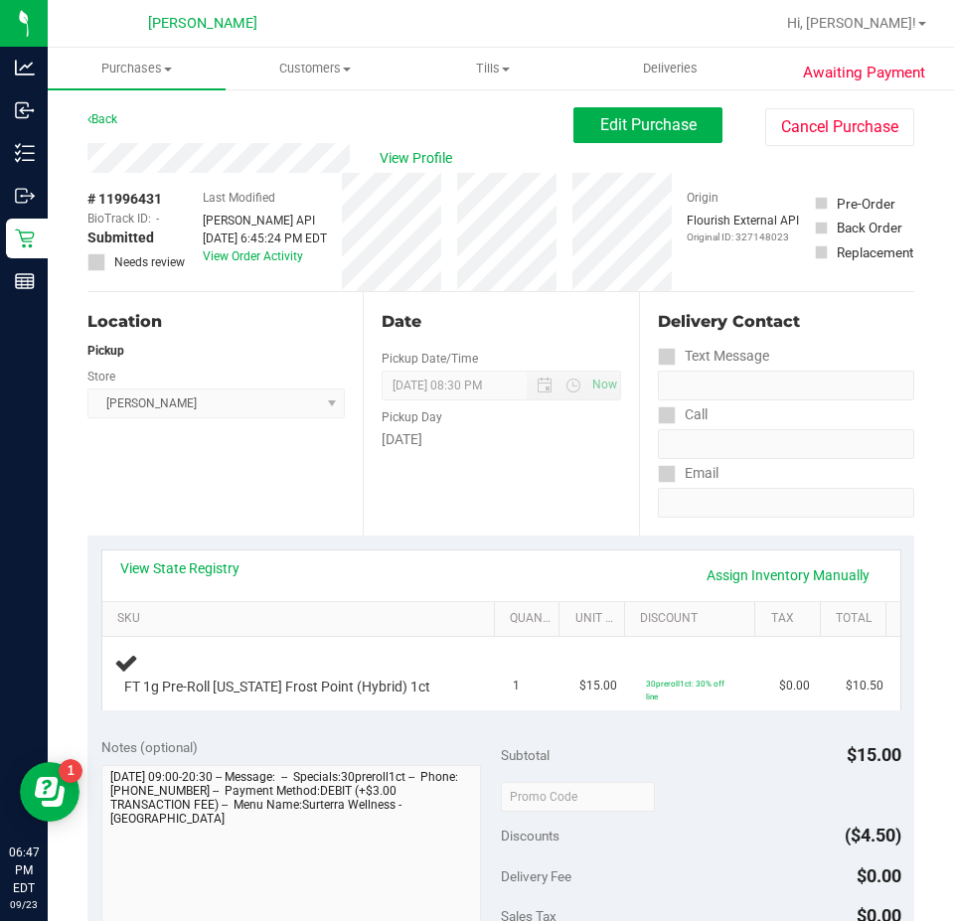
click at [203, 567] on link "View State Registry" at bounding box center [179, 568] width 119 height 20
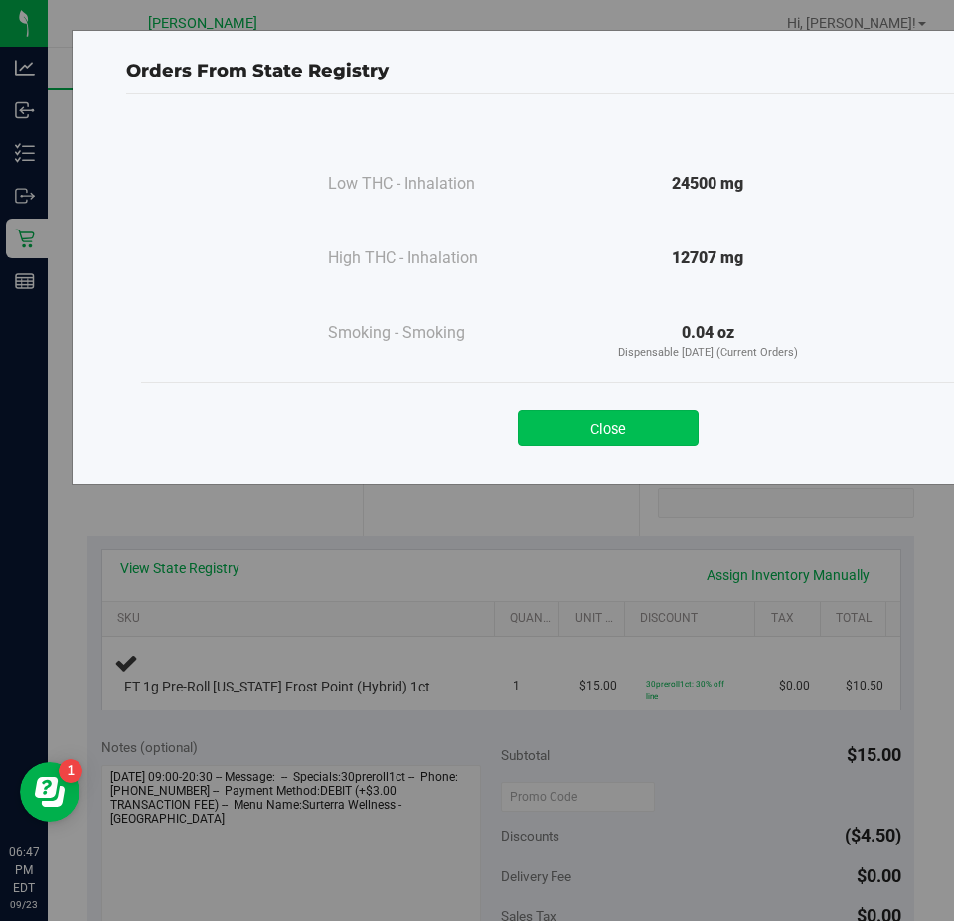
click at [656, 443] on button "Close" at bounding box center [608, 428] width 181 height 36
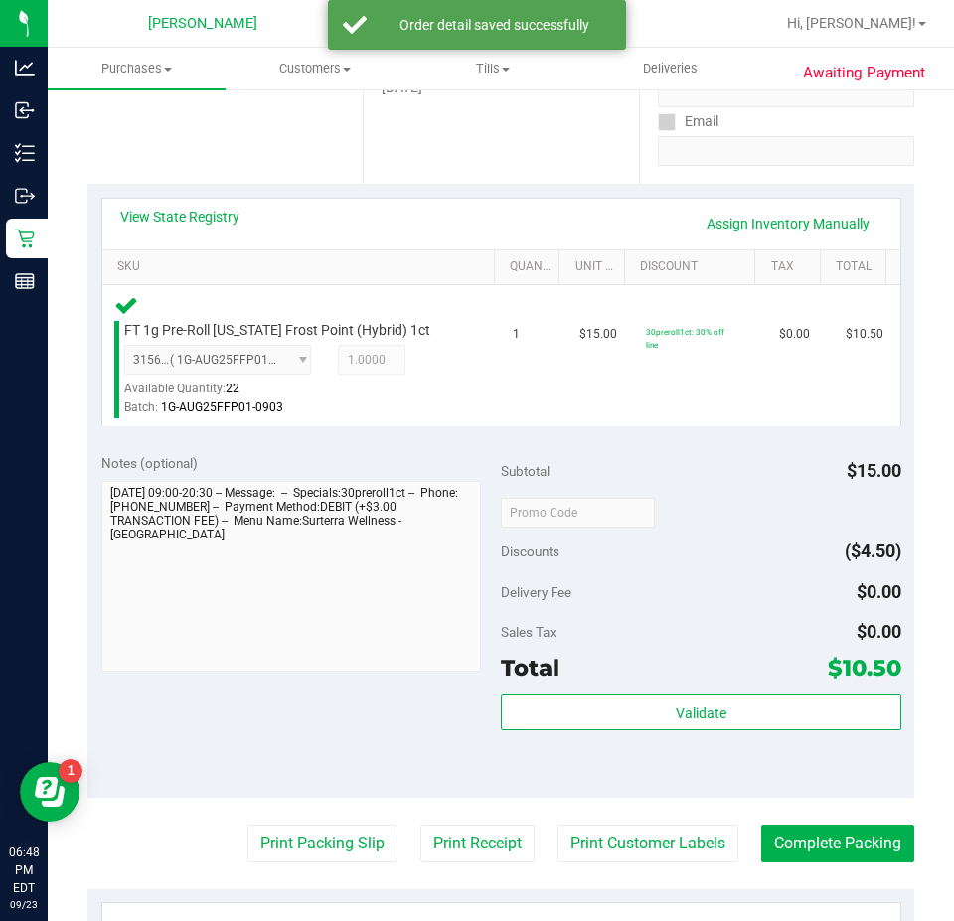
scroll to position [341, 0]
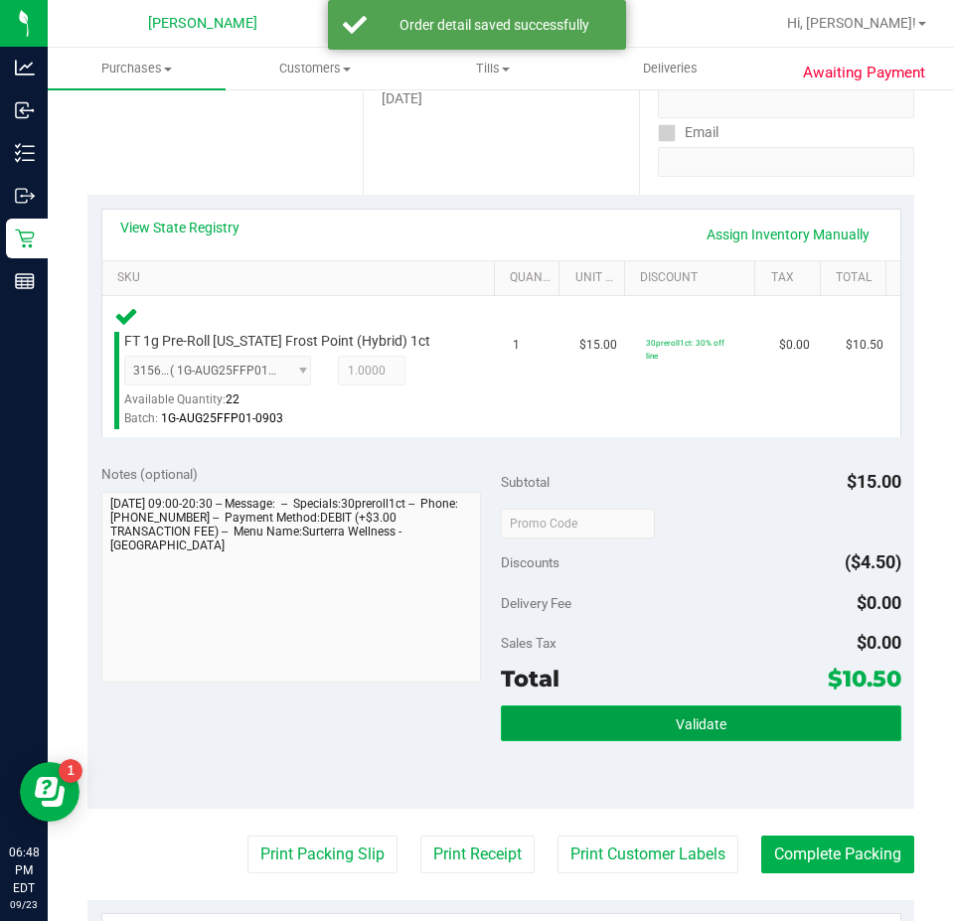
click at [716, 736] on button "Validate" at bounding box center [701, 723] width 400 height 36
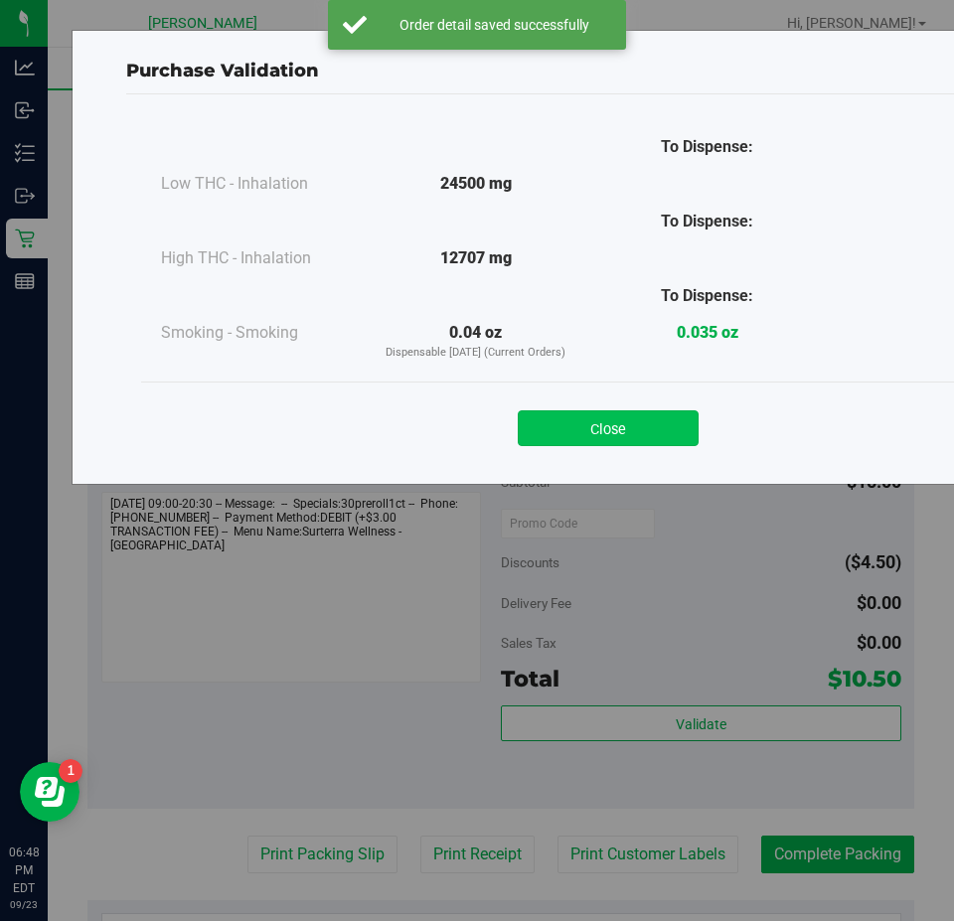
click at [633, 417] on button "Close" at bounding box center [608, 428] width 181 height 36
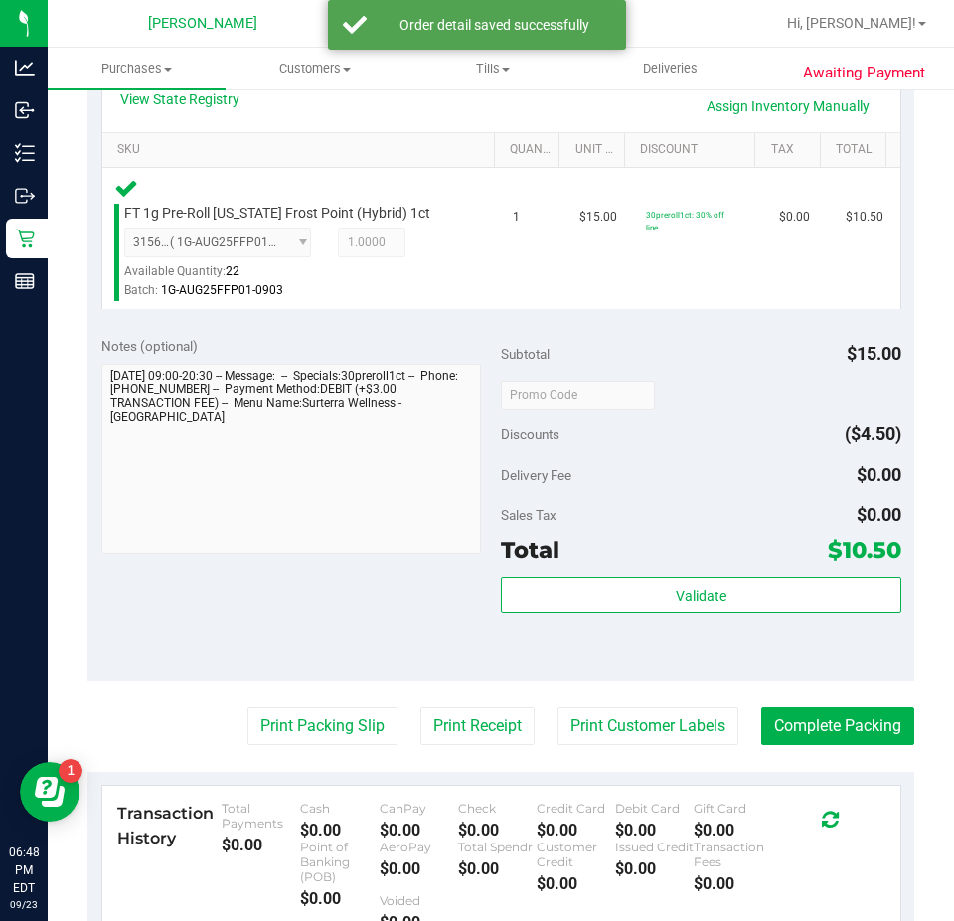
scroll to position [540, 0]
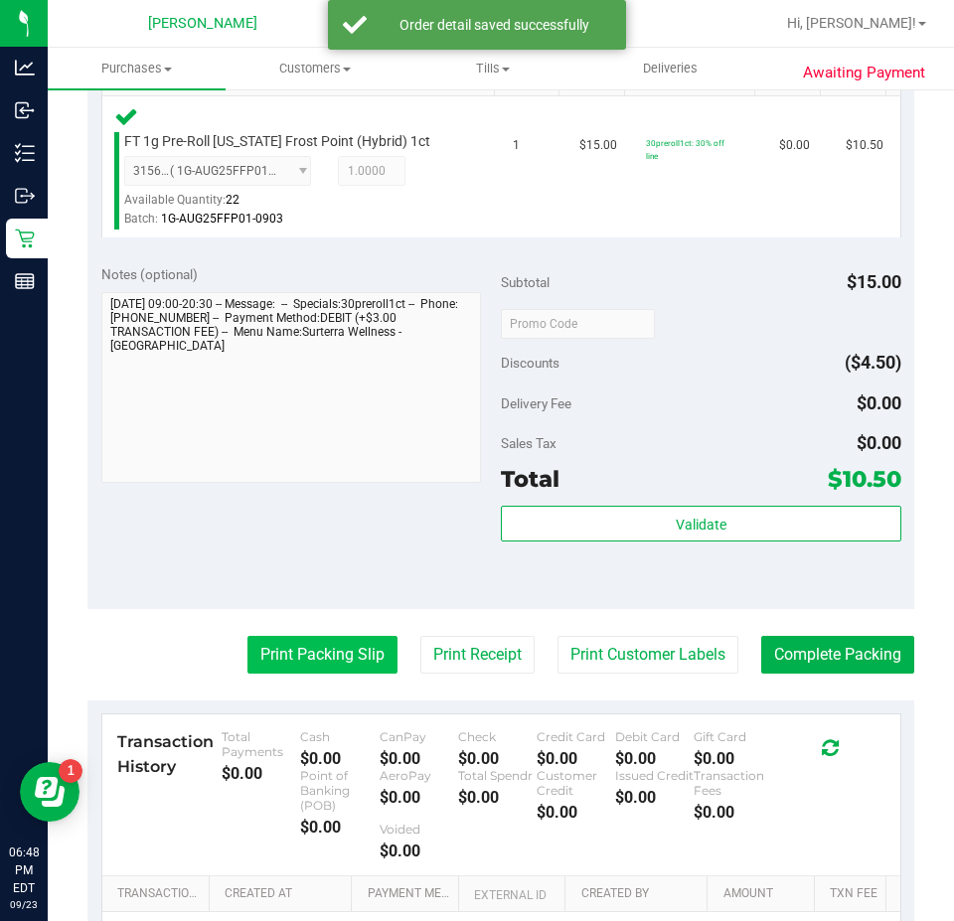
click at [342, 636] on button "Print Packing Slip" at bounding box center [322, 655] width 150 height 38
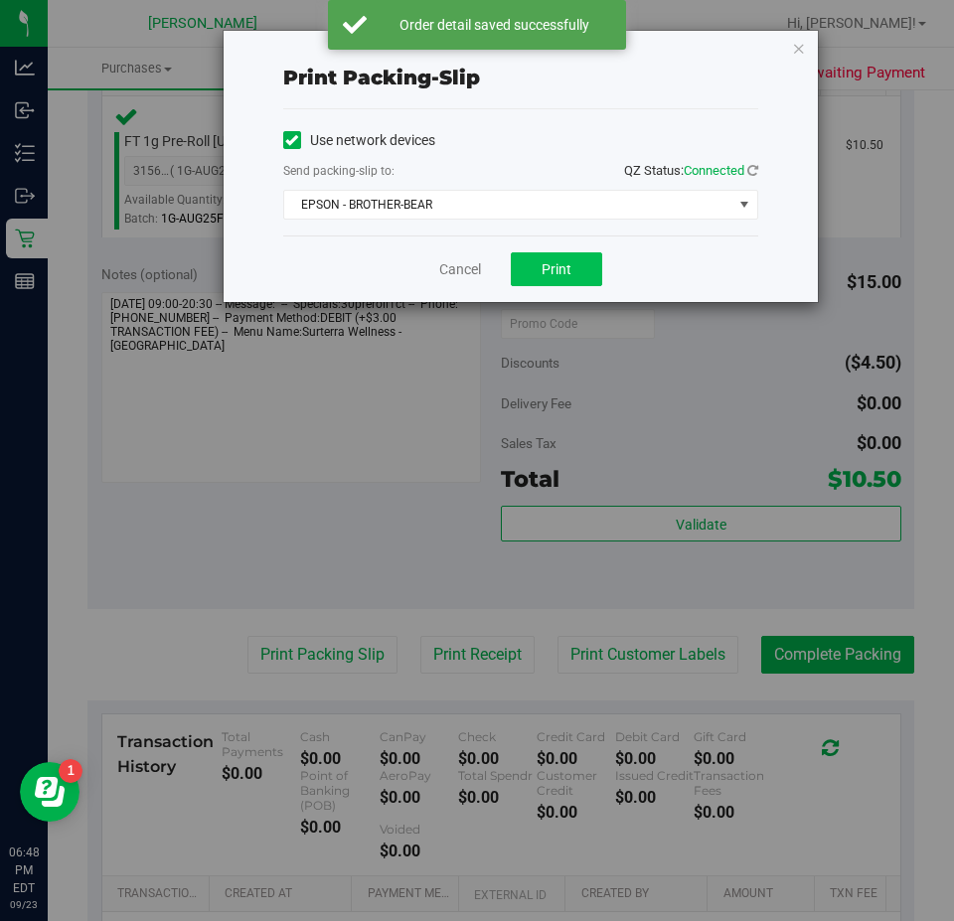
click at [585, 257] on button "Print" at bounding box center [556, 269] width 91 height 34
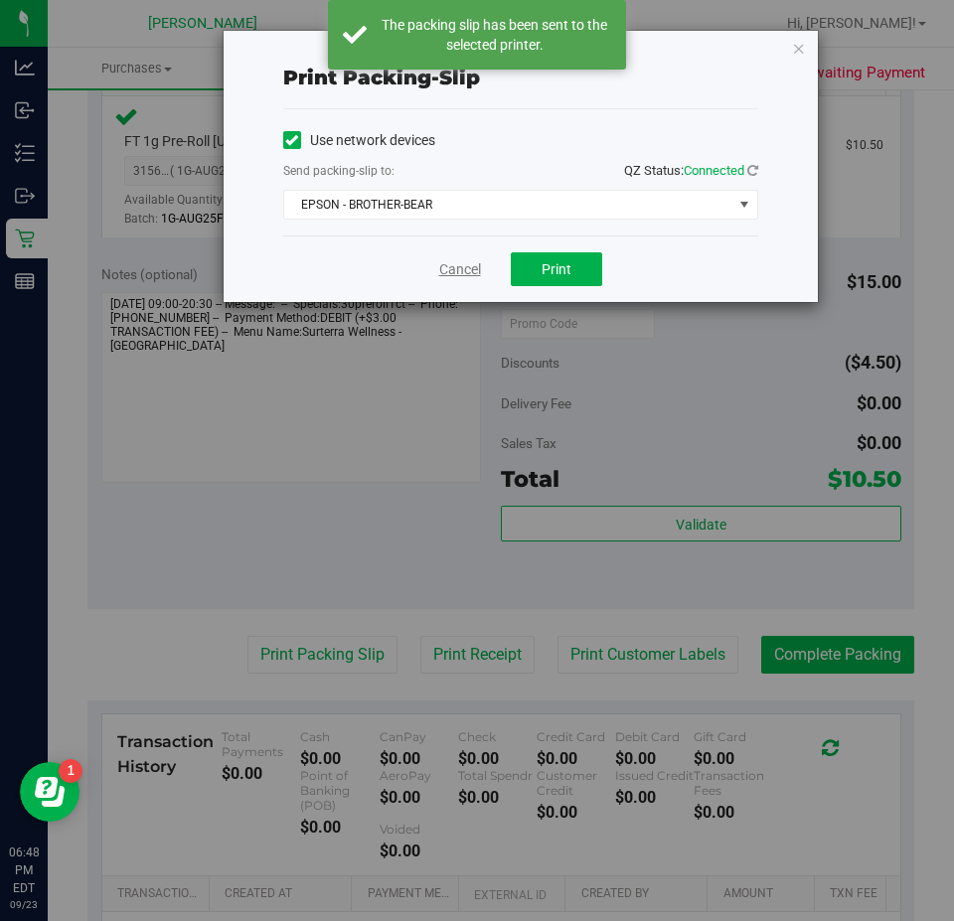
click at [477, 260] on link "Cancel" at bounding box center [460, 269] width 42 height 21
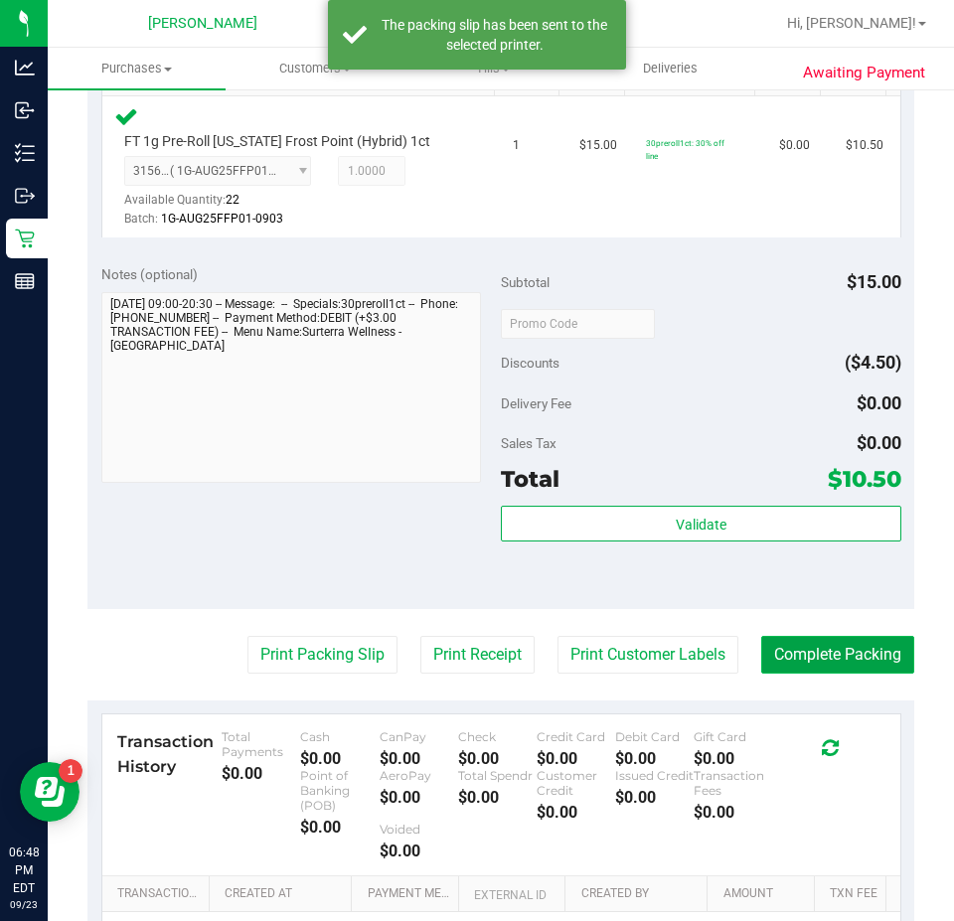
click at [895, 666] on button "Complete Packing" at bounding box center [837, 655] width 153 height 38
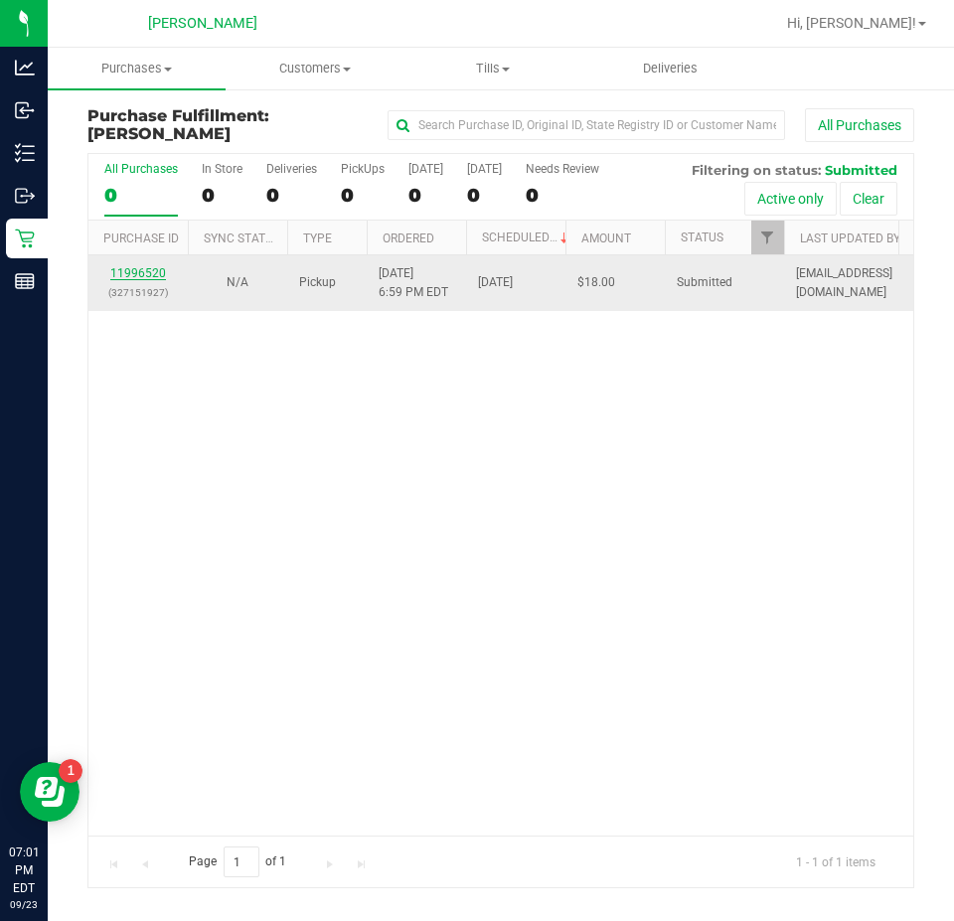
click at [134, 270] on link "11996520" at bounding box center [138, 273] width 56 height 14
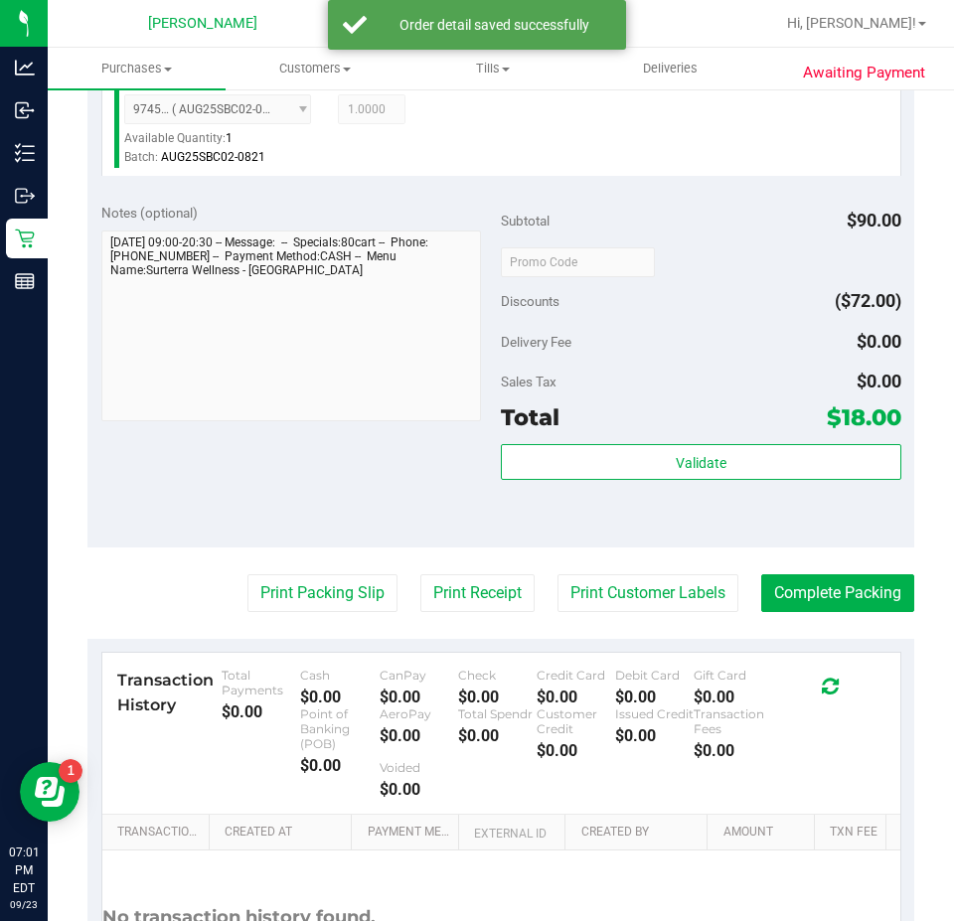
scroll to position [648, 0]
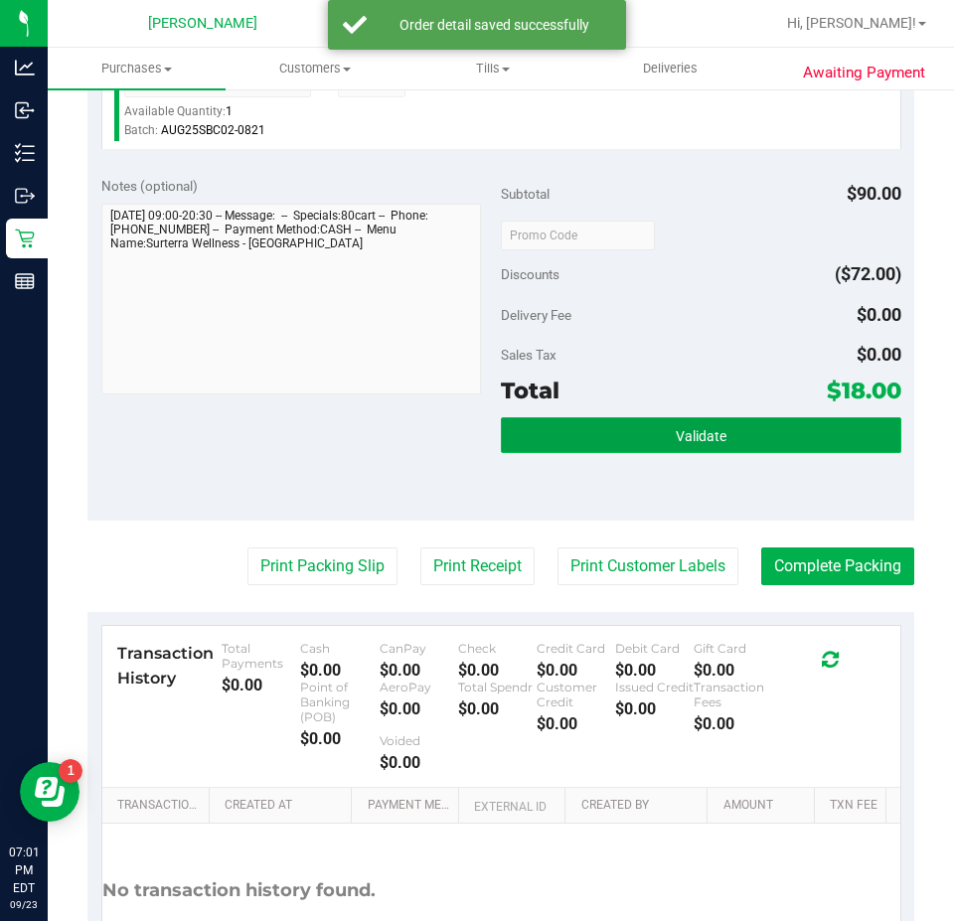
click at [796, 433] on button "Validate" at bounding box center [701, 435] width 400 height 36
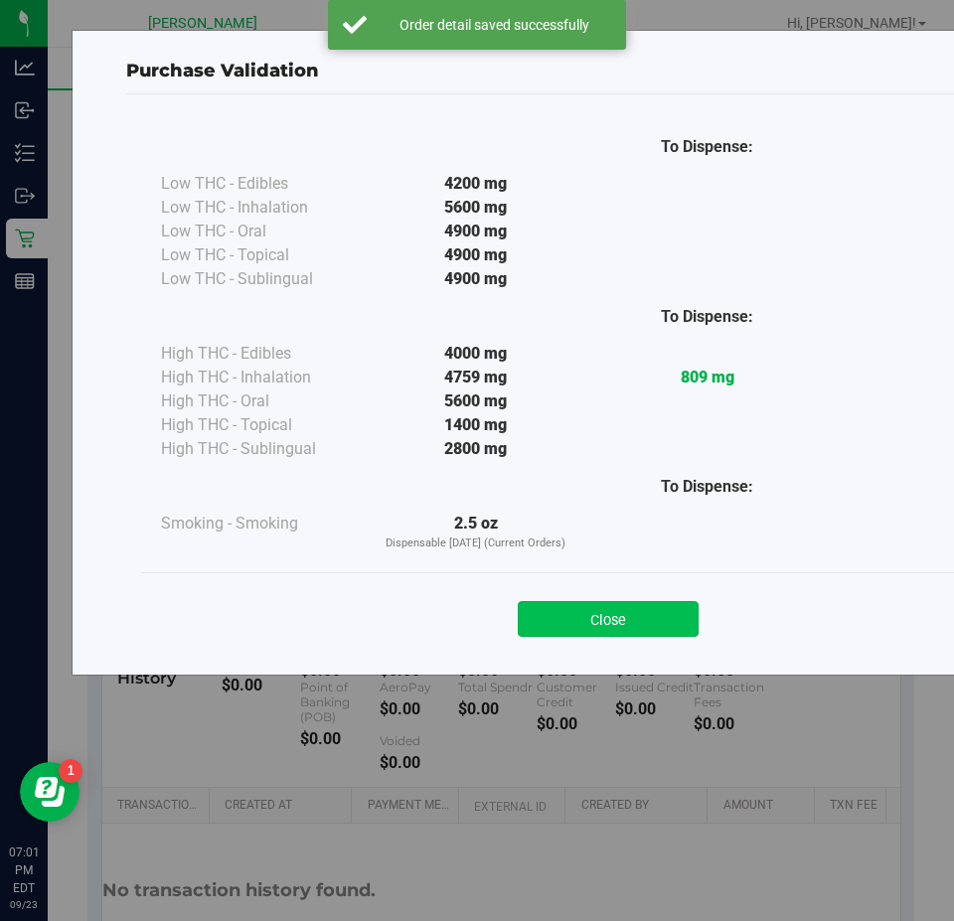
click at [617, 616] on button "Close" at bounding box center [608, 619] width 181 height 36
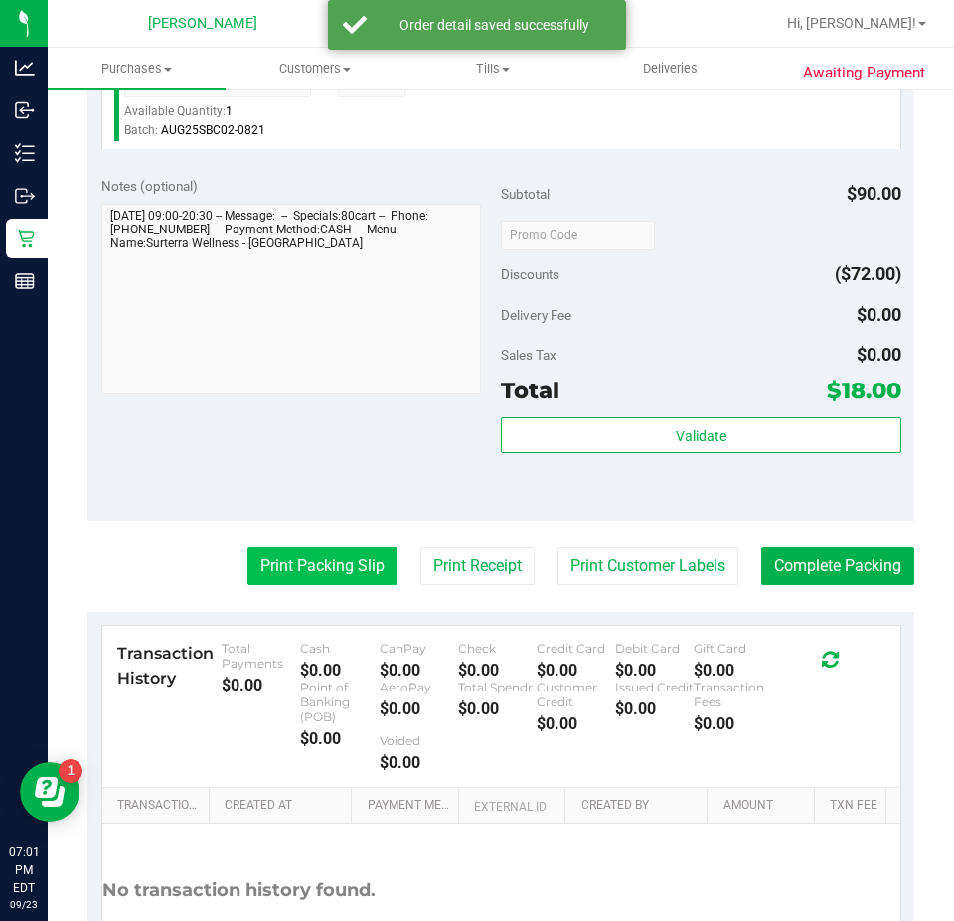
click at [318, 566] on button "Print Packing Slip" at bounding box center [322, 566] width 150 height 38
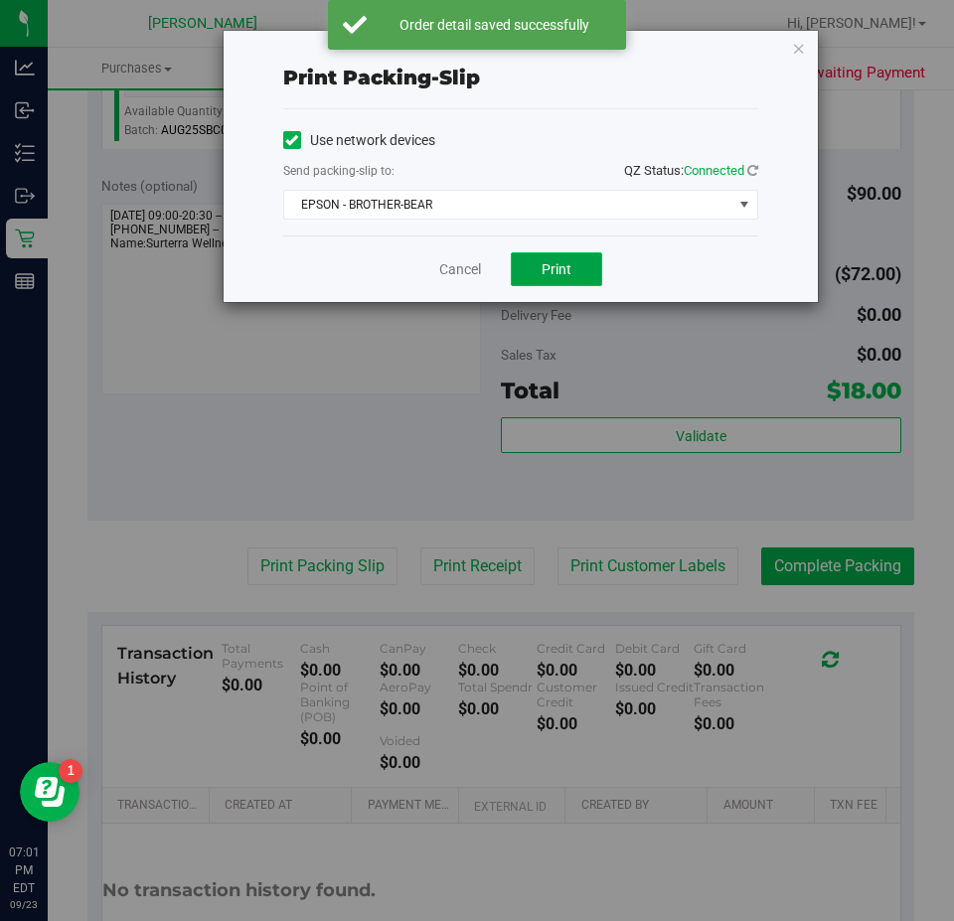
click at [560, 275] on span "Print" at bounding box center [556, 269] width 30 height 16
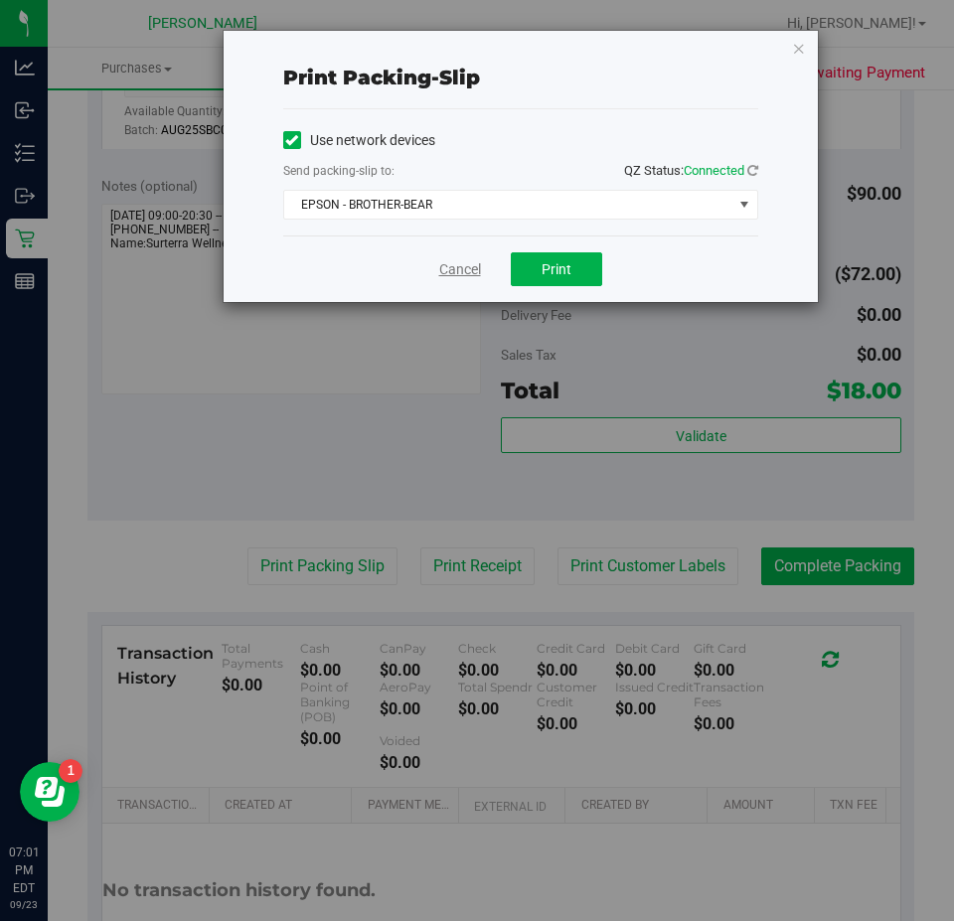
click at [456, 277] on link "Cancel" at bounding box center [460, 269] width 42 height 21
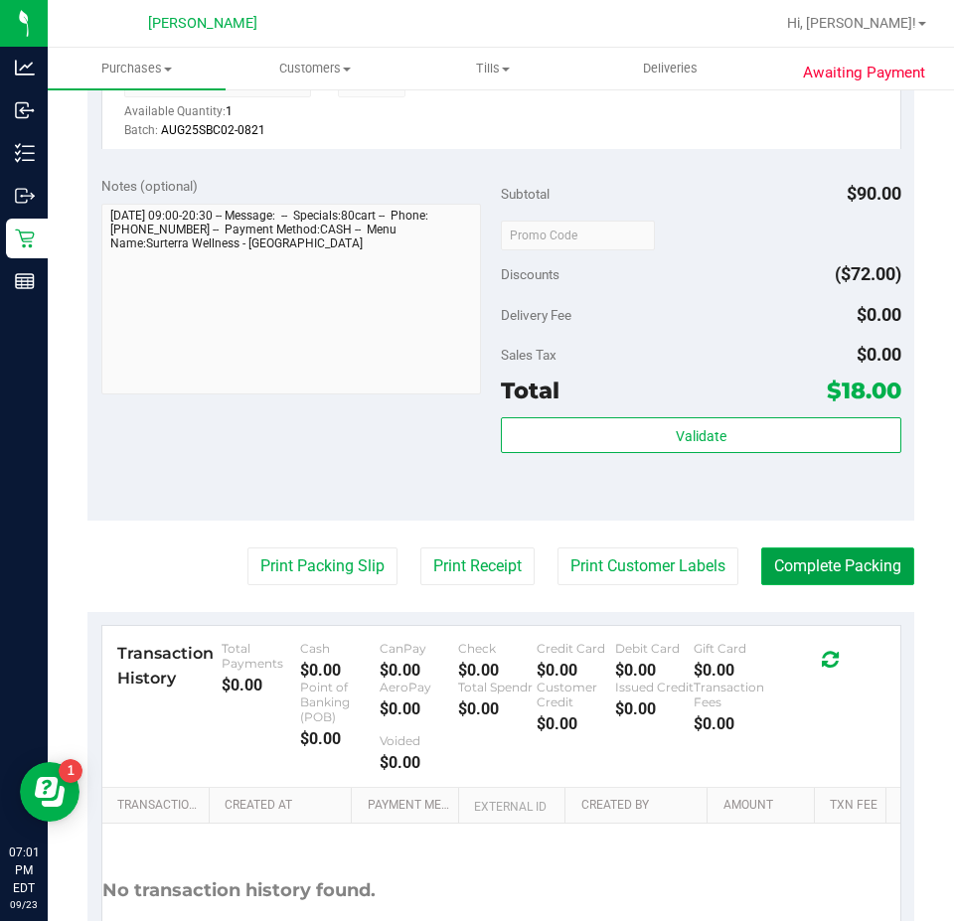
click at [813, 561] on button "Complete Packing" at bounding box center [837, 566] width 153 height 38
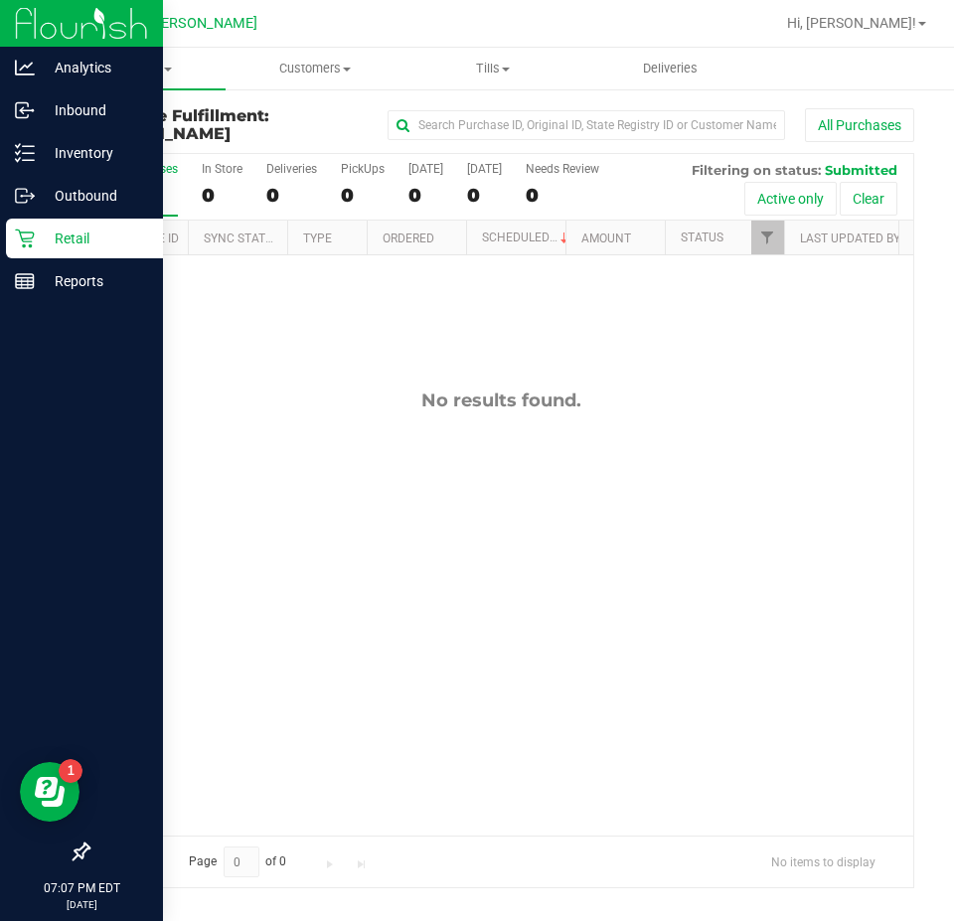
click at [22, 244] on icon at bounding box center [25, 238] width 20 height 20
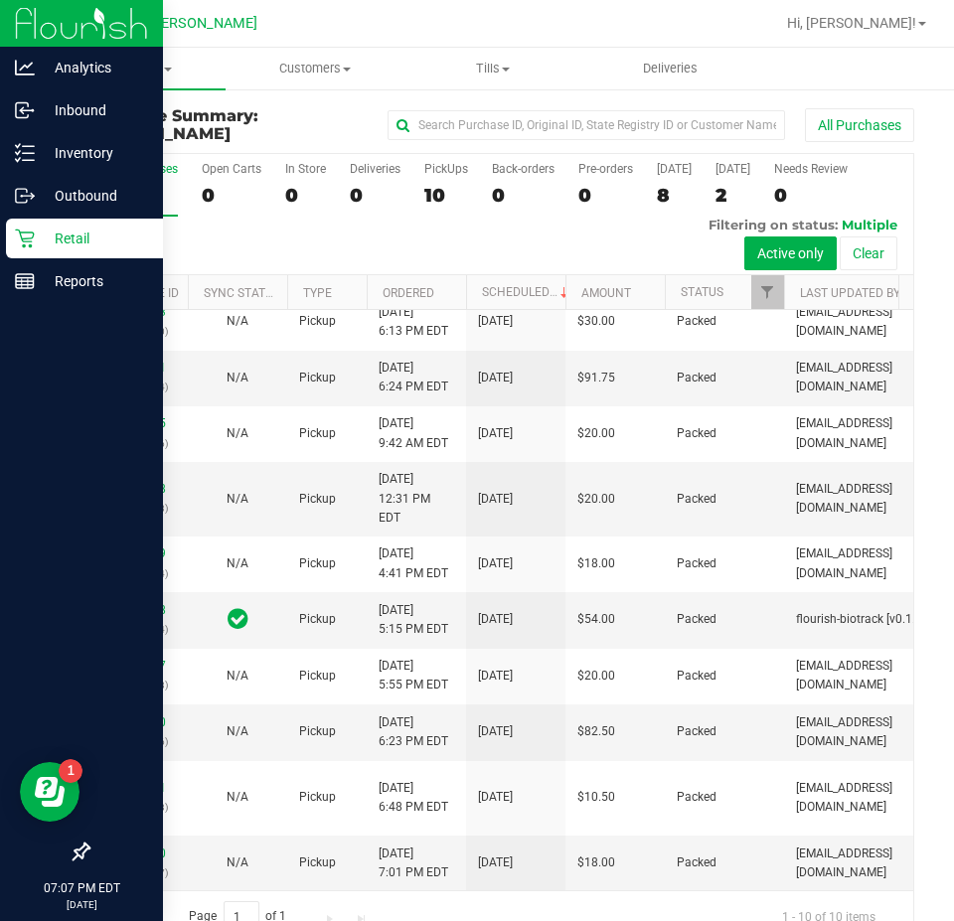
scroll to position [60, 0]
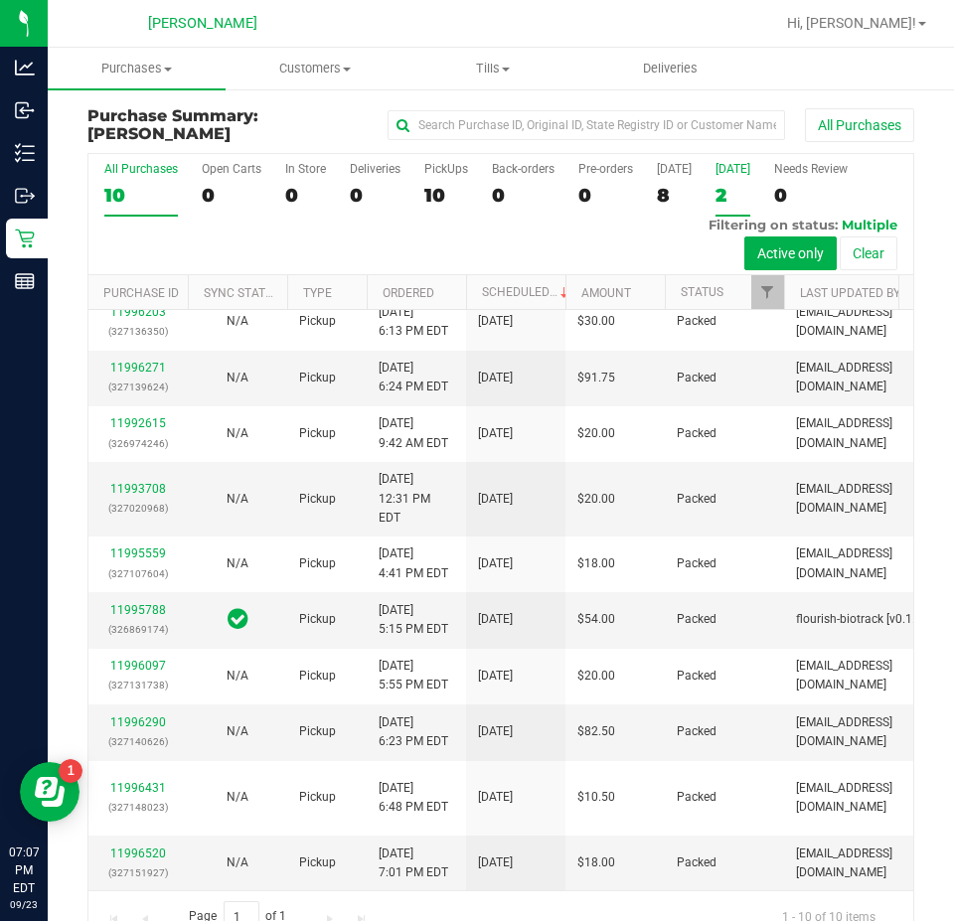
click at [721, 164] on div "[DATE]" at bounding box center [732, 169] width 35 height 14
click at [0, 0] on input "Tomorrow 2" at bounding box center [0, 0] width 0 height 0
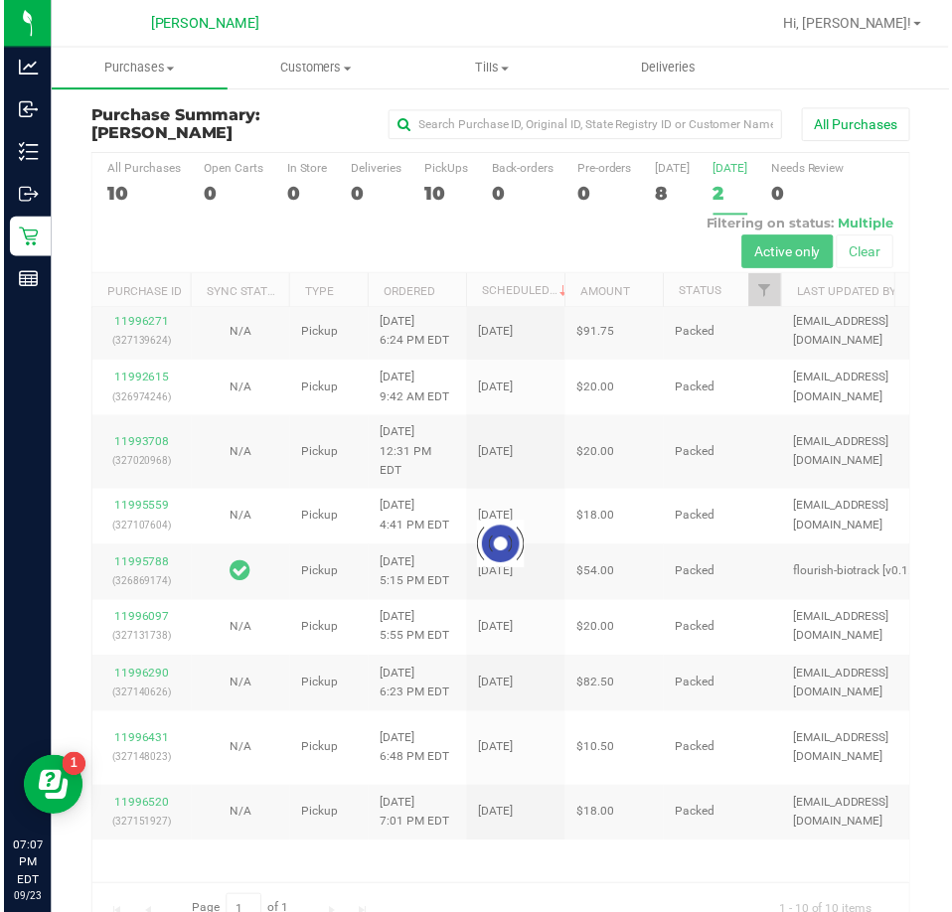
scroll to position [0, 0]
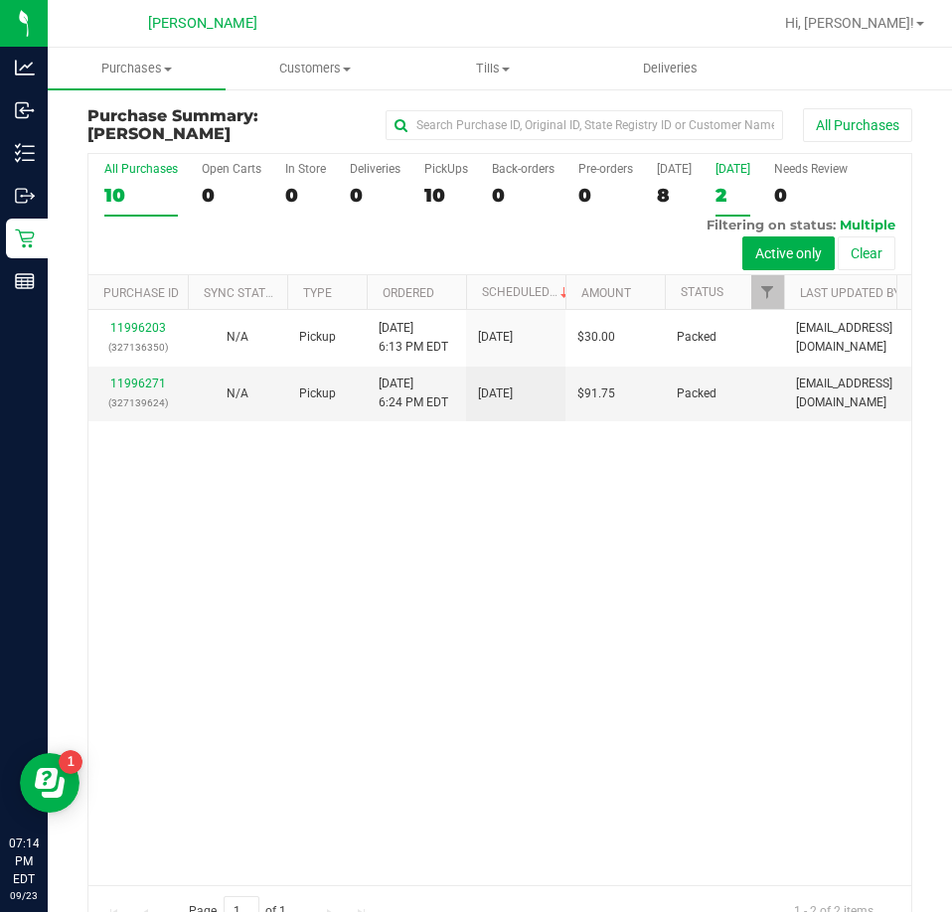
click at [132, 181] on label "All Purchases 10" at bounding box center [141, 189] width 74 height 55
click at [0, 0] on input "All Purchases 10" at bounding box center [0, 0] width 0 height 0
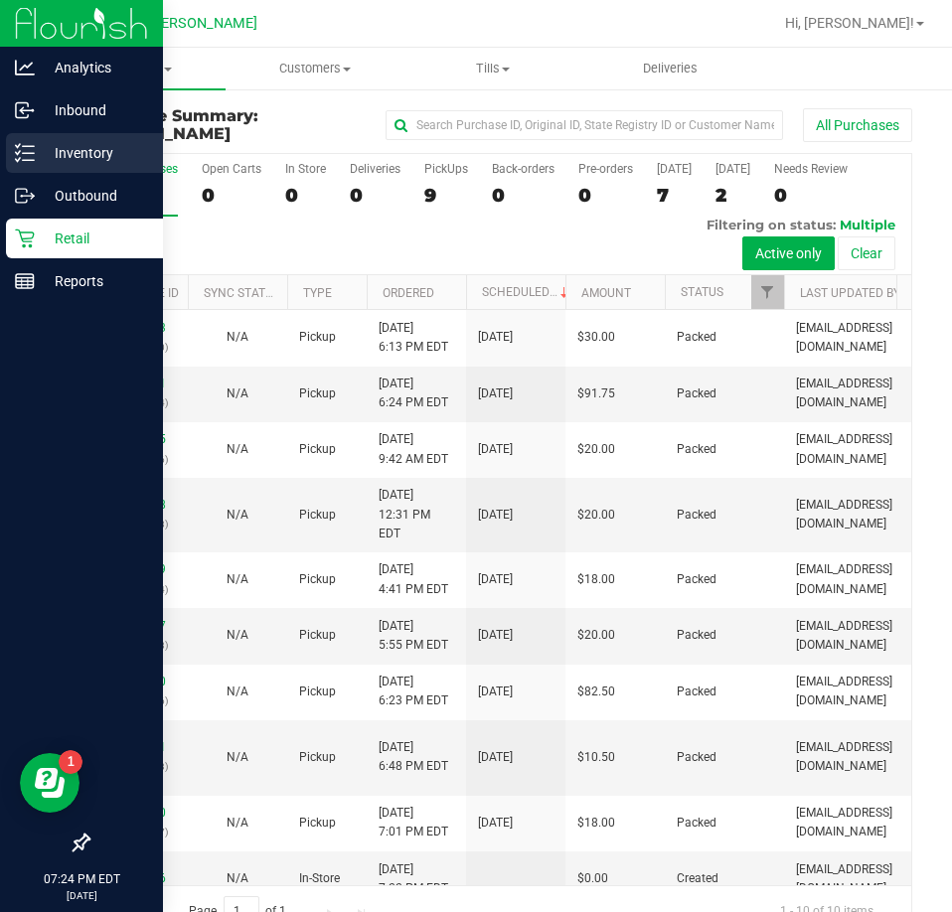
click at [20, 161] on icon at bounding box center [25, 153] width 20 height 20
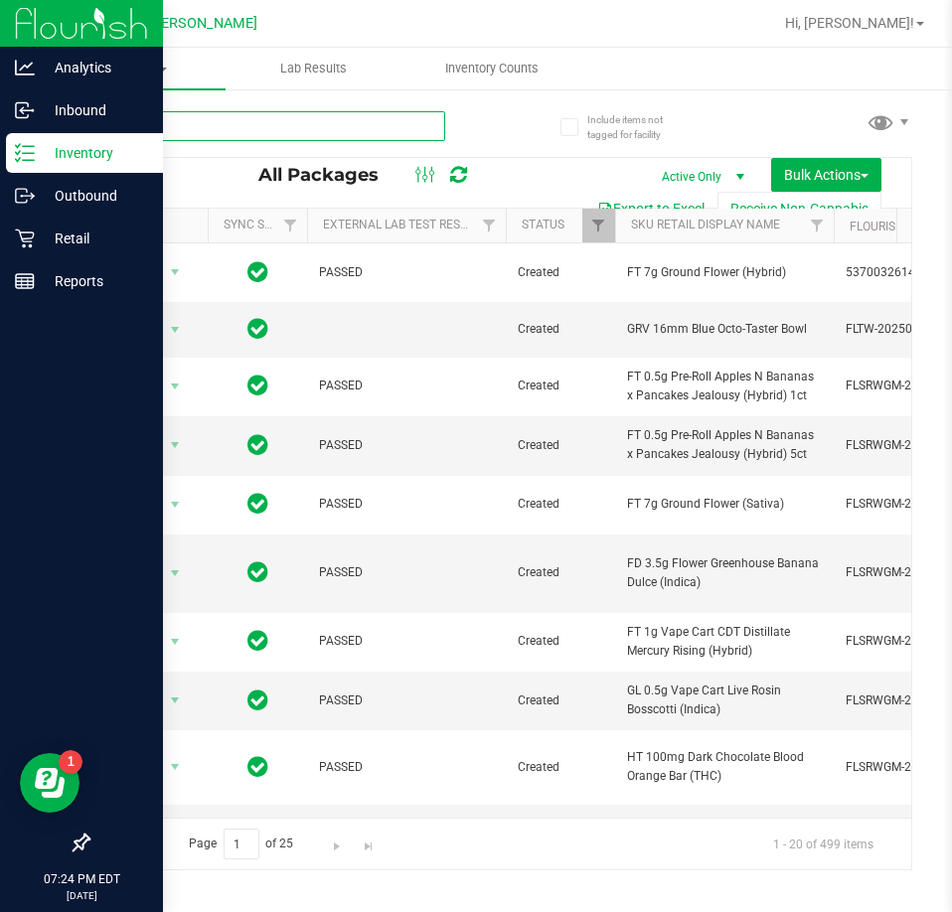
click at [362, 125] on input "text" at bounding box center [266, 126] width 358 height 30
type input "srz"
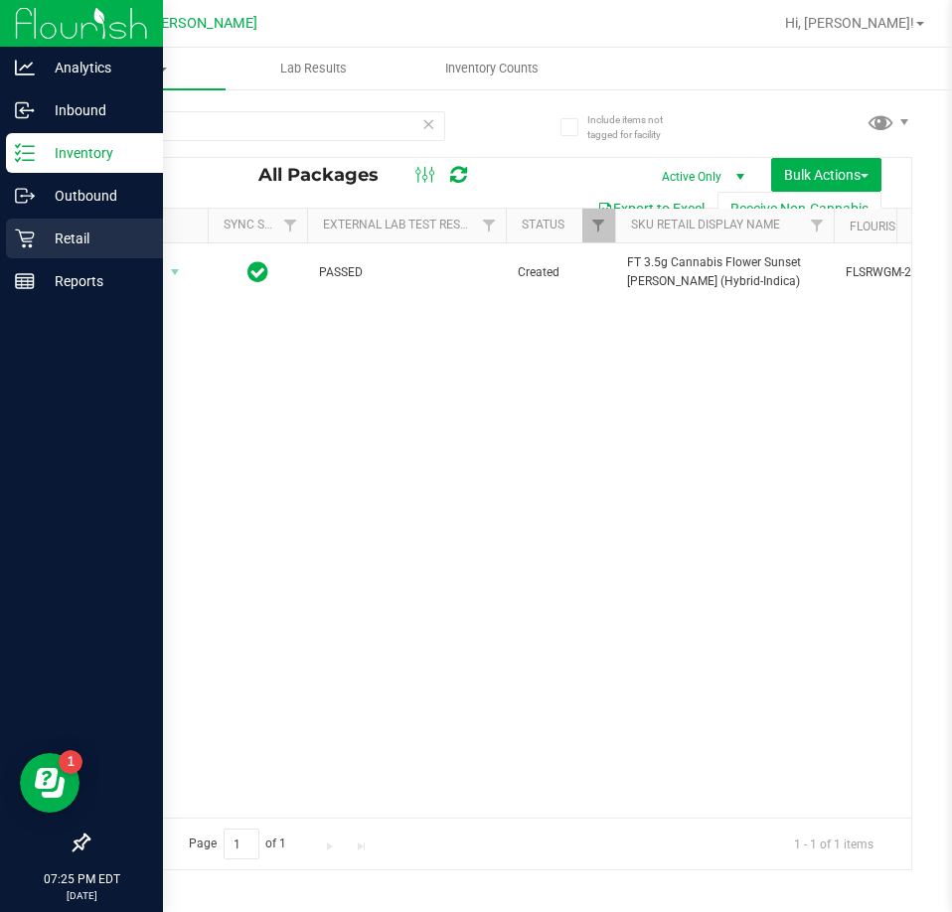
click at [69, 239] on p "Retail" at bounding box center [94, 238] width 119 height 24
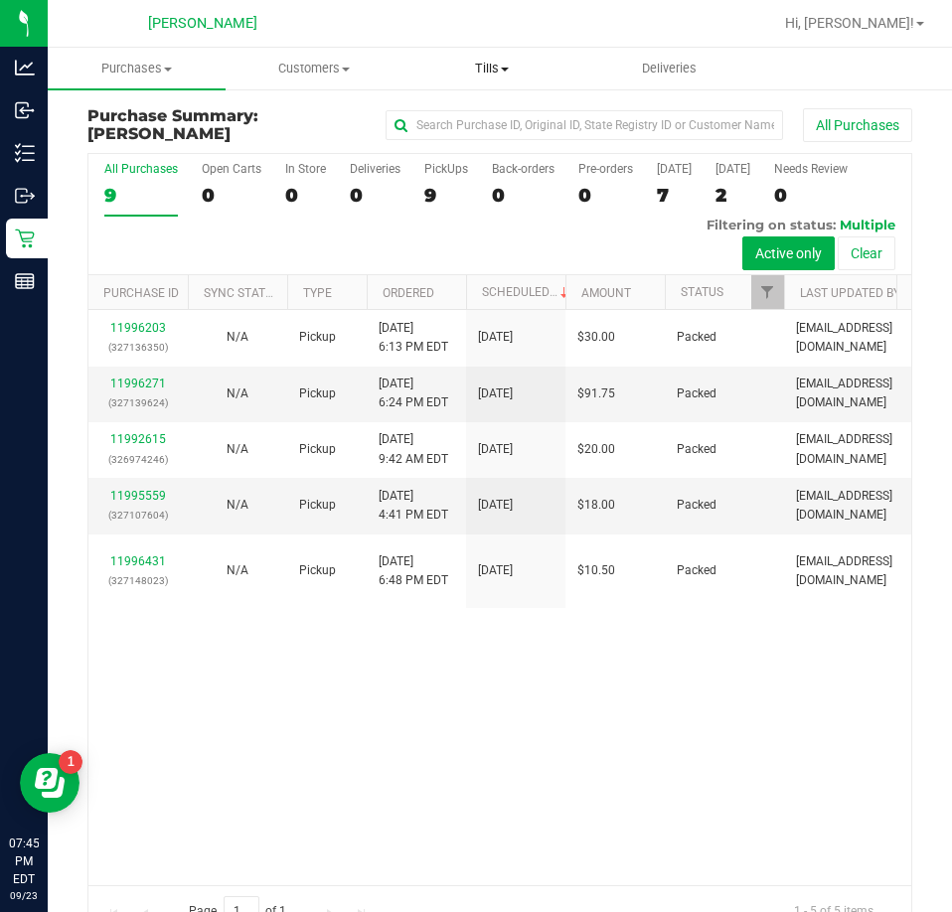
click at [481, 66] on span "Tills" at bounding box center [491, 69] width 176 height 18
click at [488, 119] on span "Manage tills" at bounding box center [469, 119] width 134 height 17
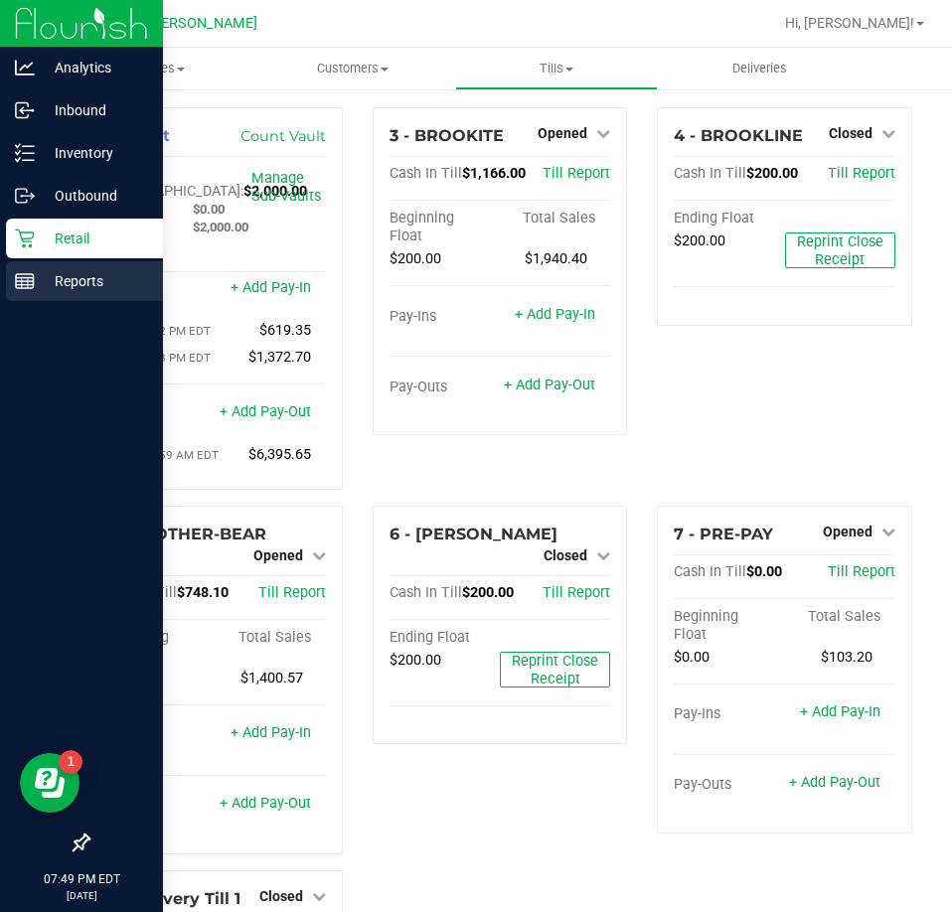
click at [77, 281] on p "Reports" at bounding box center [94, 281] width 119 height 24
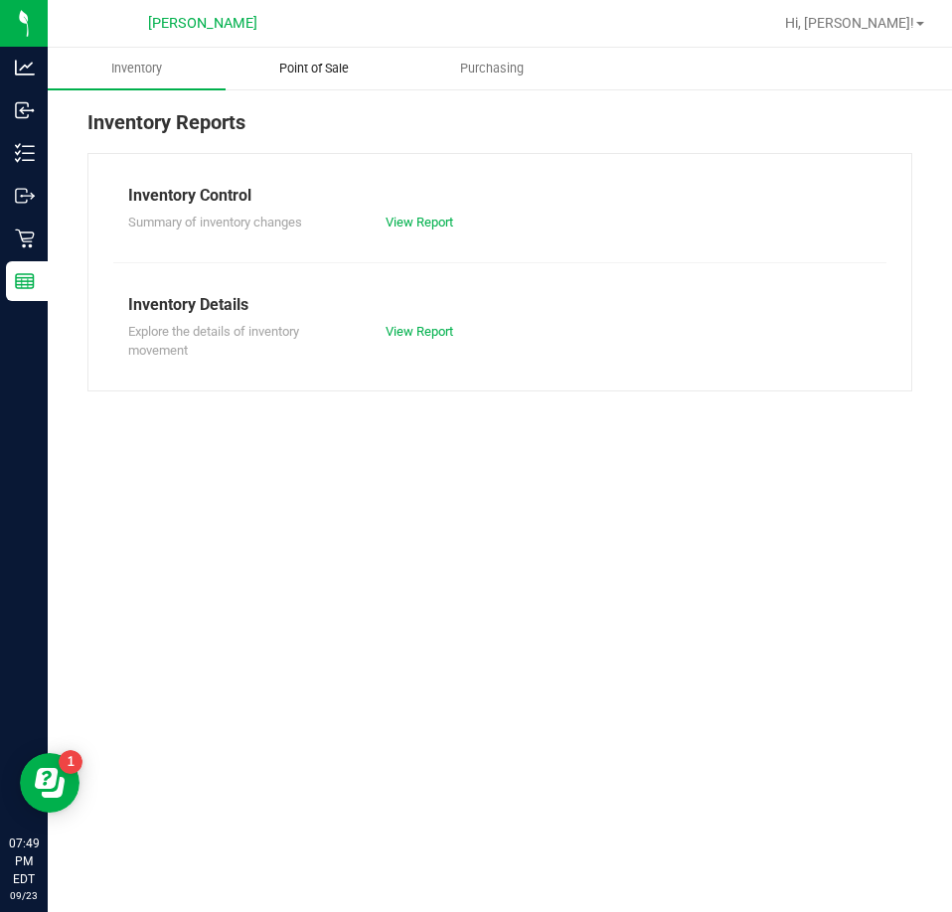
click at [319, 64] on span "Point of Sale" at bounding box center [313, 69] width 123 height 18
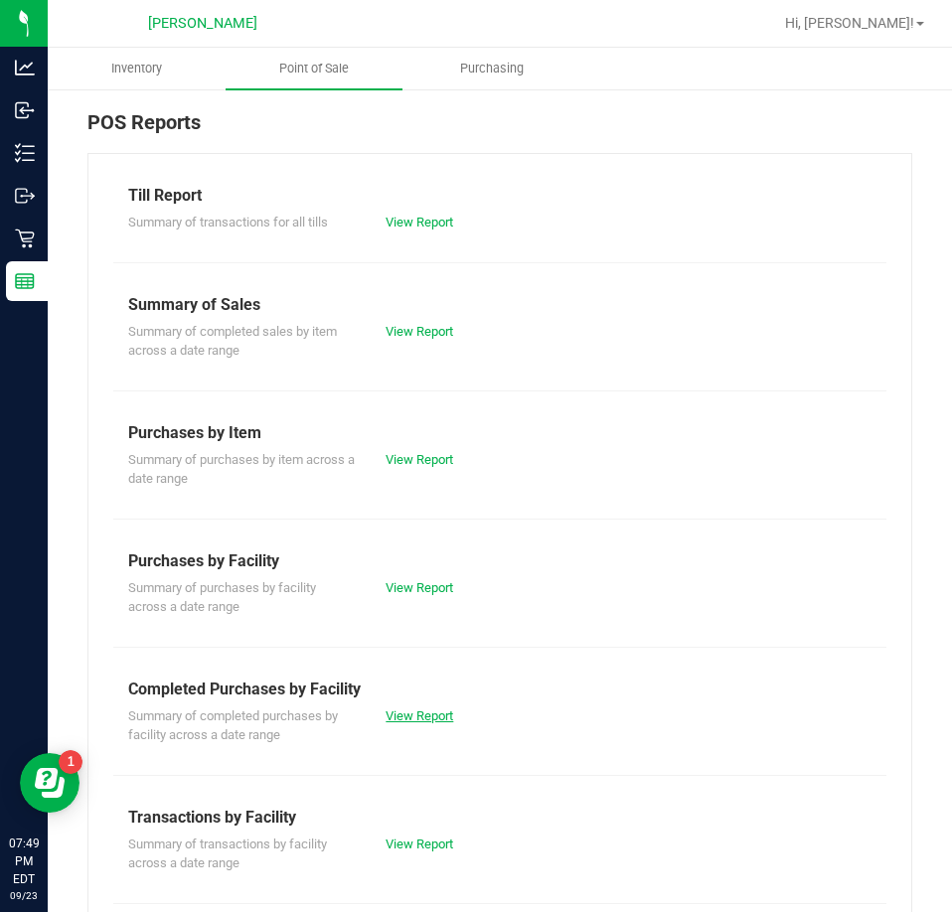
click at [429, 713] on link "View Report" at bounding box center [419, 715] width 68 height 15
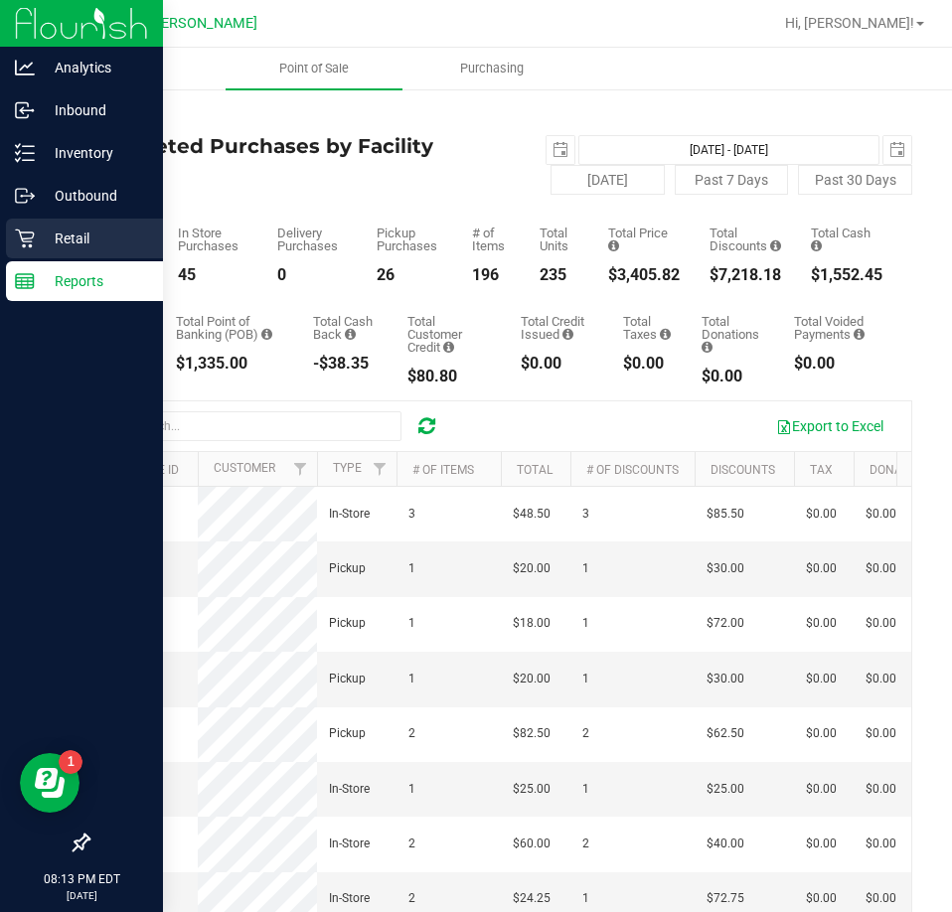
click at [37, 231] on p "Retail" at bounding box center [94, 238] width 119 height 24
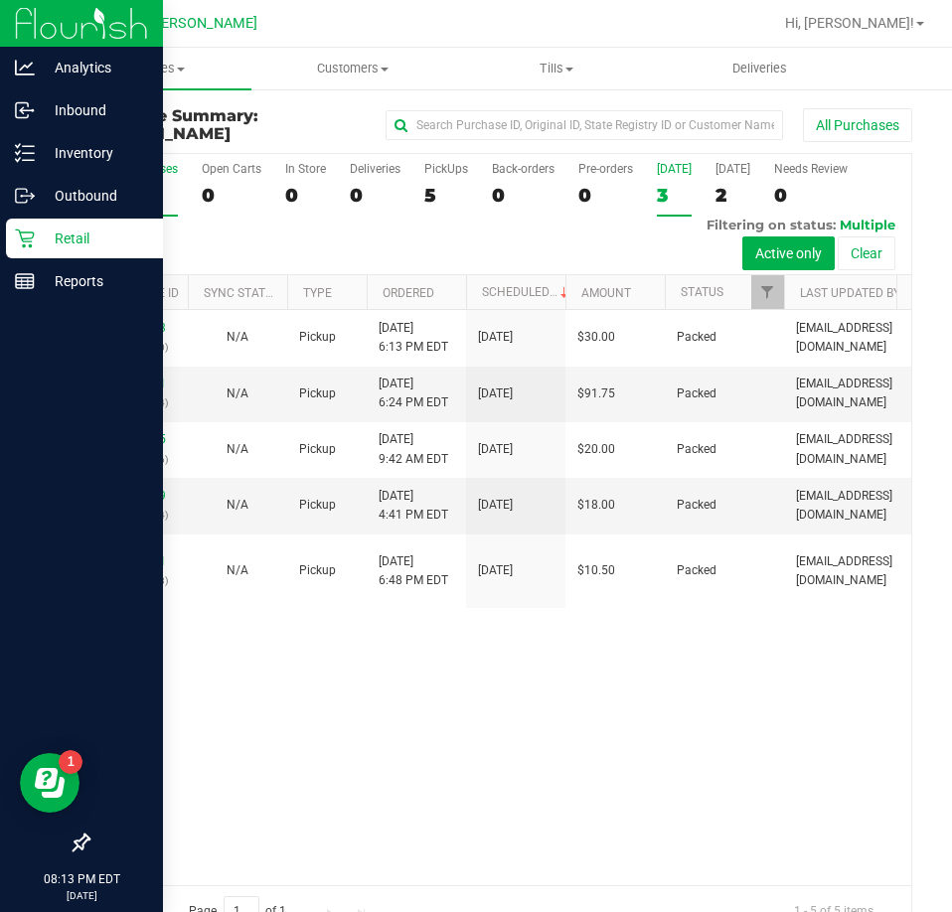
click at [674, 167] on div "[DATE]" at bounding box center [674, 169] width 35 height 14
click at [0, 0] on input "Today 3" at bounding box center [0, 0] width 0 height 0
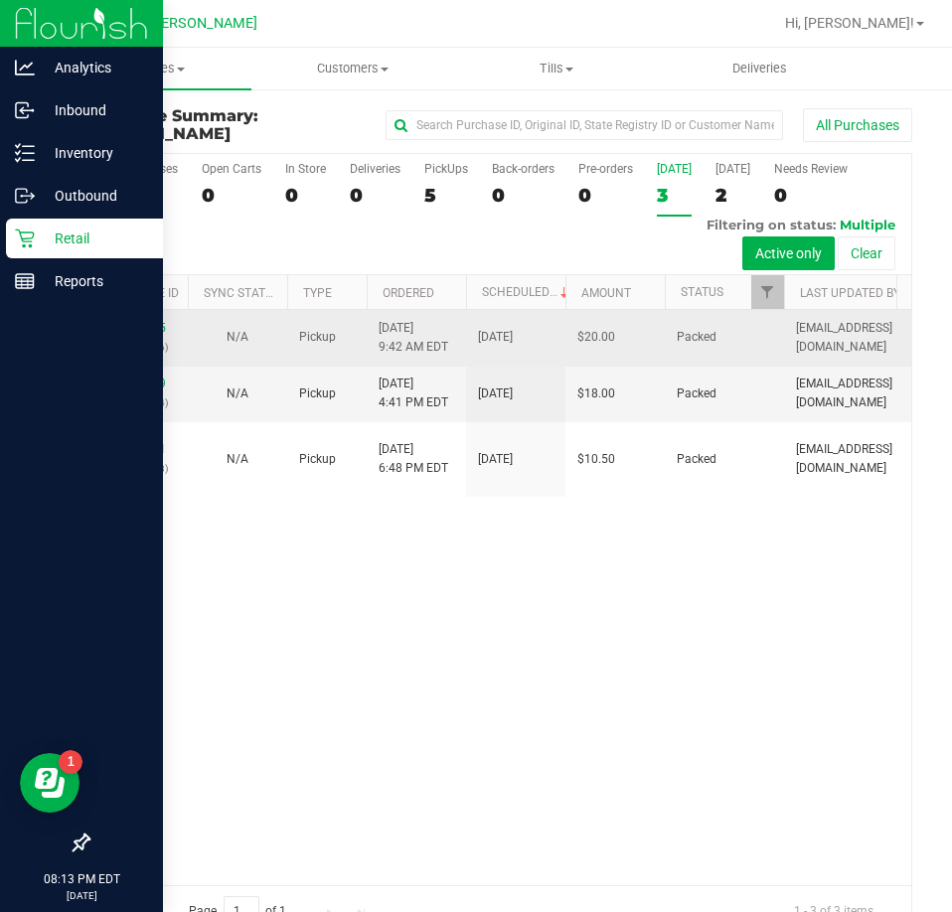
click at [145, 319] on div "11992615 (326974246)" at bounding box center [137, 338] width 75 height 38
click at [146, 325] on link "11992615" at bounding box center [138, 328] width 56 height 14
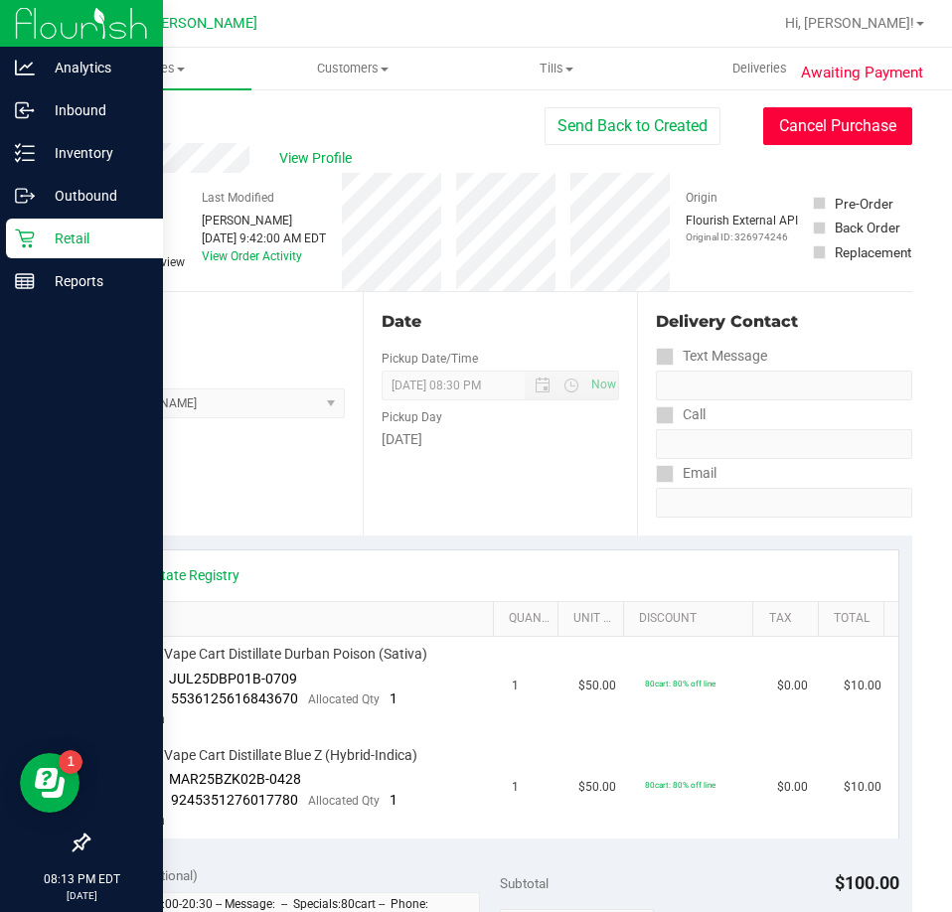
click at [838, 130] on button "Cancel Purchase" at bounding box center [837, 126] width 149 height 38
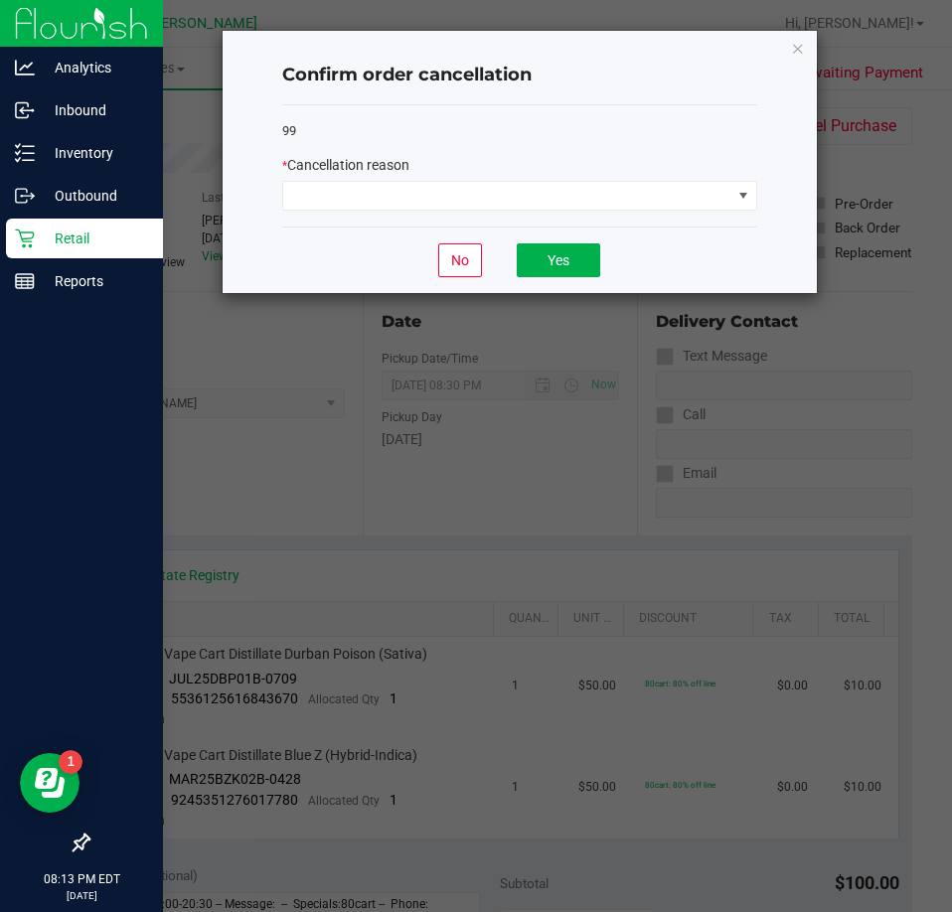
click at [581, 217] on div "99 * Cancellation reason" at bounding box center [519, 166] width 475 height 122
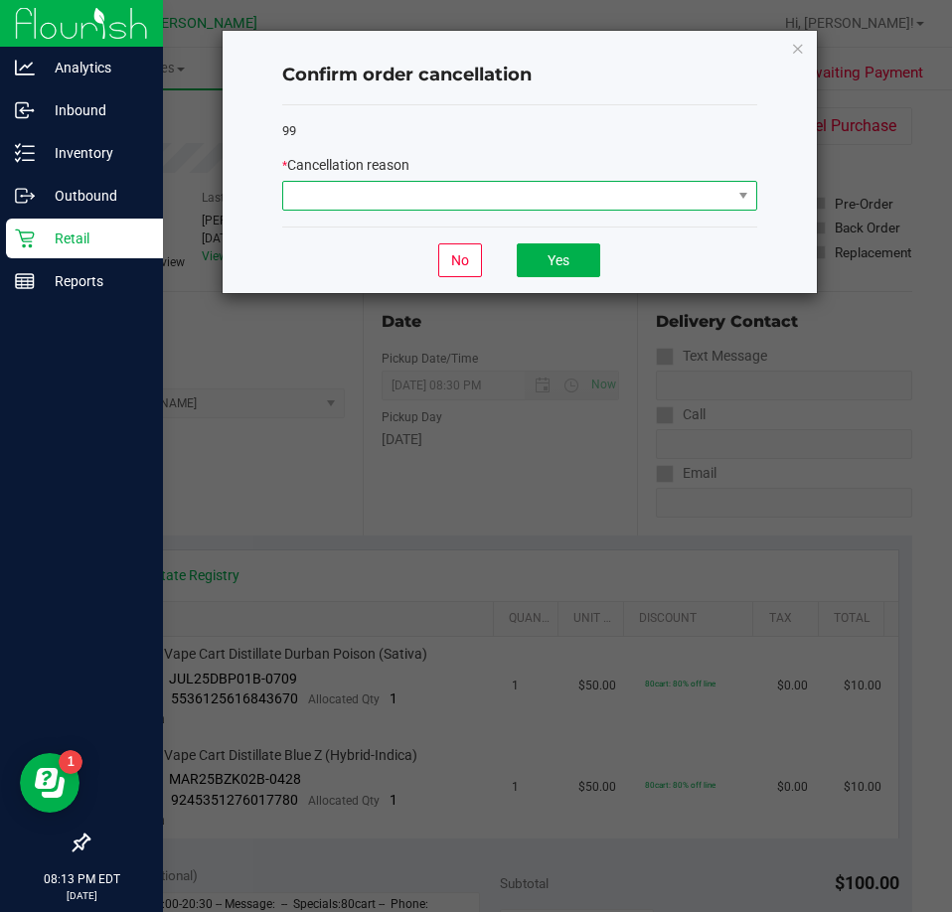
click at [585, 199] on span at bounding box center [507, 196] width 448 height 28
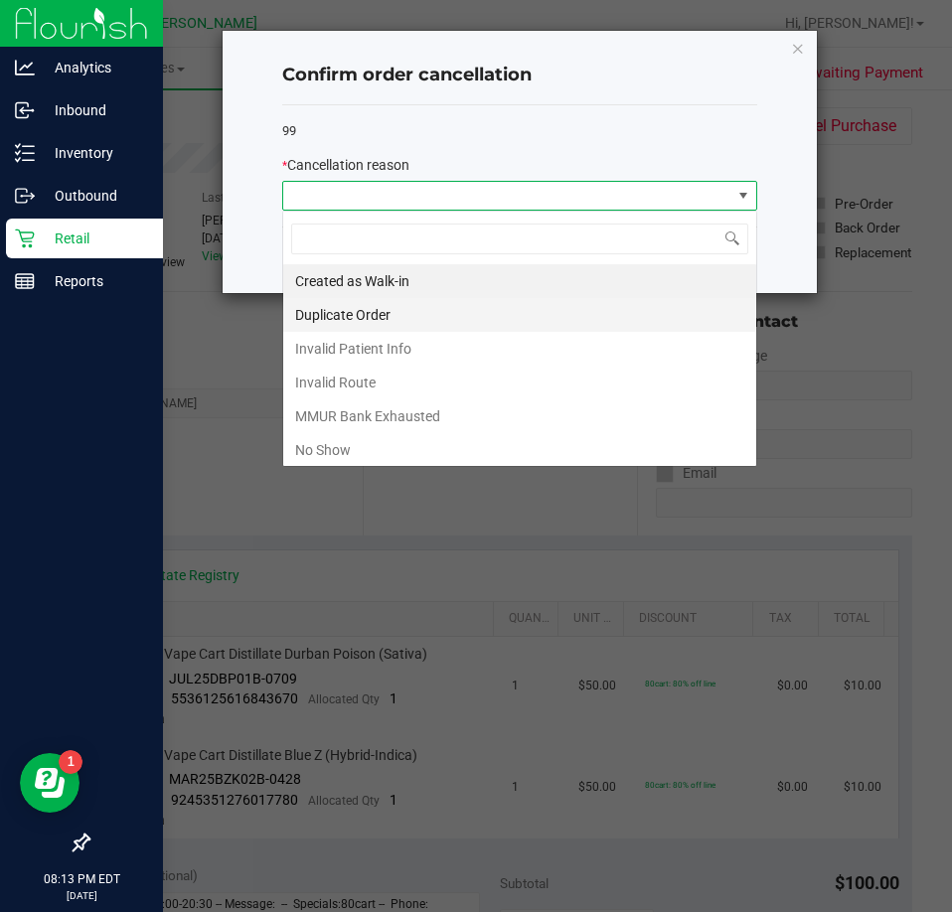
scroll to position [30, 475]
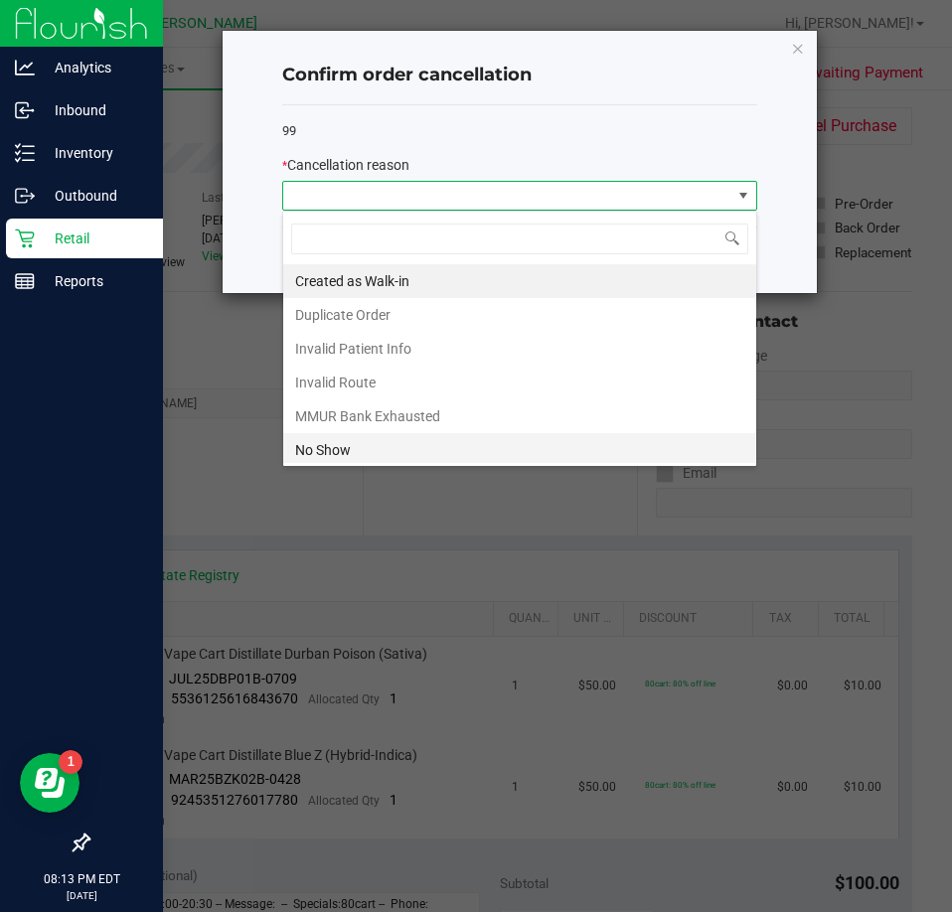
click at [506, 460] on li "No Show" at bounding box center [519, 450] width 473 height 34
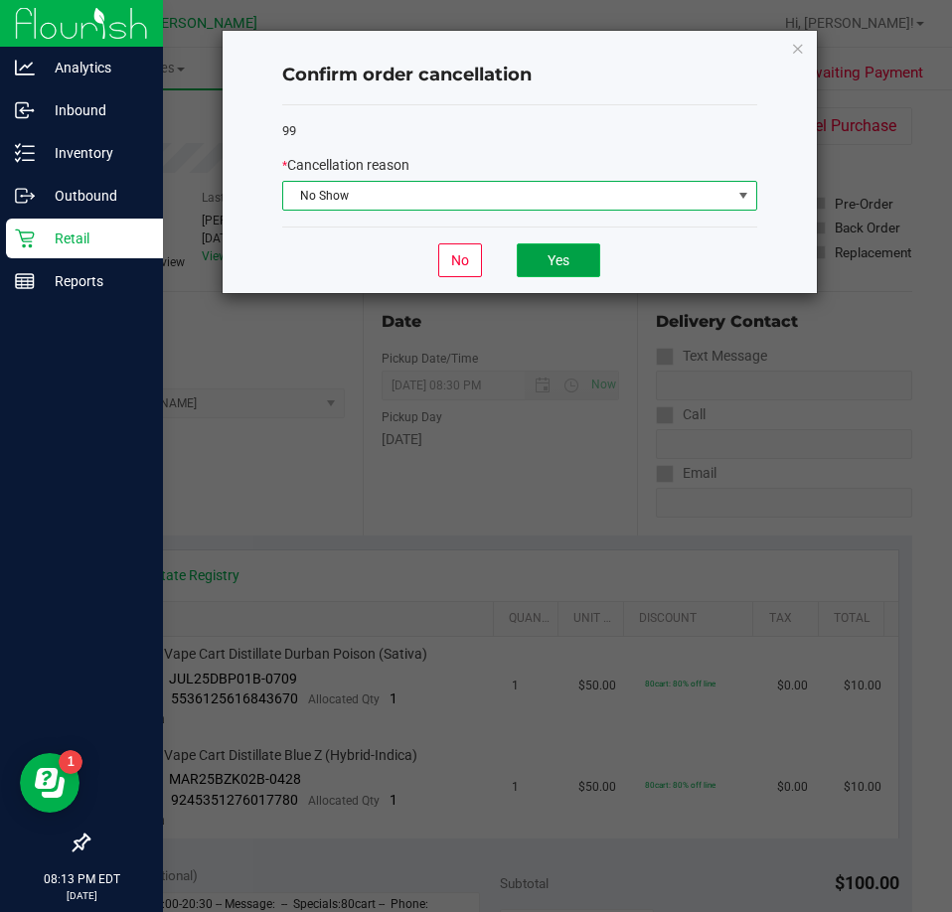
click at [546, 252] on button "Yes" at bounding box center [558, 260] width 83 height 34
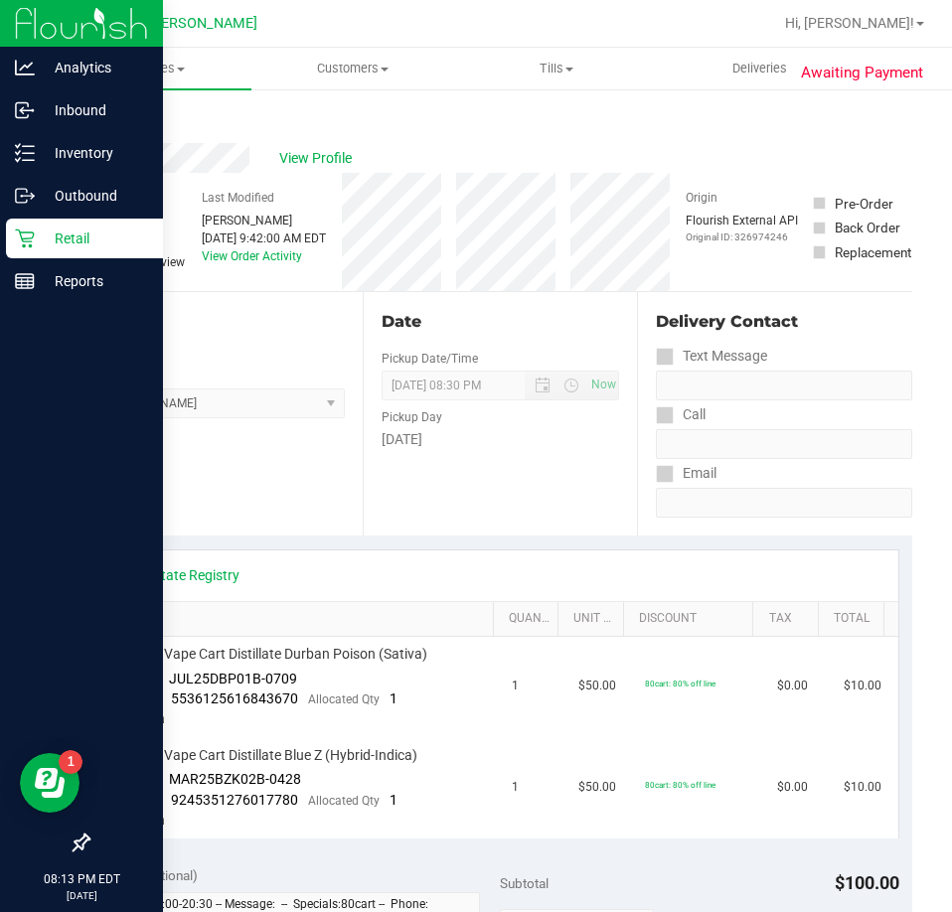
click at [107, 120] on link "Back" at bounding box center [102, 119] width 30 height 14
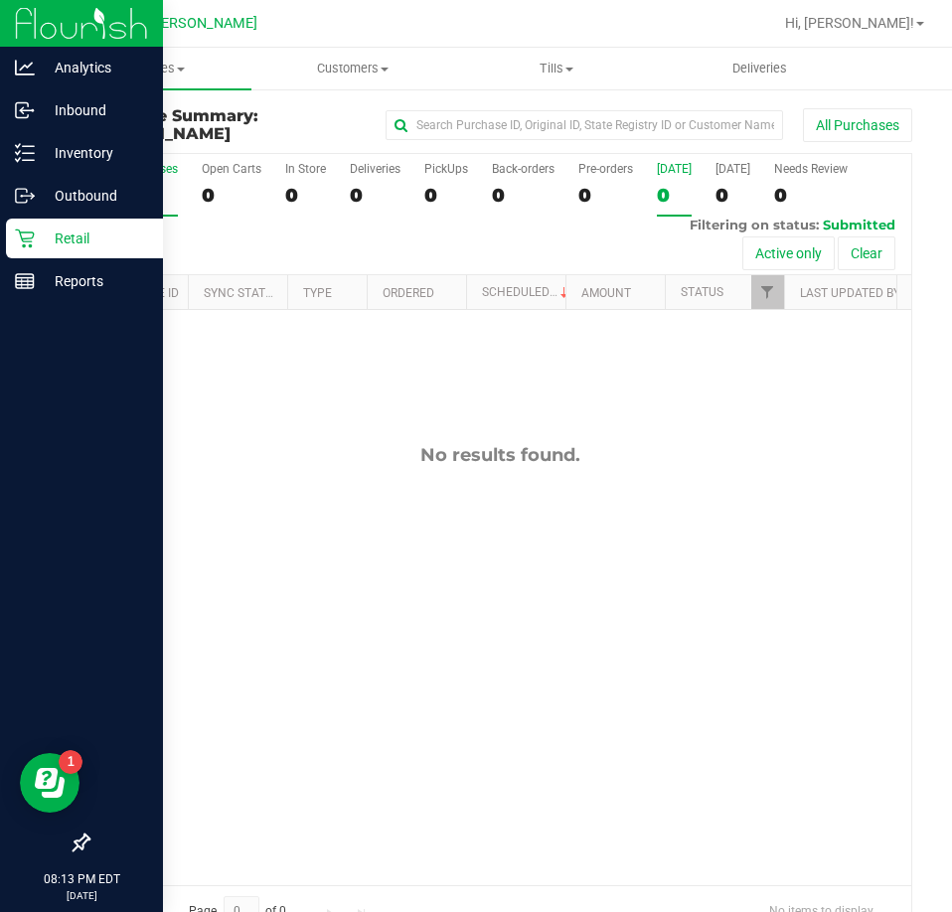
click at [664, 163] on div "[DATE]" at bounding box center [674, 169] width 35 height 14
click at [0, 0] on input "Today 0" at bounding box center [0, 0] width 0 height 0
click at [670, 183] on label "Today 0" at bounding box center [674, 189] width 35 height 55
click at [0, 0] on input "Today 0" at bounding box center [0, 0] width 0 height 0
click at [33, 225] on div "Retail" at bounding box center [84, 239] width 157 height 40
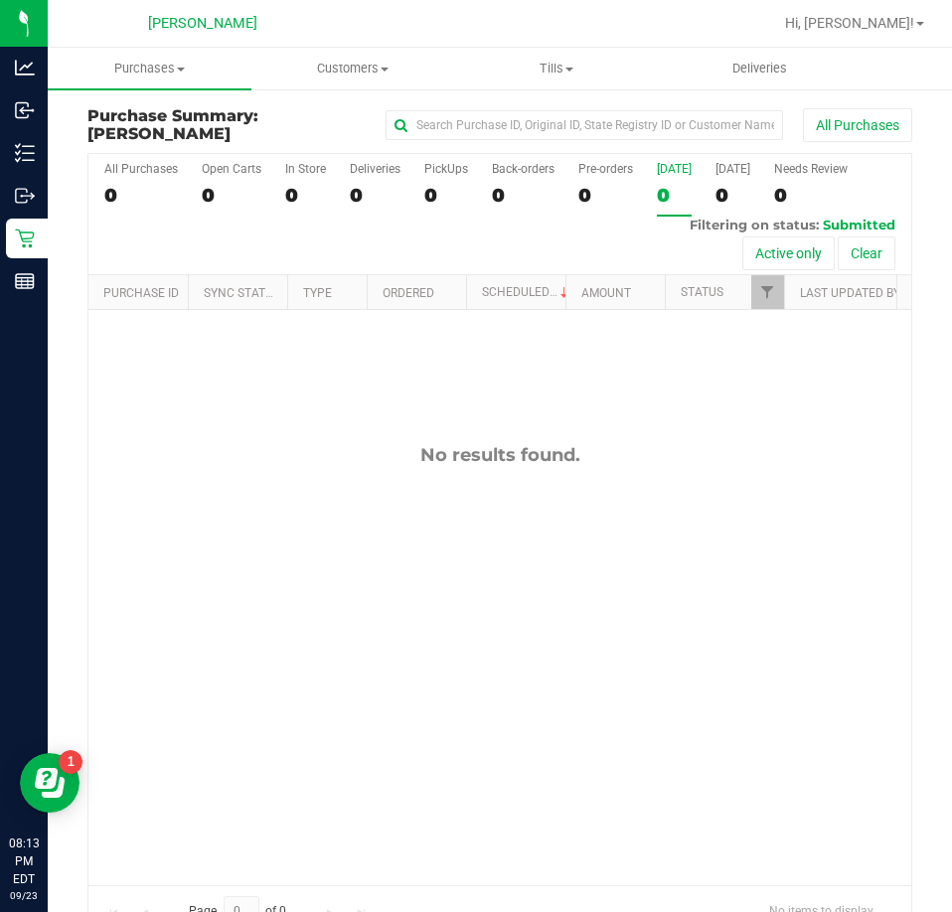
click at [675, 169] on div "[DATE]" at bounding box center [674, 169] width 35 height 14
click at [0, 0] on input "Today 0" at bounding box center [0, 0] width 0 height 0
click at [640, 192] on div "All Purchases 0 Open Carts 0 In Store 0 Deliveries 0 PickUps 0 Back-orders 0 Pr…" at bounding box center [499, 214] width 822 height 121
click at [656, 194] on div "All Purchases 0 Open Carts 0 In Store 0 Deliveries 0 PickUps 0 Back-orders 0 Pr…" at bounding box center [499, 214] width 822 height 121
click at [674, 182] on label "[DATE] 0" at bounding box center [674, 189] width 35 height 55
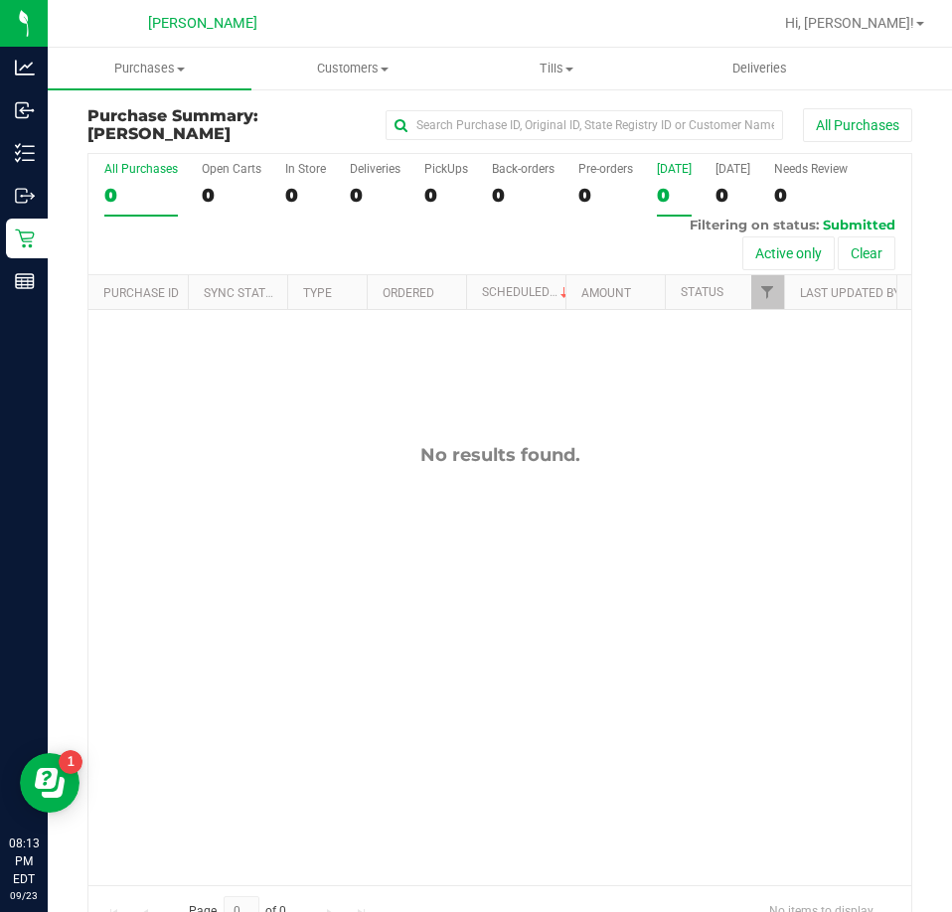
click at [0, 0] on input "[DATE] 0" at bounding box center [0, 0] width 0 height 0
click at [128, 196] on div "0" at bounding box center [141, 195] width 74 height 23
click at [0, 0] on input "All Purchases 0" at bounding box center [0, 0] width 0 height 0
click at [128, 196] on div "0" at bounding box center [141, 195] width 74 height 23
click at [0, 0] on input "All Purchases 0" at bounding box center [0, 0] width 0 height 0
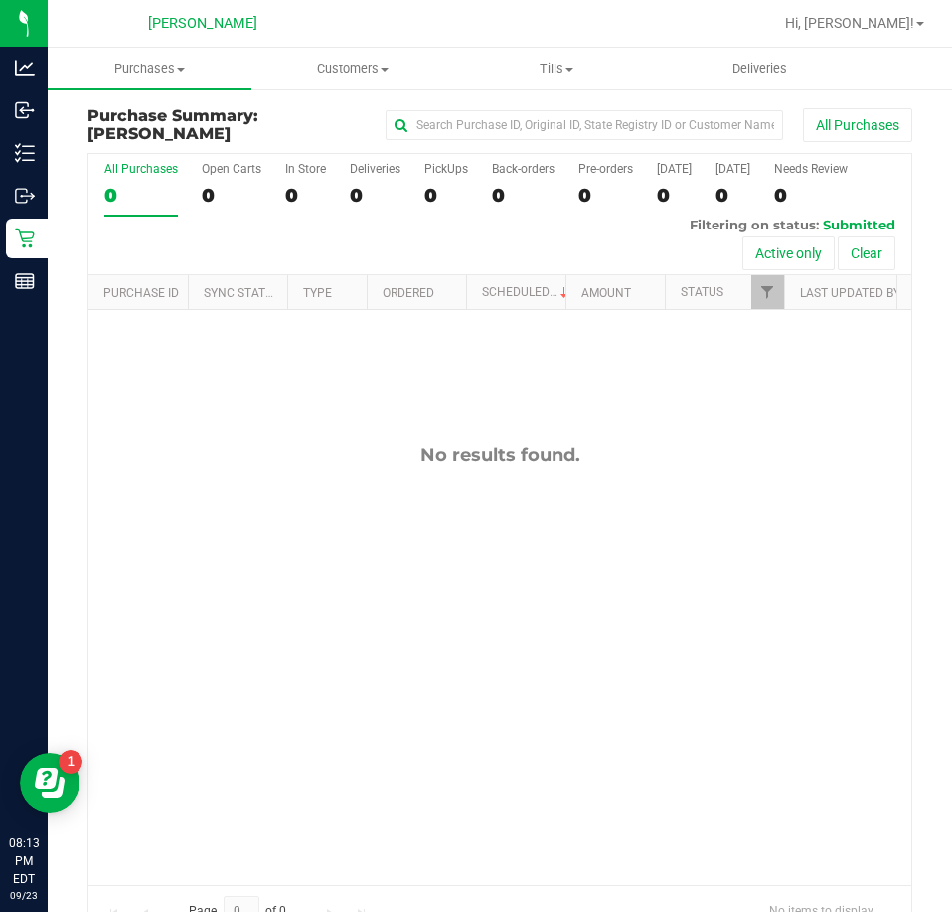
click at [648, 183] on div "All Purchases 0 Open Carts 0 In Store 0 Deliveries 0 PickUps 0 Back-orders 0 Pr…" at bounding box center [499, 214] width 822 height 121
click at [659, 181] on label "[DATE] 0" at bounding box center [674, 189] width 35 height 55
click at [0, 0] on input "[DATE] 0" at bounding box center [0, 0] width 0 height 0
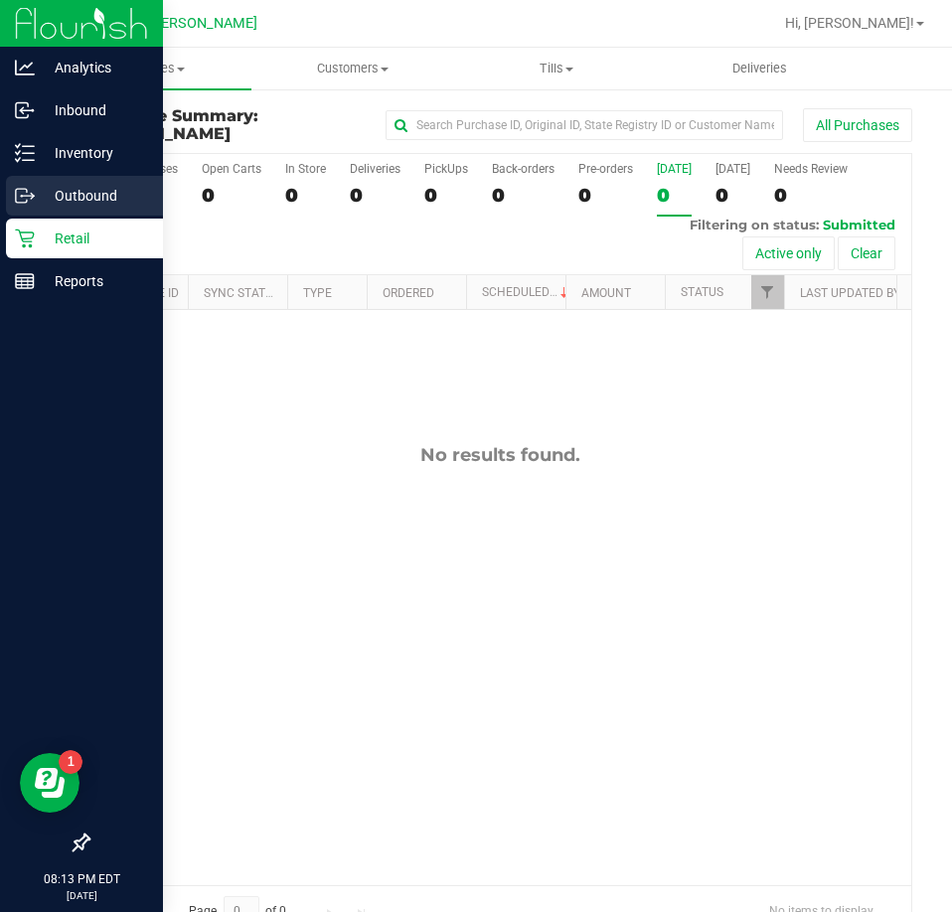
click at [38, 201] on p "Outbound" at bounding box center [94, 196] width 119 height 24
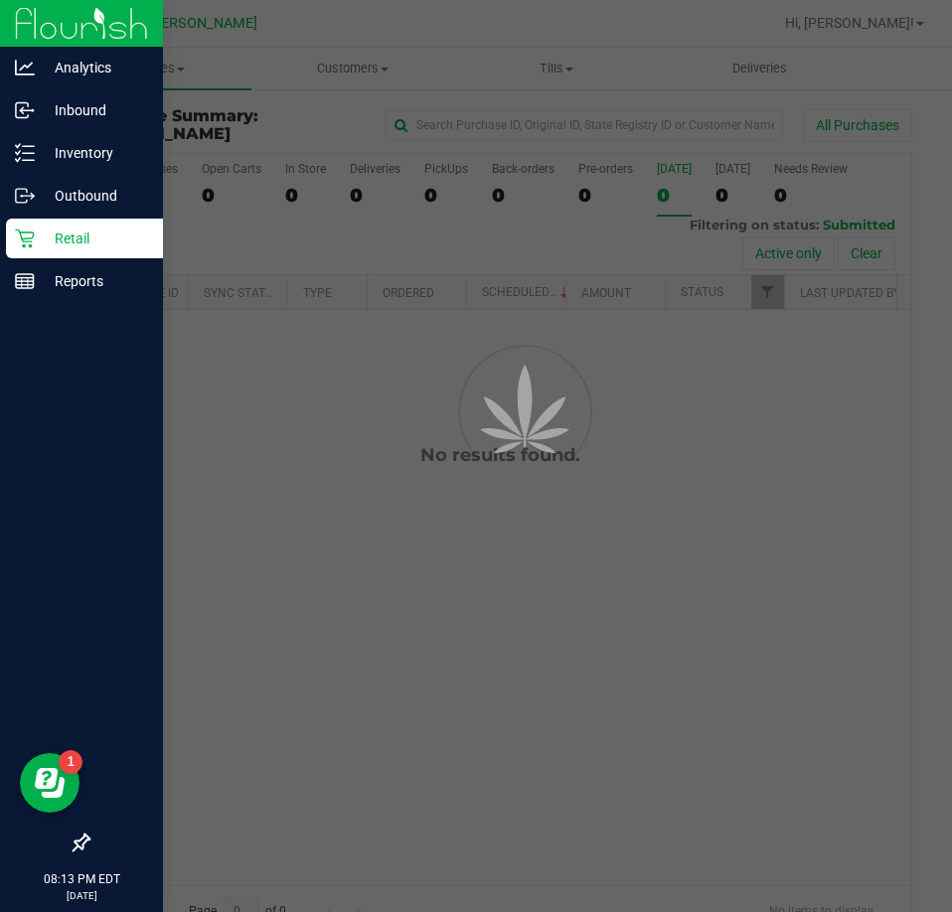
click at [59, 238] on p "Retail" at bounding box center [94, 238] width 119 height 24
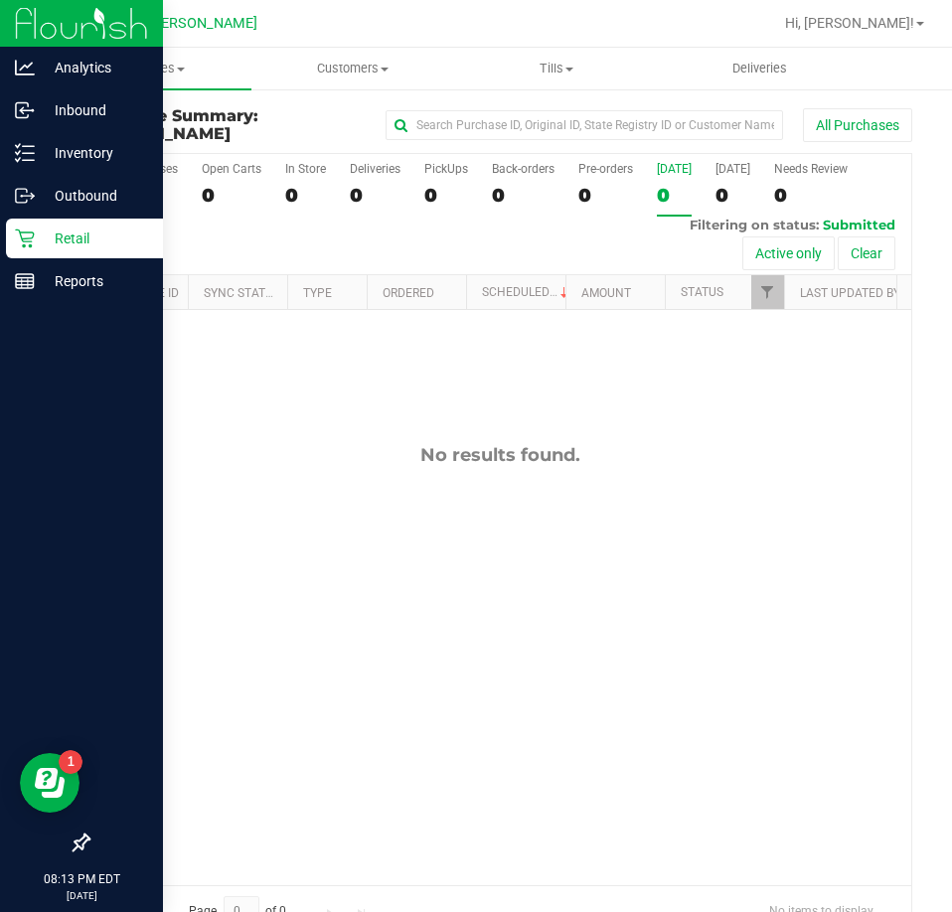
click at [59, 238] on p "Retail" at bounding box center [94, 238] width 119 height 24
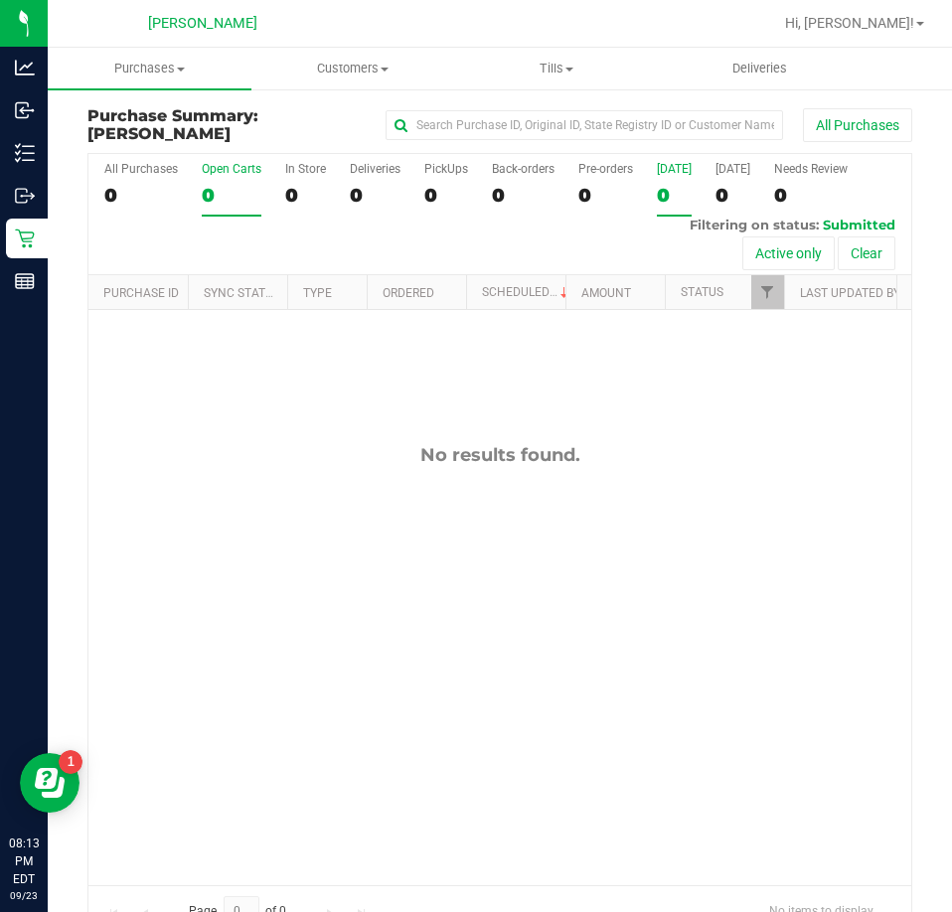
click at [249, 168] on div "Open Carts" at bounding box center [232, 169] width 60 height 14
click at [0, 0] on input "Open Carts 0" at bounding box center [0, 0] width 0 height 0
click at [322, 167] on div "In Store" at bounding box center [305, 169] width 41 height 14
click at [0, 0] on input "In Store 0" at bounding box center [0, 0] width 0 height 0
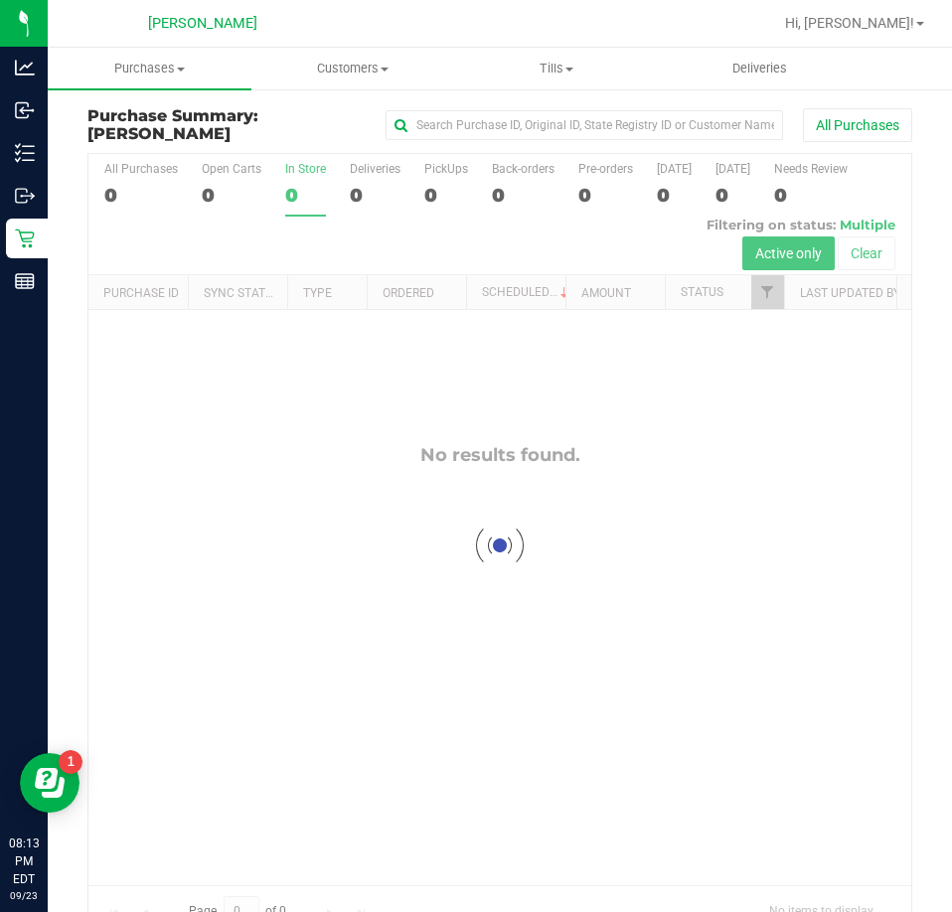
click at [308, 172] on div at bounding box center [499, 545] width 822 height 782
click at [137, 182] on div at bounding box center [499, 545] width 822 height 782
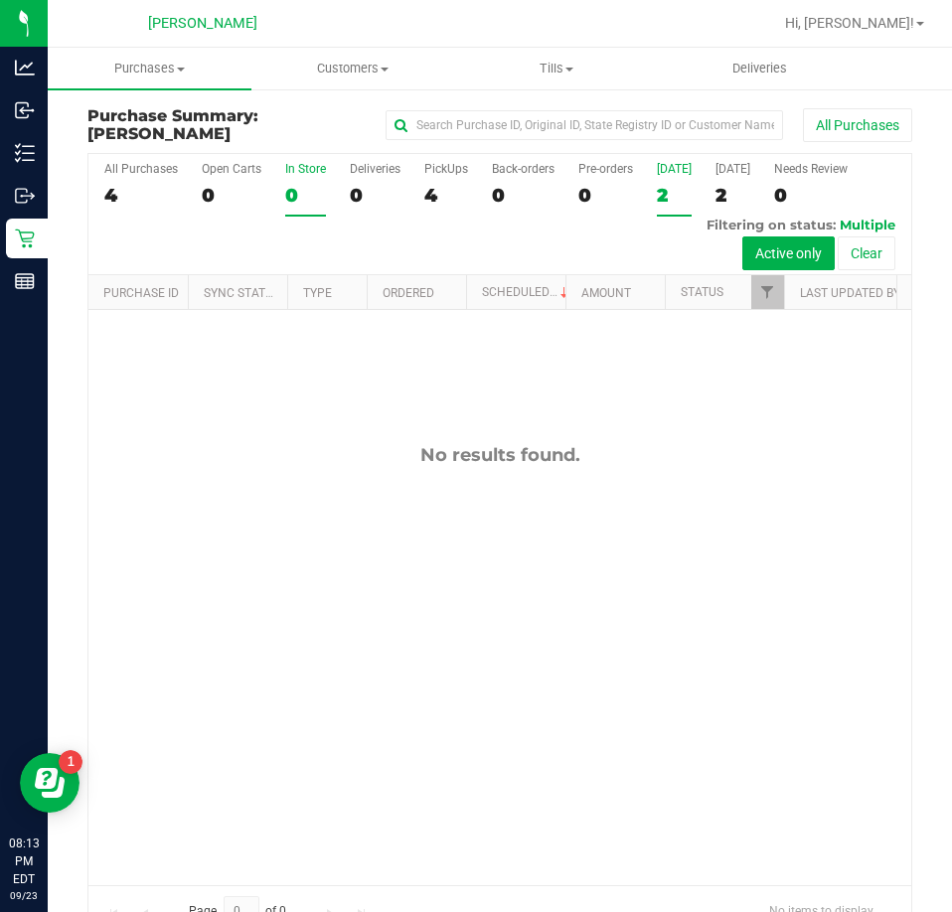
click at [677, 172] on div "[DATE]" at bounding box center [674, 169] width 35 height 14
click at [0, 0] on input "Today 2" at bounding box center [0, 0] width 0 height 0
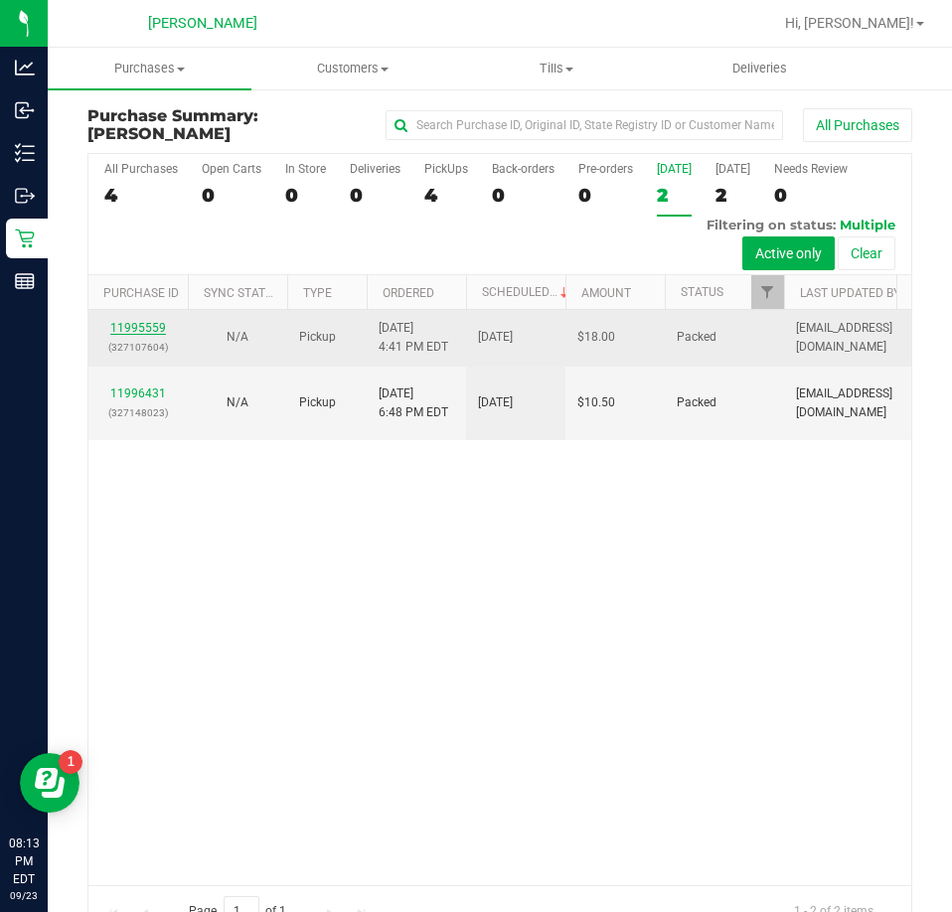
click at [154, 327] on link "11995559" at bounding box center [138, 328] width 56 height 14
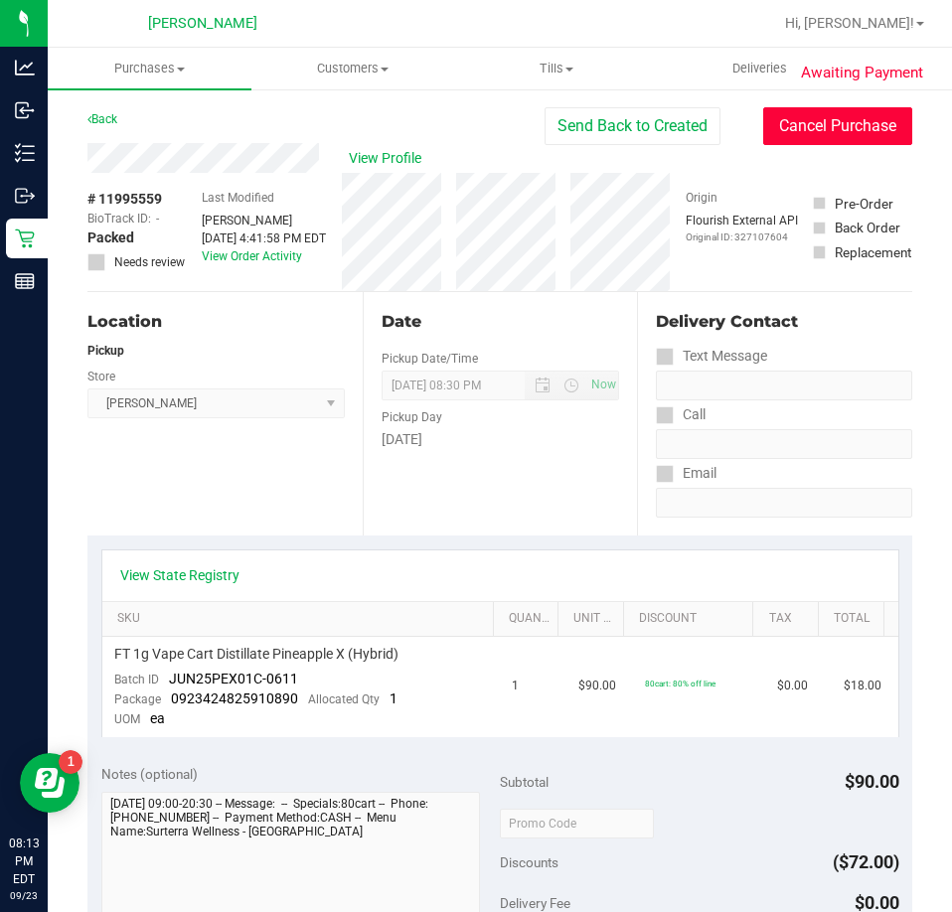
click at [858, 126] on button "Cancel Purchase" at bounding box center [837, 126] width 149 height 38
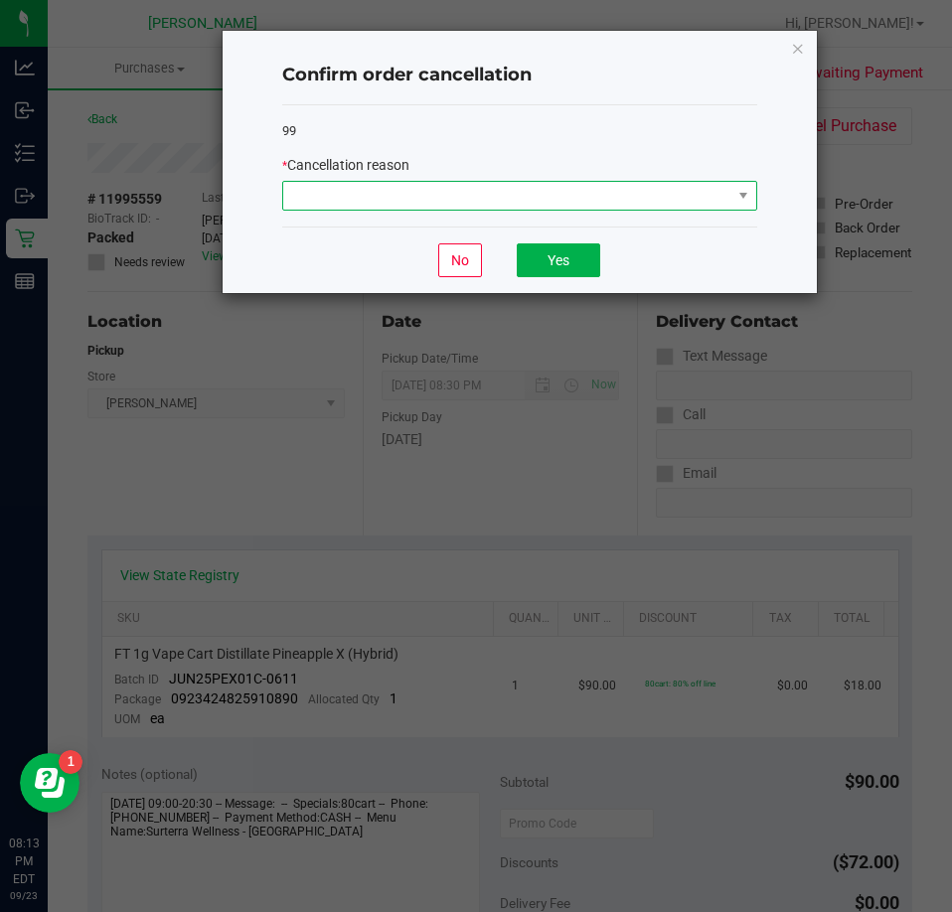
click at [628, 211] on span at bounding box center [519, 196] width 475 height 30
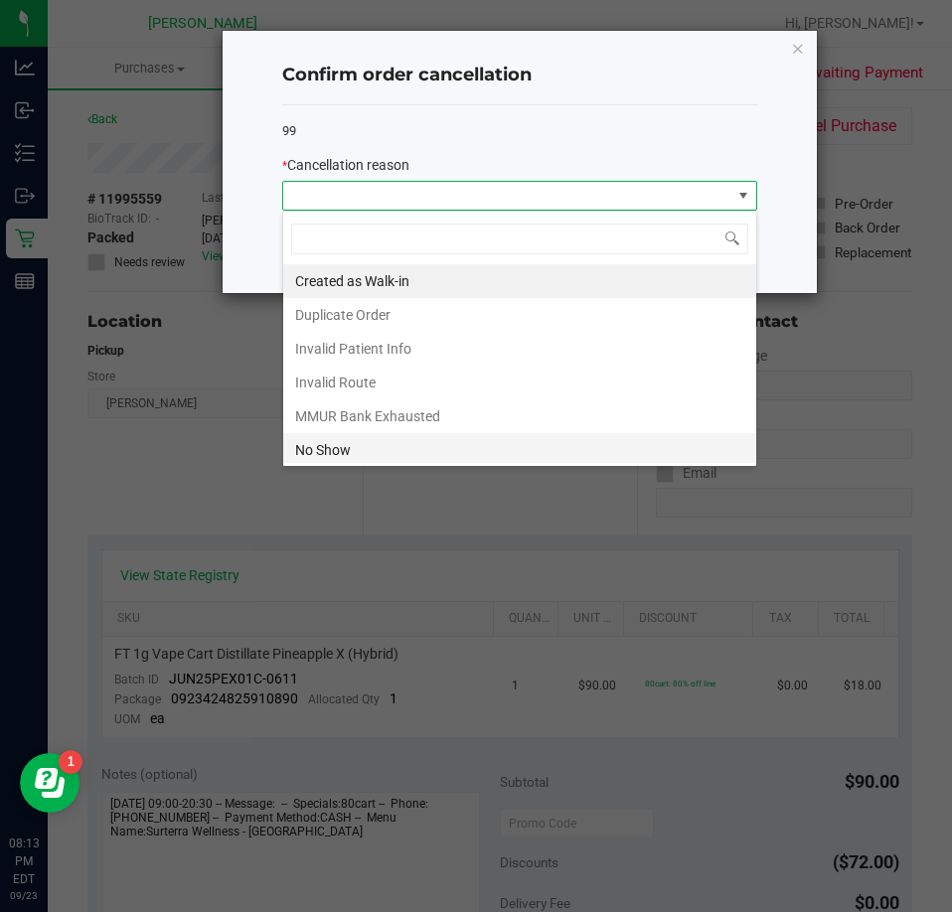
scroll to position [30, 475]
click at [447, 442] on li "No Show" at bounding box center [519, 450] width 473 height 34
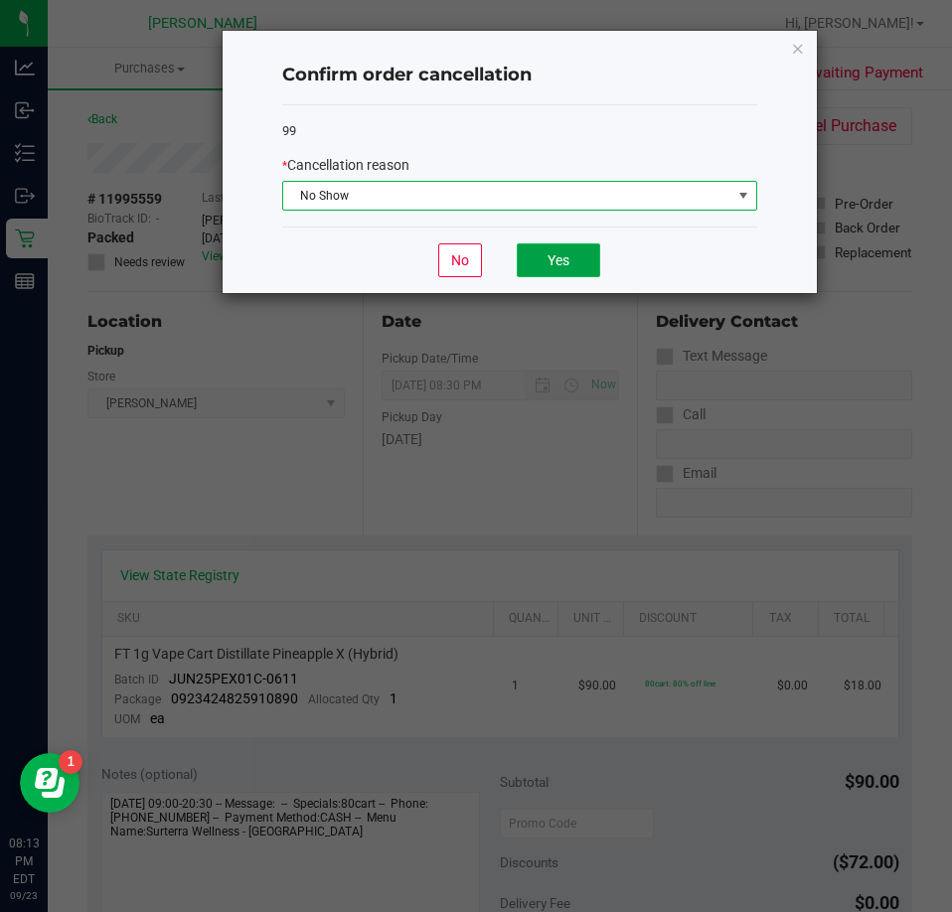
click at [547, 277] on button "Yes" at bounding box center [558, 260] width 83 height 34
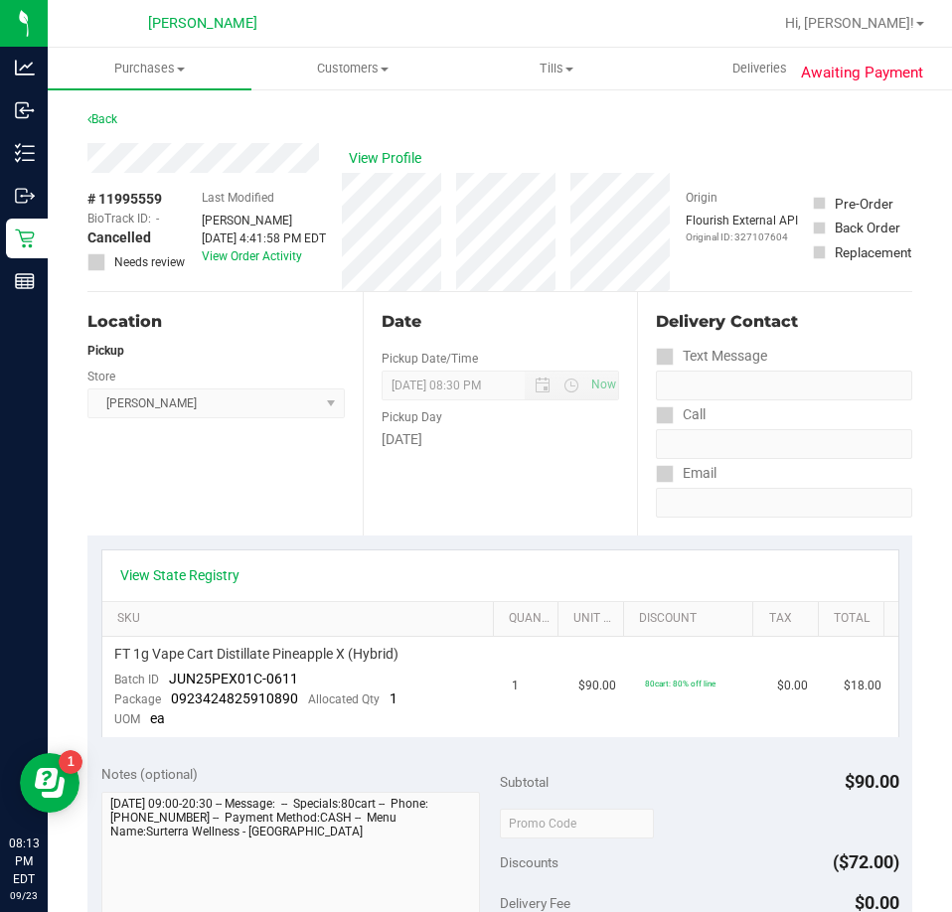
click at [106, 110] on div "Back" at bounding box center [102, 119] width 30 height 24
click at [105, 130] on div "Back" at bounding box center [102, 119] width 30 height 24
click at [106, 117] on link "Back" at bounding box center [102, 119] width 30 height 14
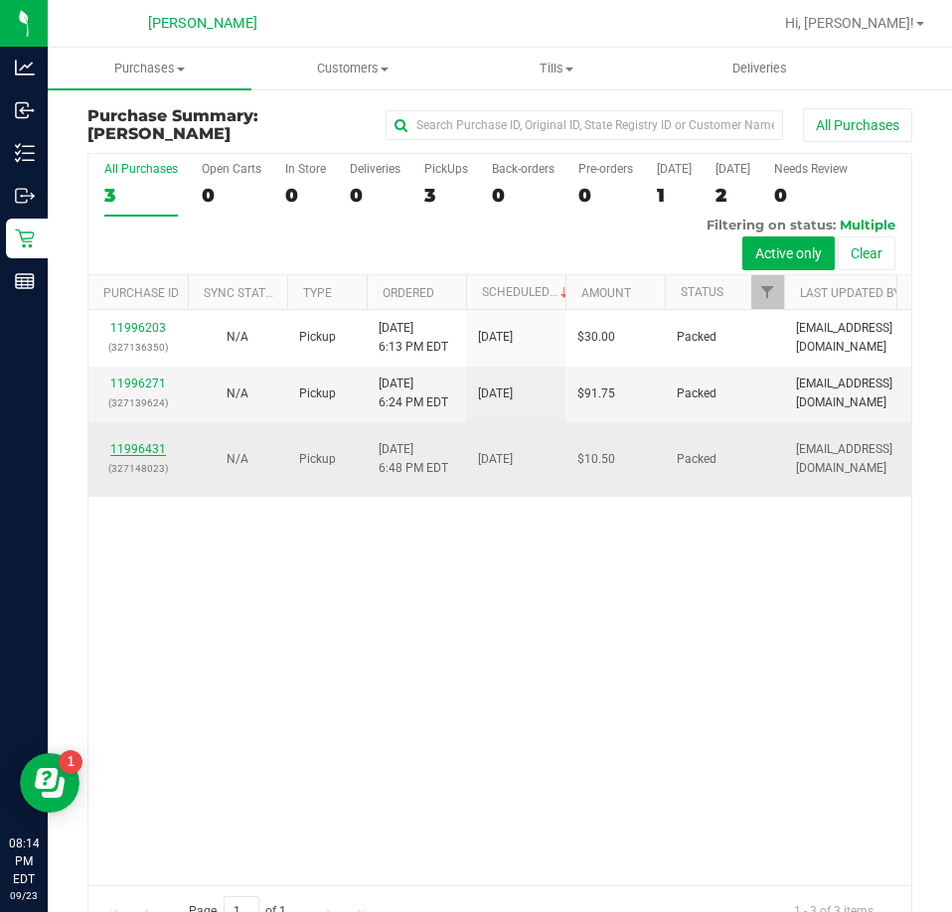
click at [153, 456] on link "11996431" at bounding box center [138, 449] width 56 height 14
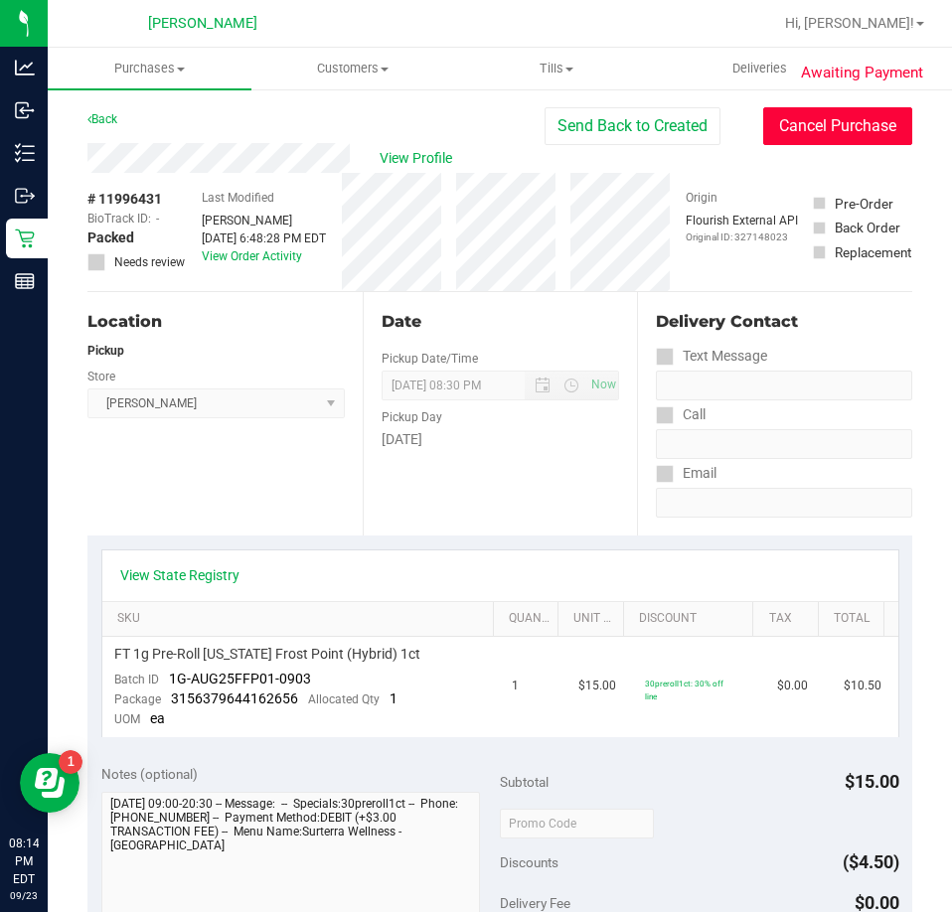
click at [799, 125] on button "Cancel Purchase" at bounding box center [837, 126] width 149 height 38
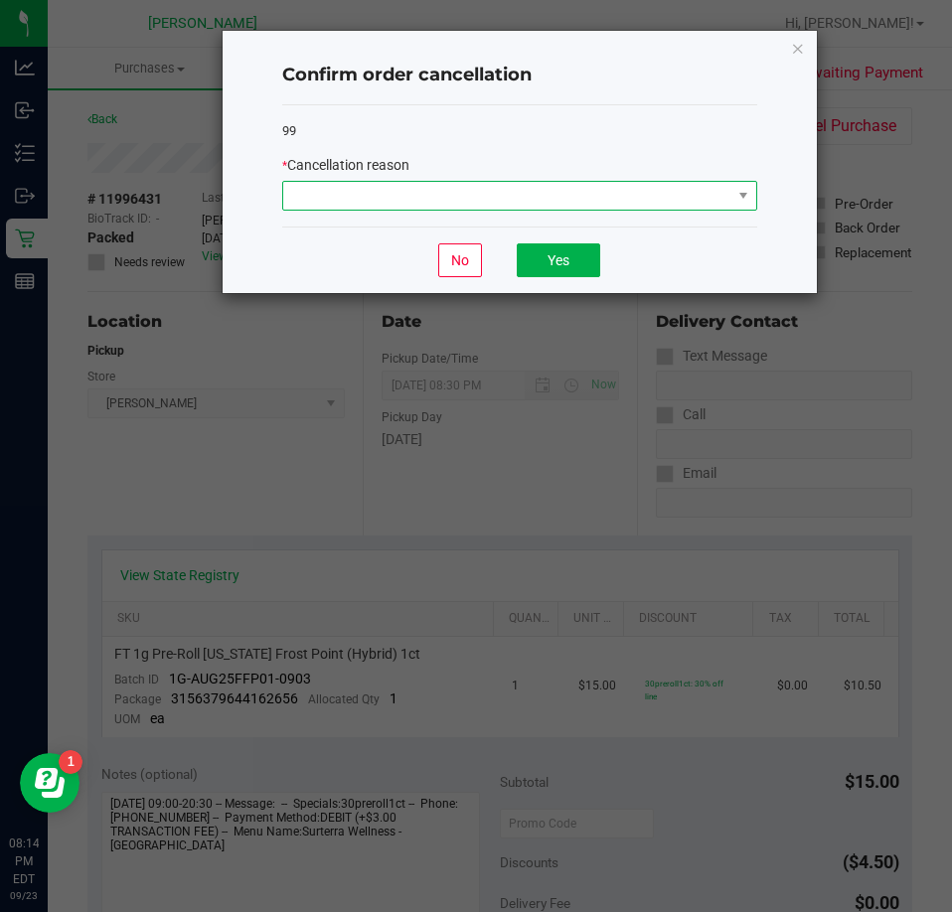
click at [549, 194] on span at bounding box center [507, 196] width 448 height 28
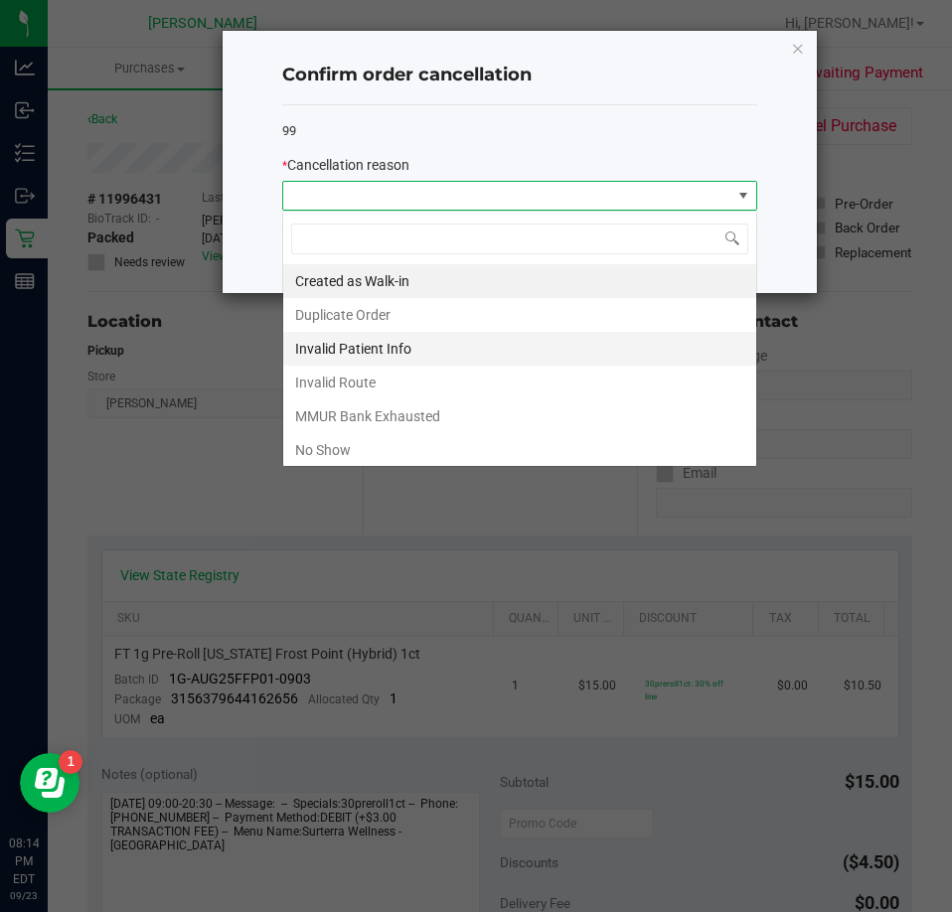
scroll to position [30, 475]
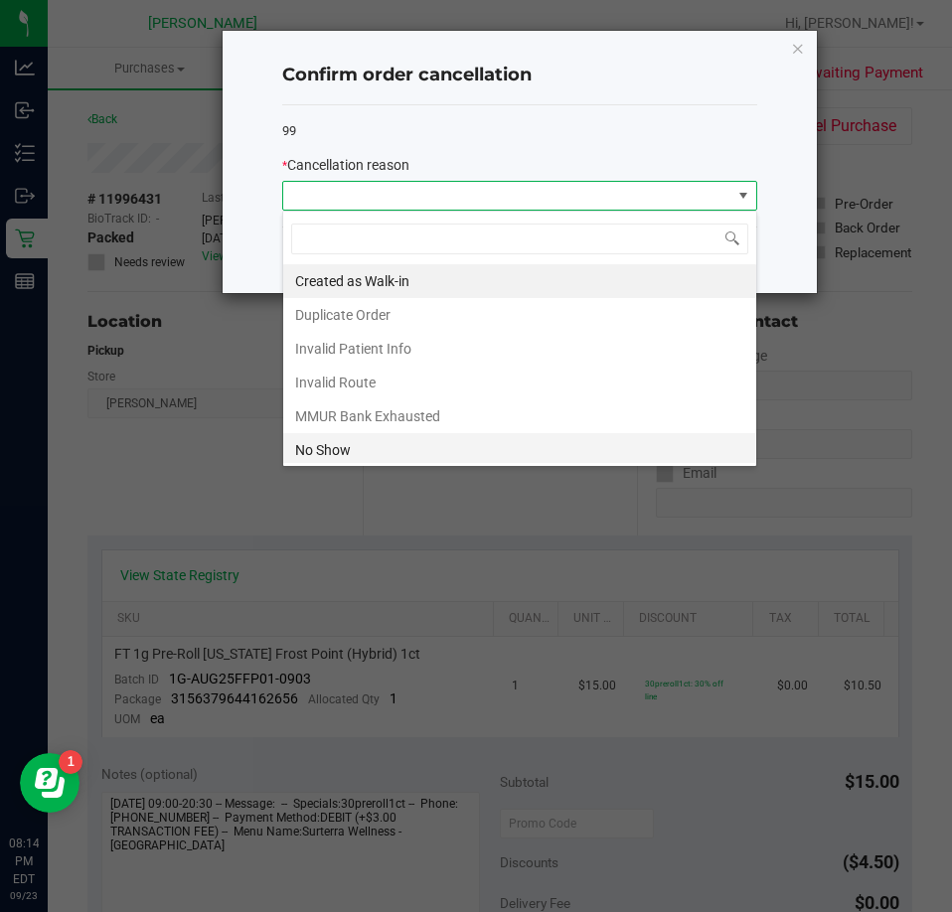
click at [463, 443] on li "No Show" at bounding box center [519, 450] width 473 height 34
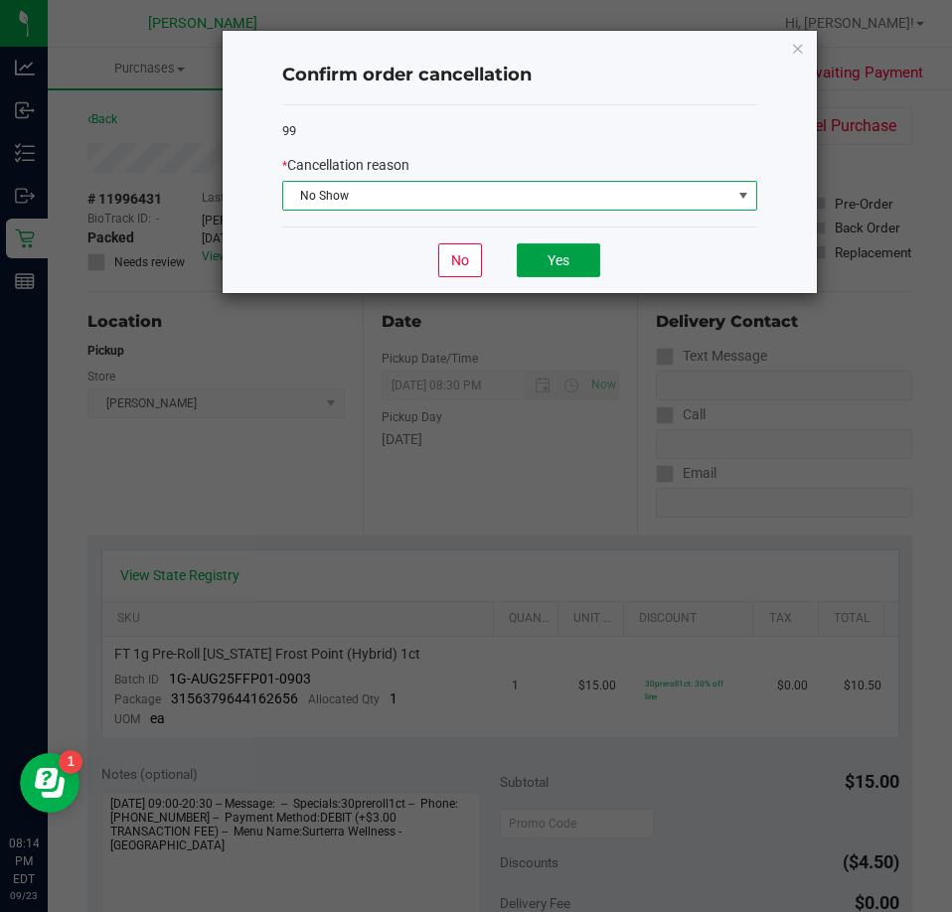
click at [570, 256] on button "Yes" at bounding box center [558, 260] width 83 height 34
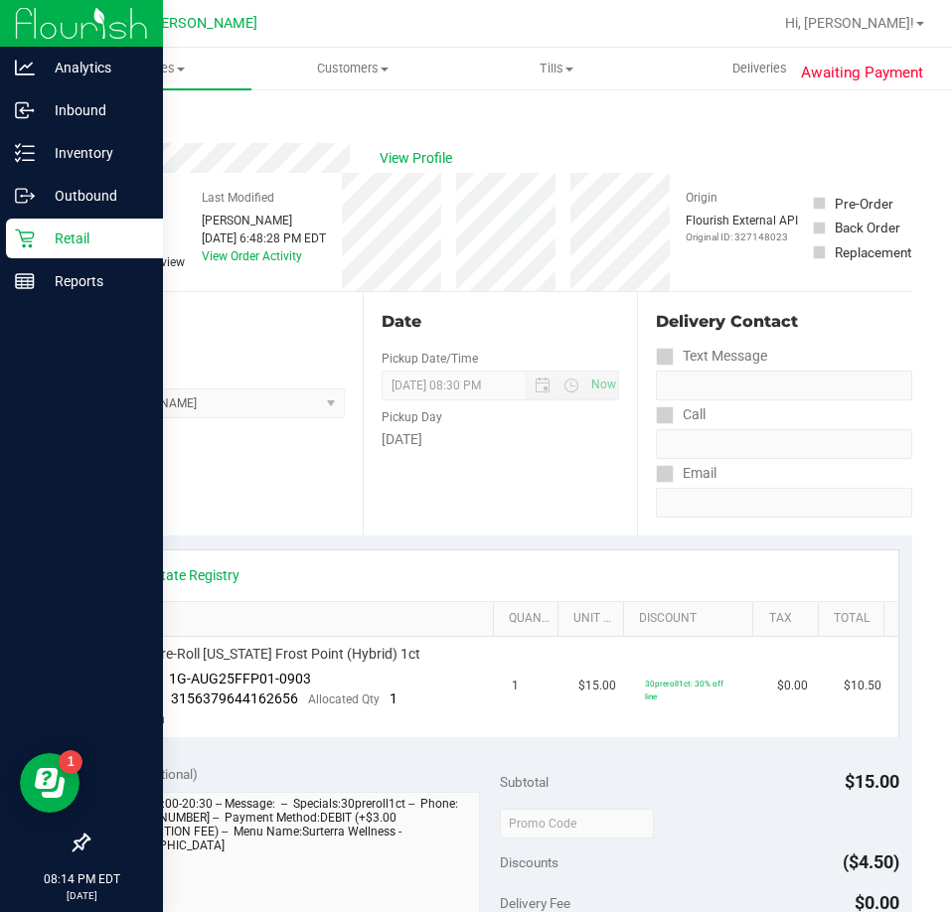
click at [45, 229] on p "Retail" at bounding box center [94, 238] width 119 height 24
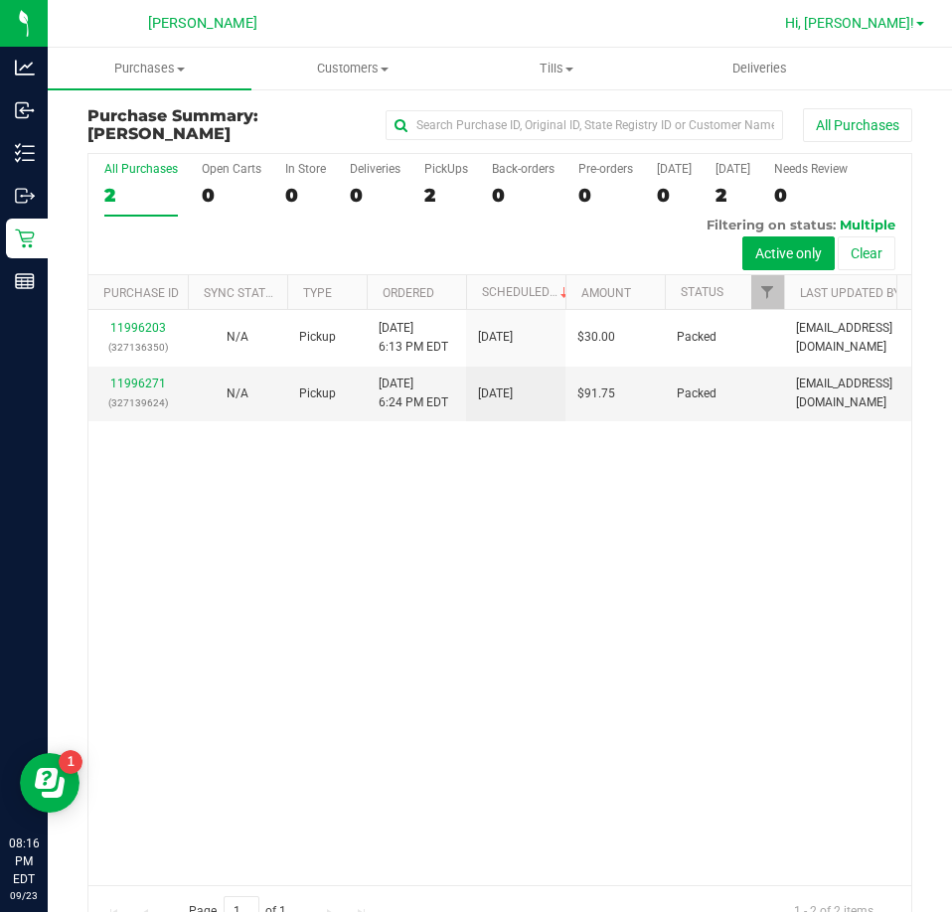
click at [875, 18] on span "Hi, [PERSON_NAME]!" at bounding box center [849, 23] width 129 height 16
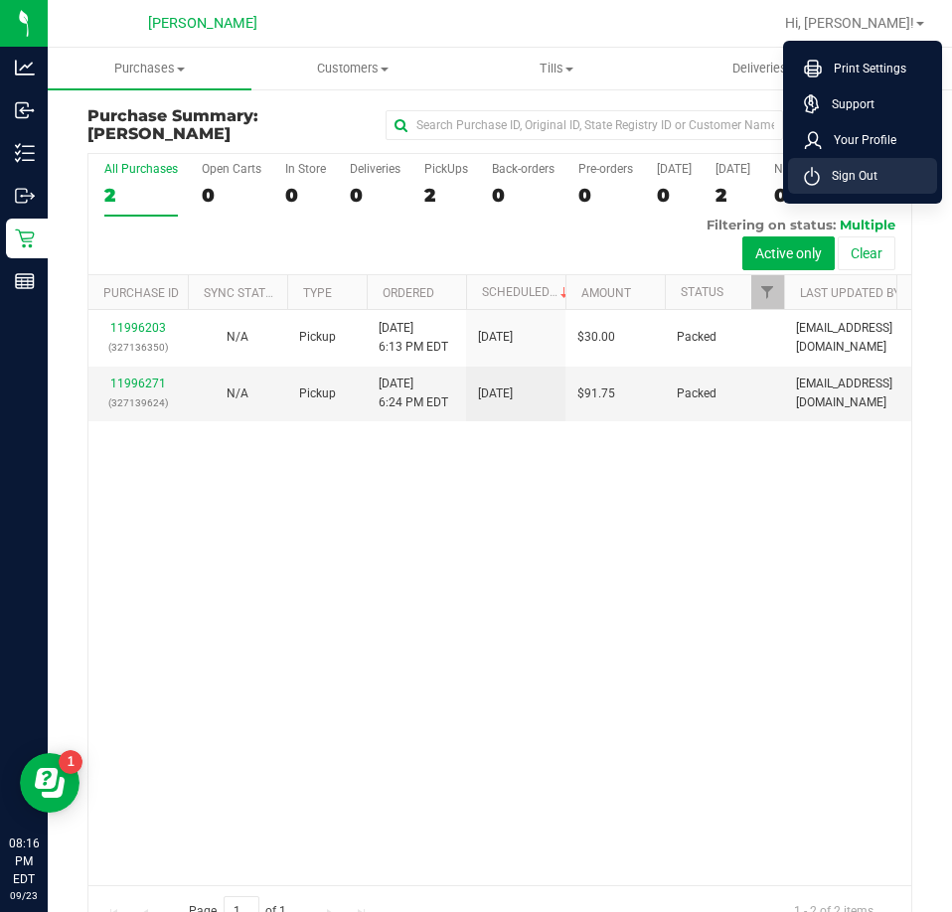
click at [867, 180] on span "Sign Out" at bounding box center [848, 176] width 58 height 20
